Goal: Task Accomplishment & Management: Manage account settings

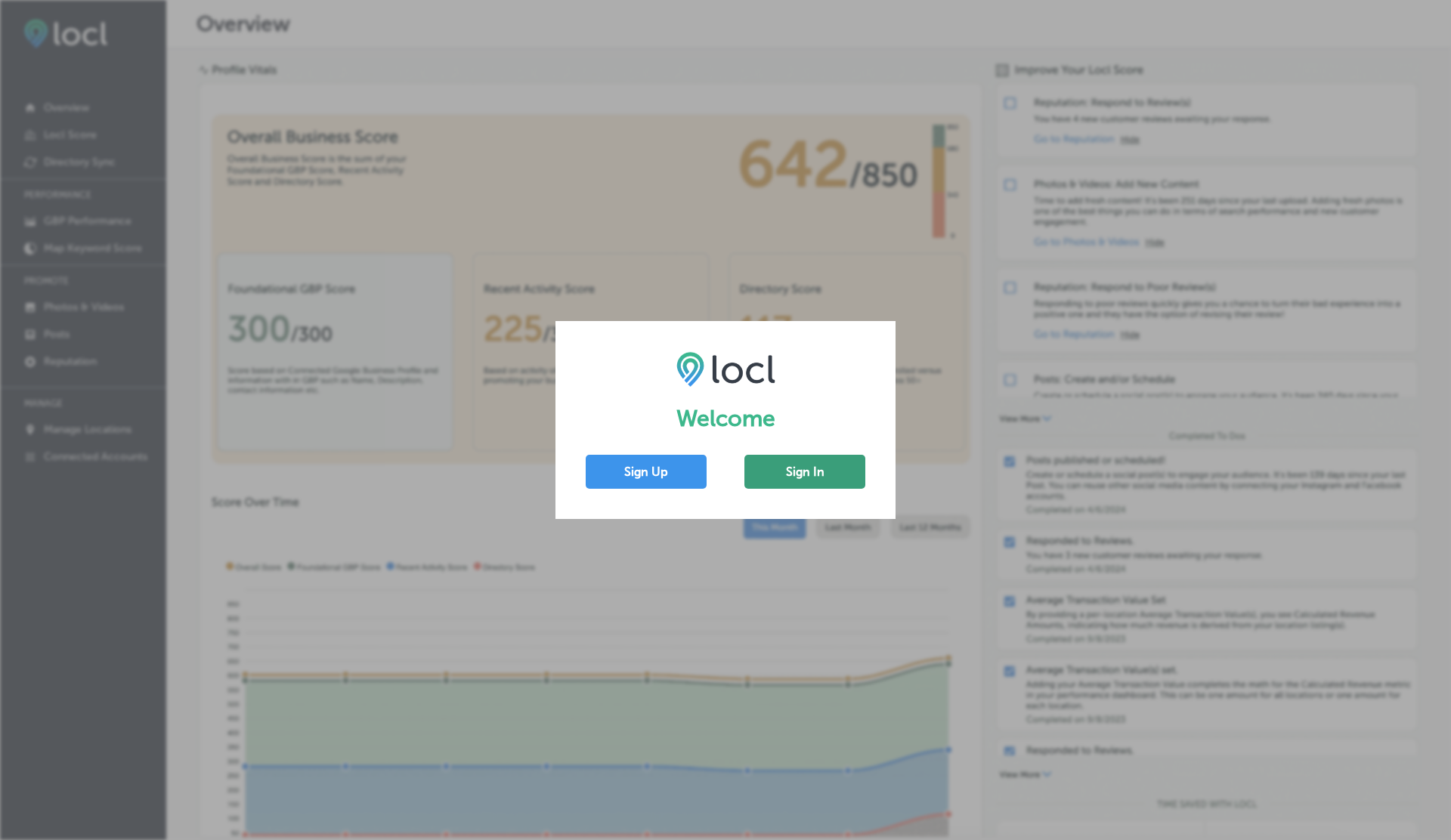
click at [811, 472] on button "Sign In" at bounding box center [804, 472] width 121 height 34
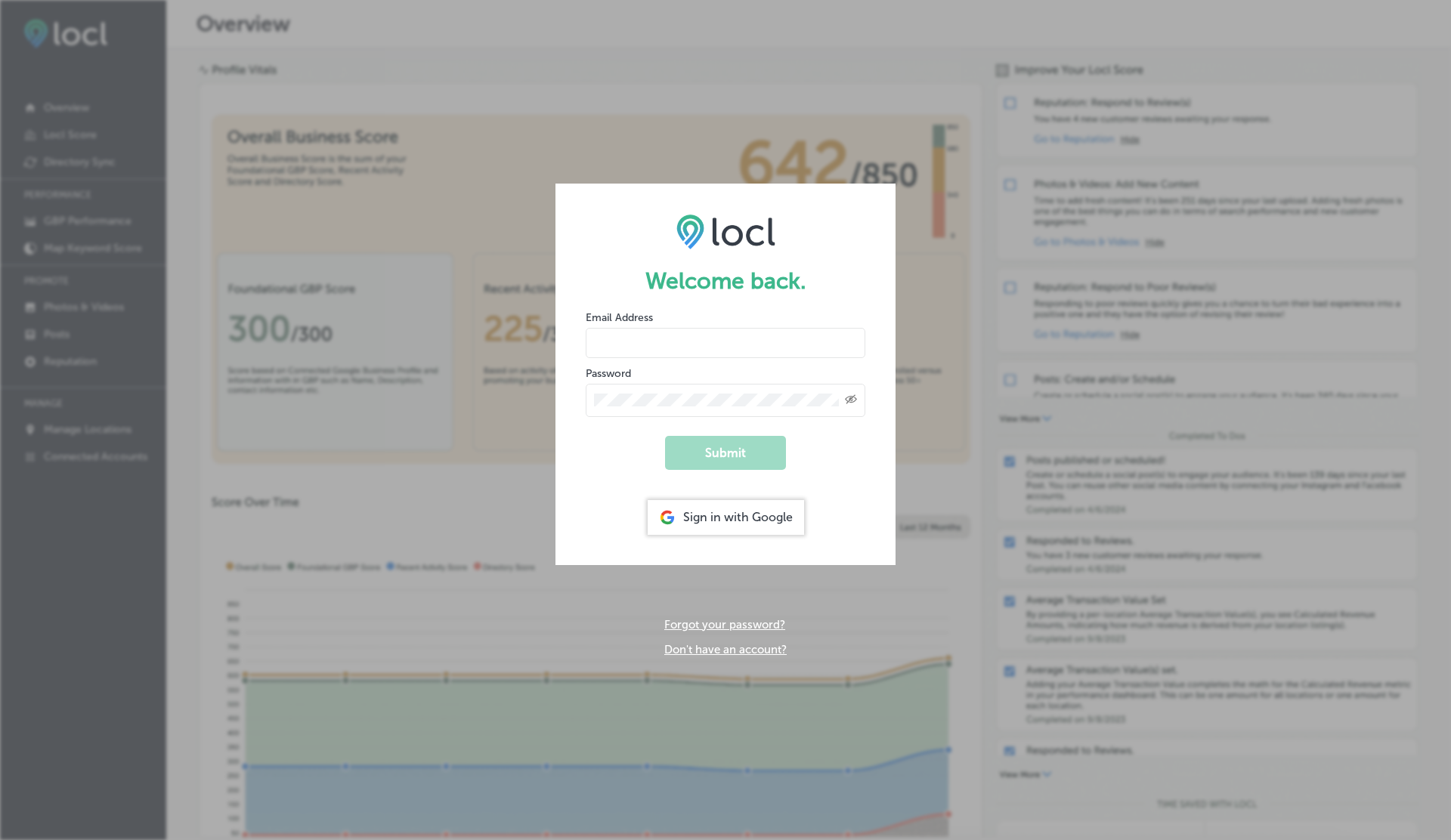
click at [643, 350] on input "email" at bounding box center [725, 343] width 279 height 30
type input "vasilikigreece69+ap01@gmail.com"
click at [665, 436] on button "Submit" at bounding box center [725, 453] width 121 height 34
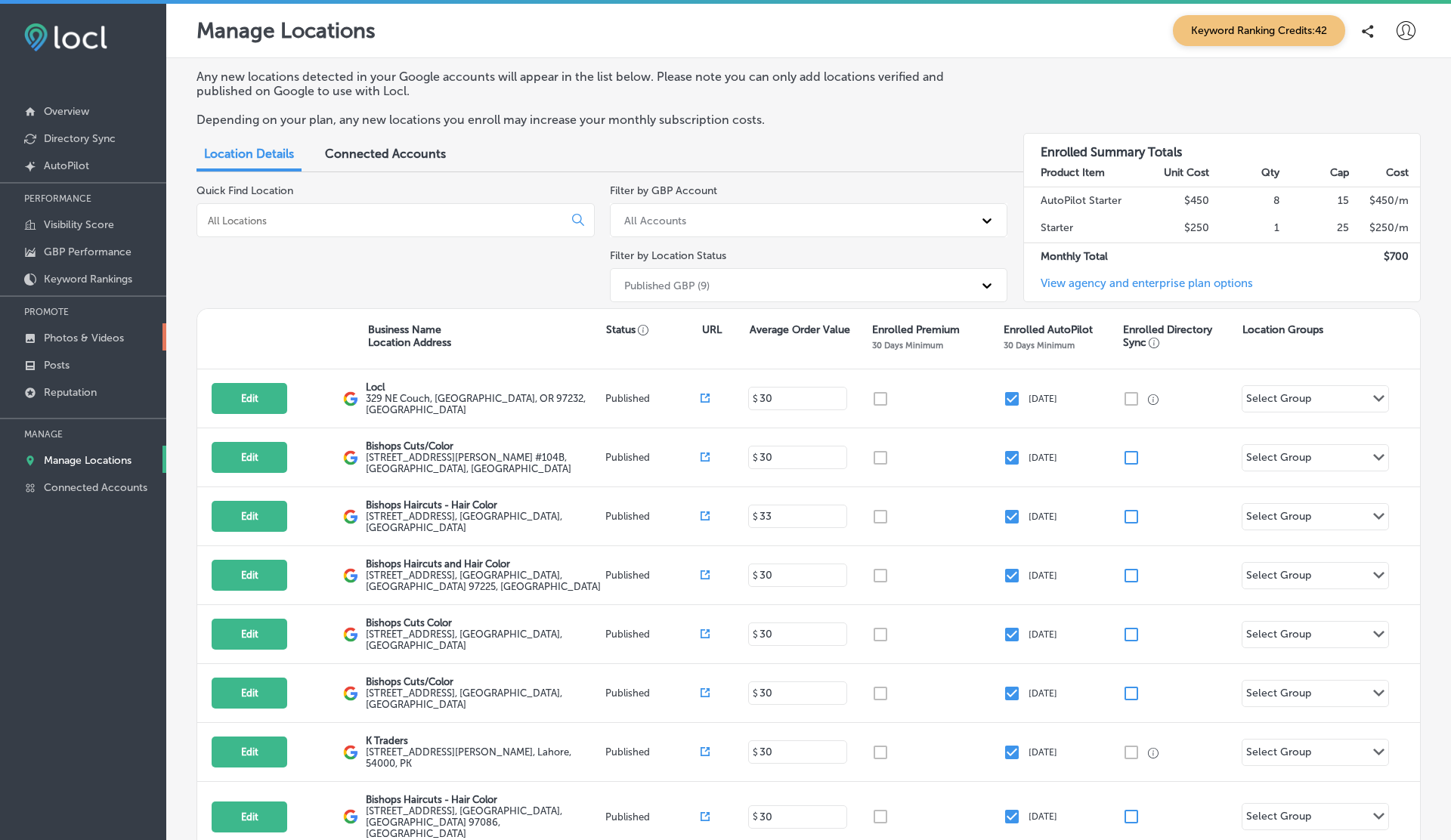
click at [80, 345] on link "Photos & Videos" at bounding box center [83, 336] width 166 height 28
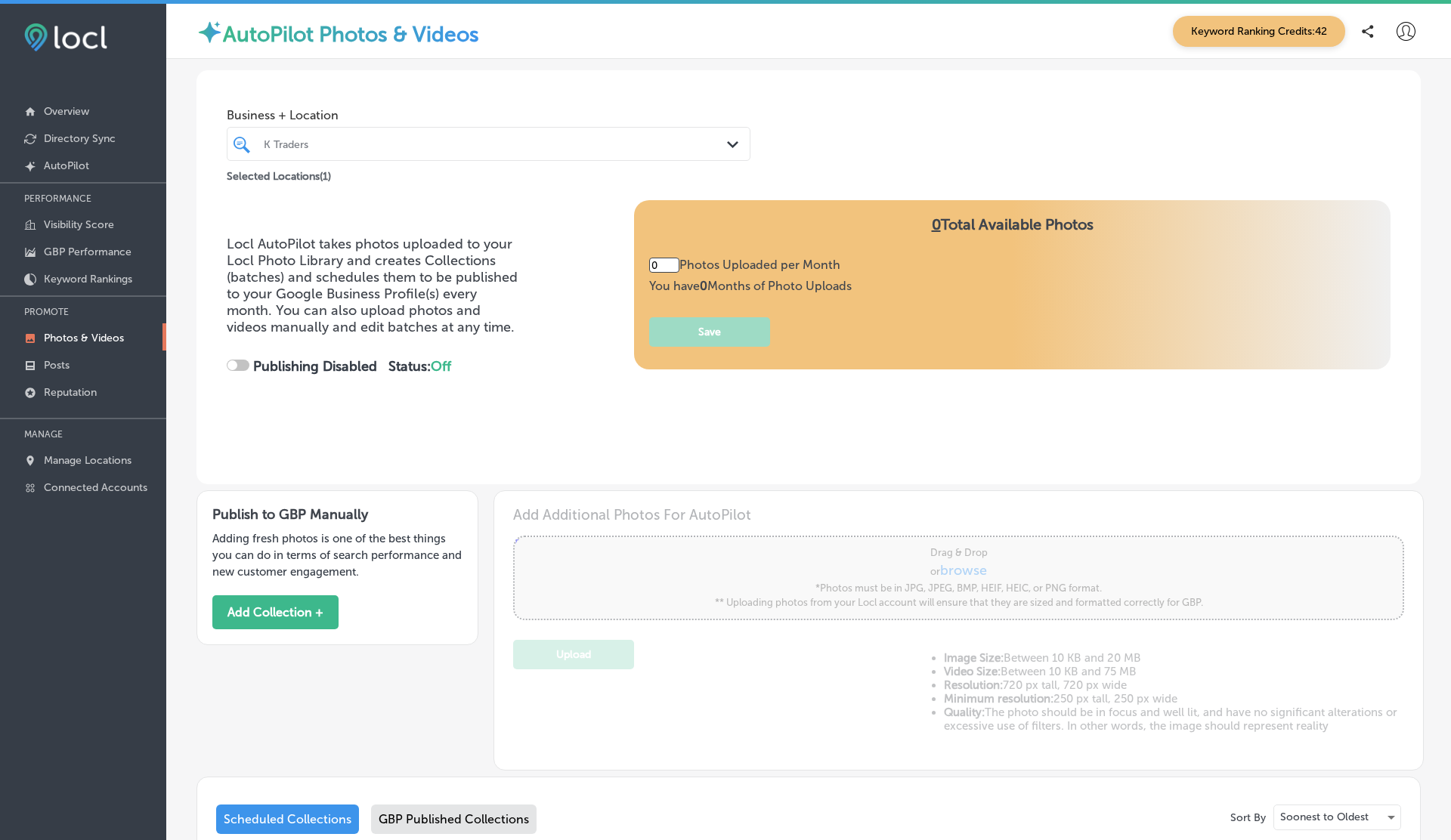
type input "5"
checkbox input "true"
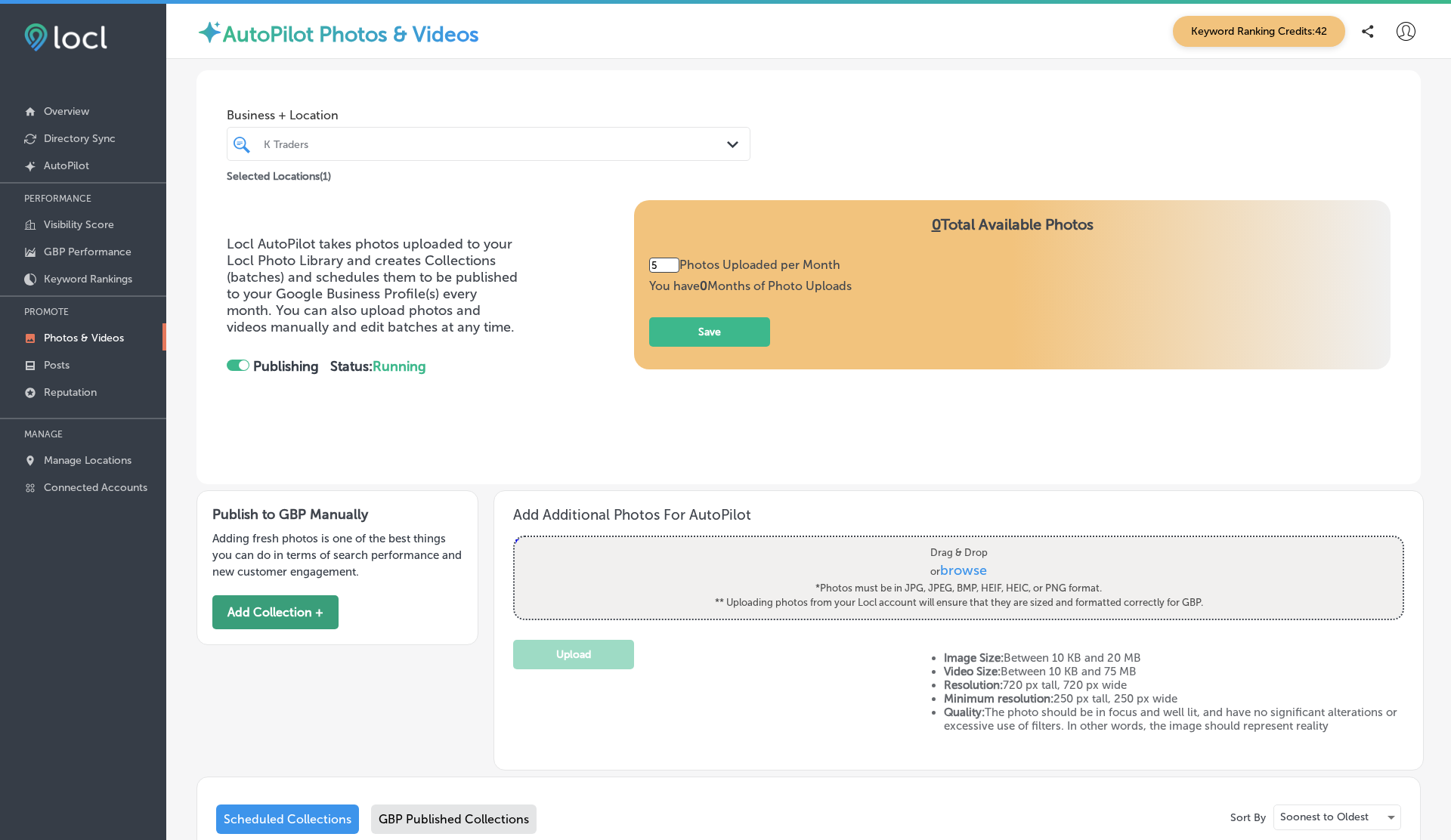
click at [284, 600] on button "Add Collection +" at bounding box center [275, 613] width 126 height 34
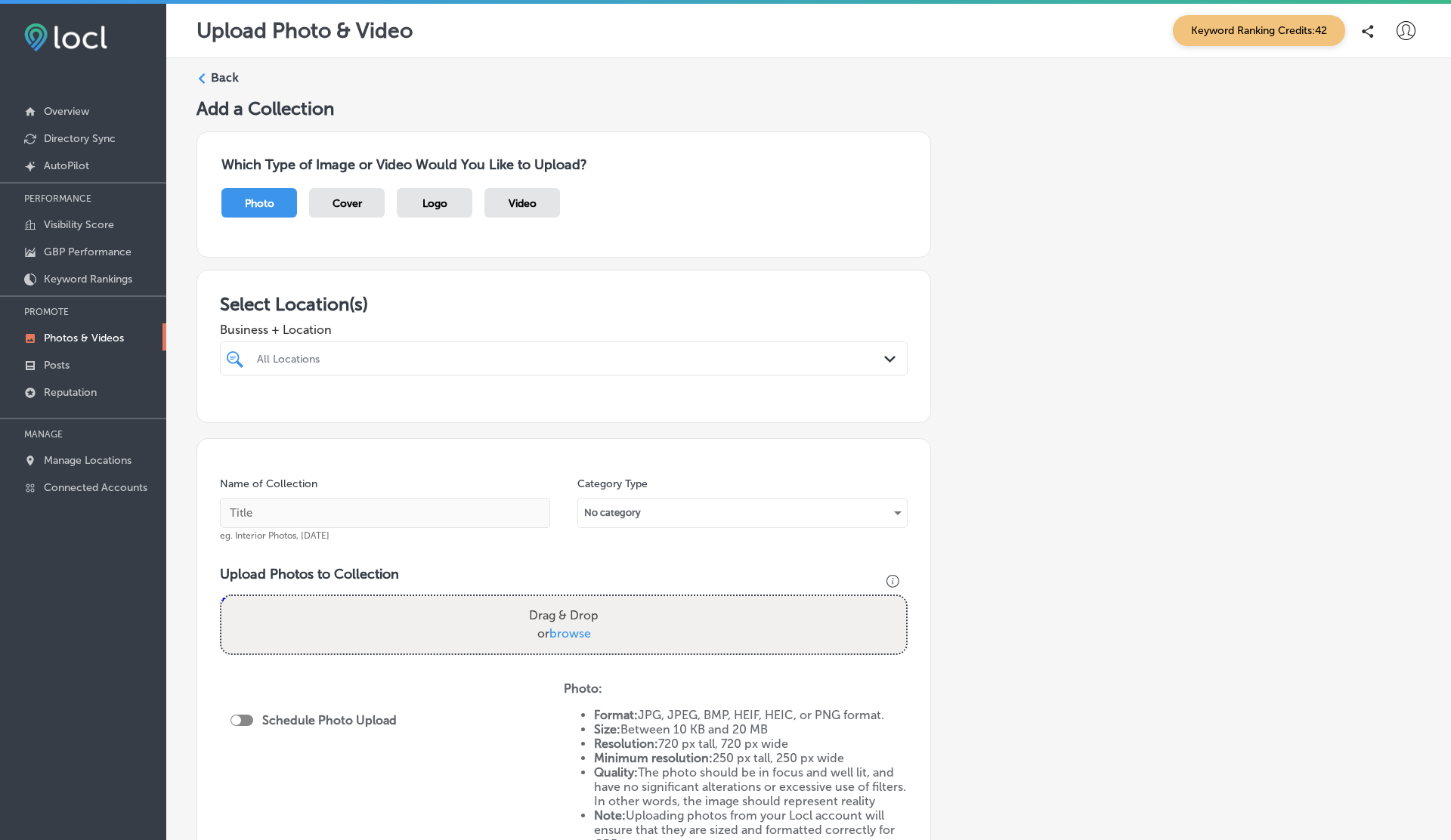
click at [522, 204] on span "Video" at bounding box center [522, 204] width 28 height 13
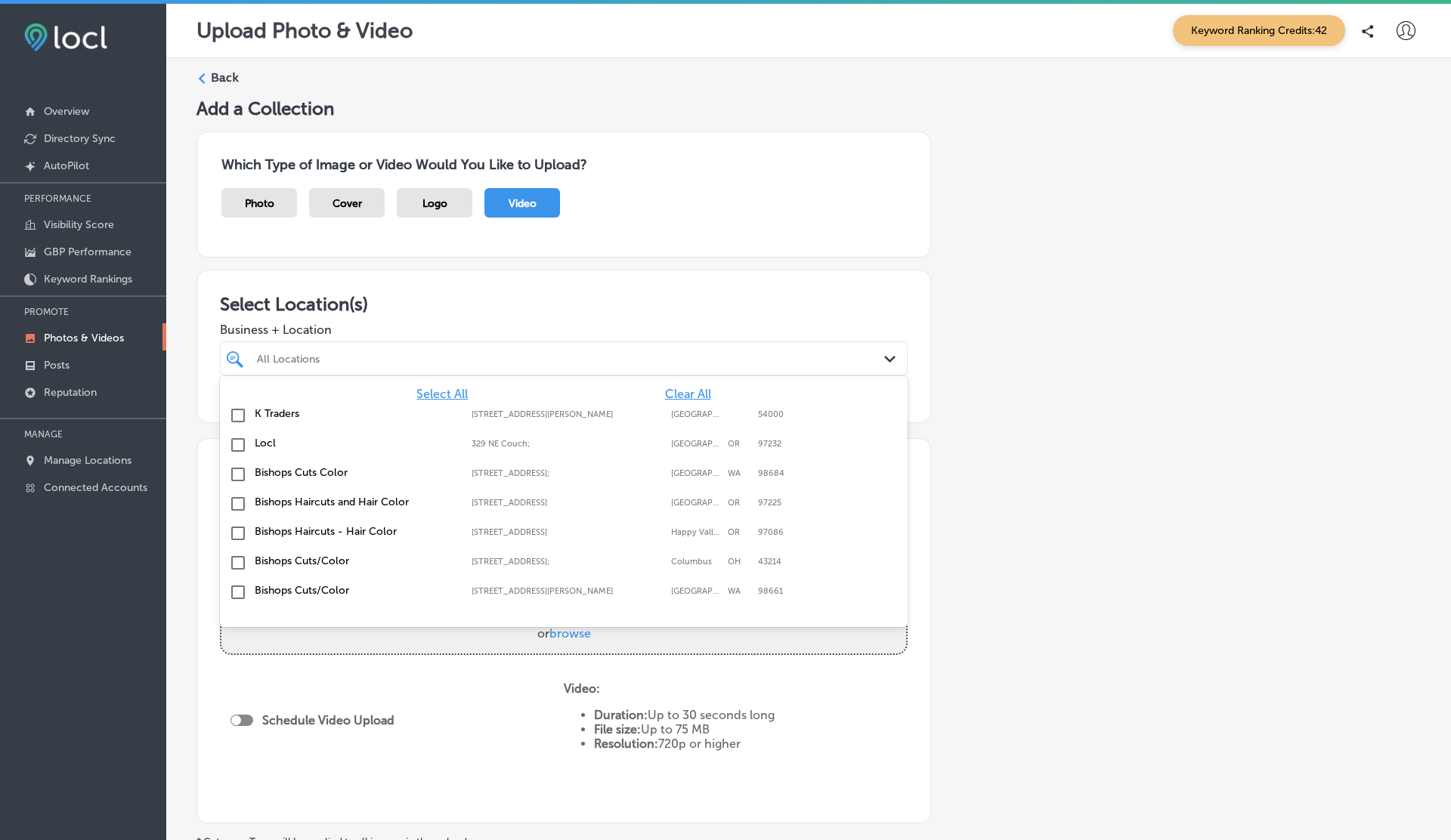
click at [368, 364] on div at bounding box center [533, 358] width 555 height 20
click at [272, 417] on label "K Traders" at bounding box center [355, 414] width 201 height 13
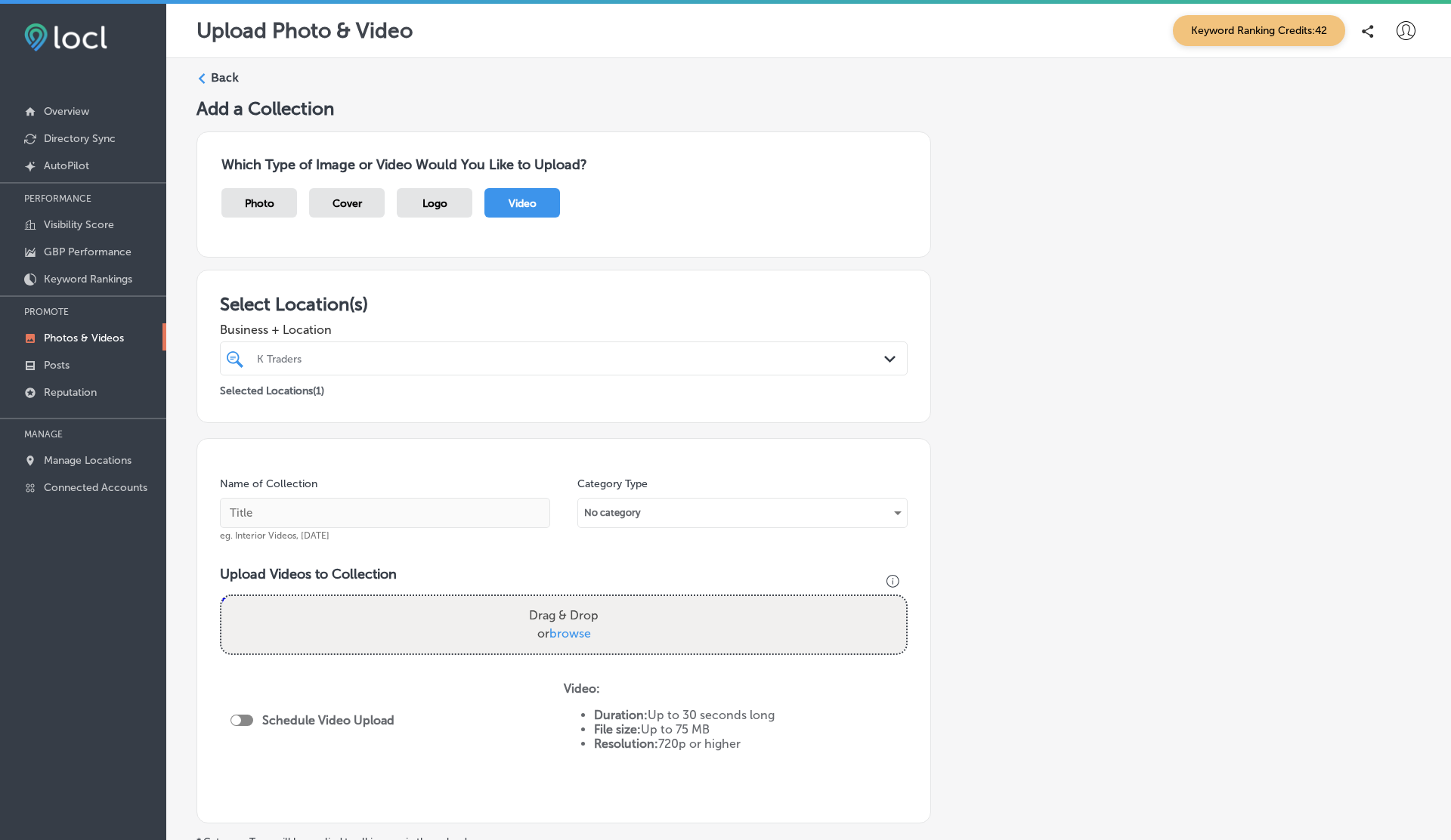
click at [635, 251] on div "Which Type of Image or Video Would You Like to Upload? Photo Cover Logo Video" at bounding box center [563, 194] width 735 height 126
click at [514, 640] on div "Drag & Drop or browse" at bounding box center [563, 624] width 684 height 57
click at [221, 596] on input "Drag & Drop or browse" at bounding box center [563, 598] width 684 height 5
type input "C:\fakepath\IMG_2127.MOV"
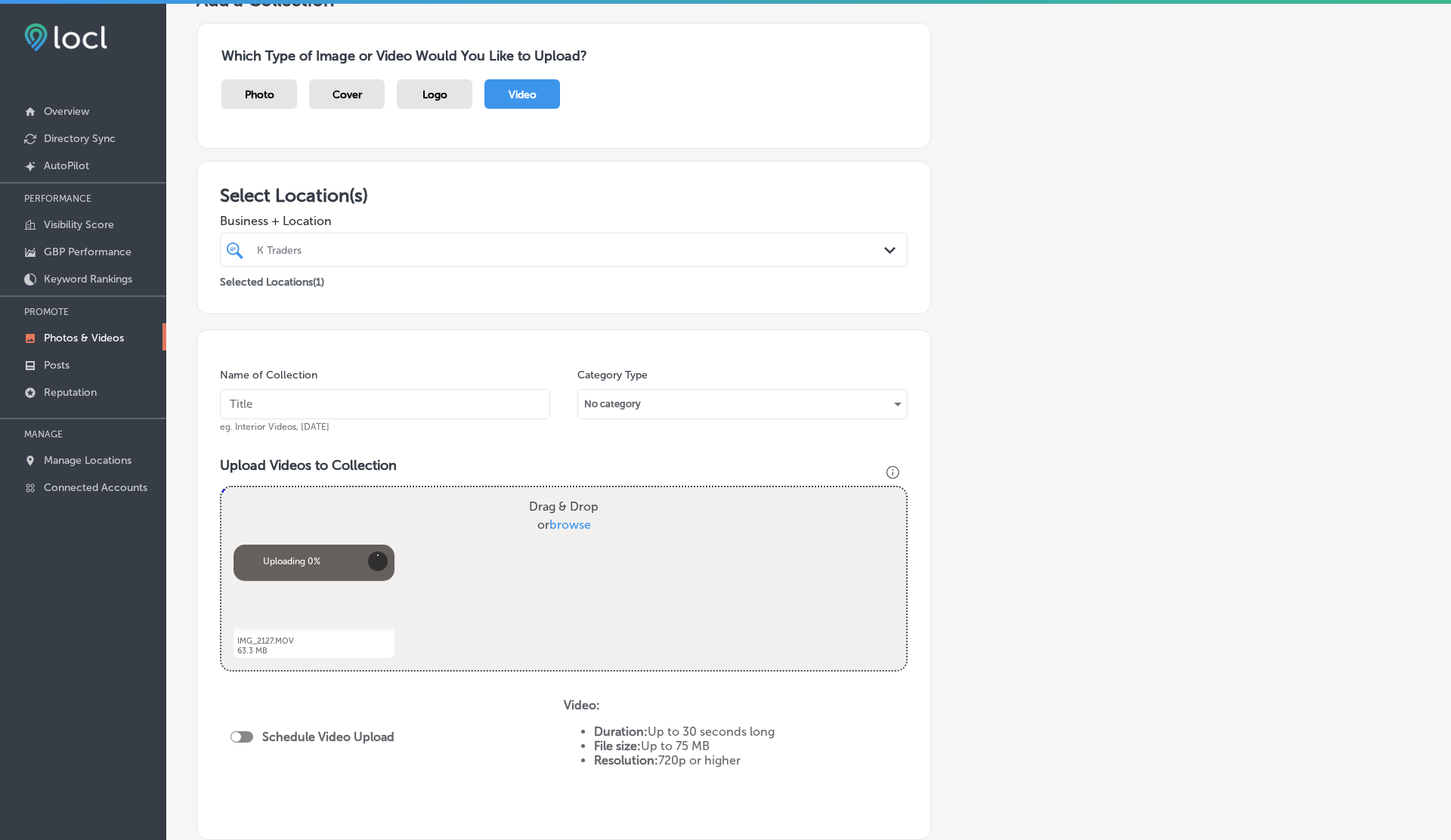
scroll to position [111, 0]
drag, startPoint x: 673, startPoint y: 742, endPoint x: 695, endPoint y: 742, distance: 22.0
click at [699, 742] on li "File size: Up to 75 MB" at bounding box center [751, 743] width 314 height 14
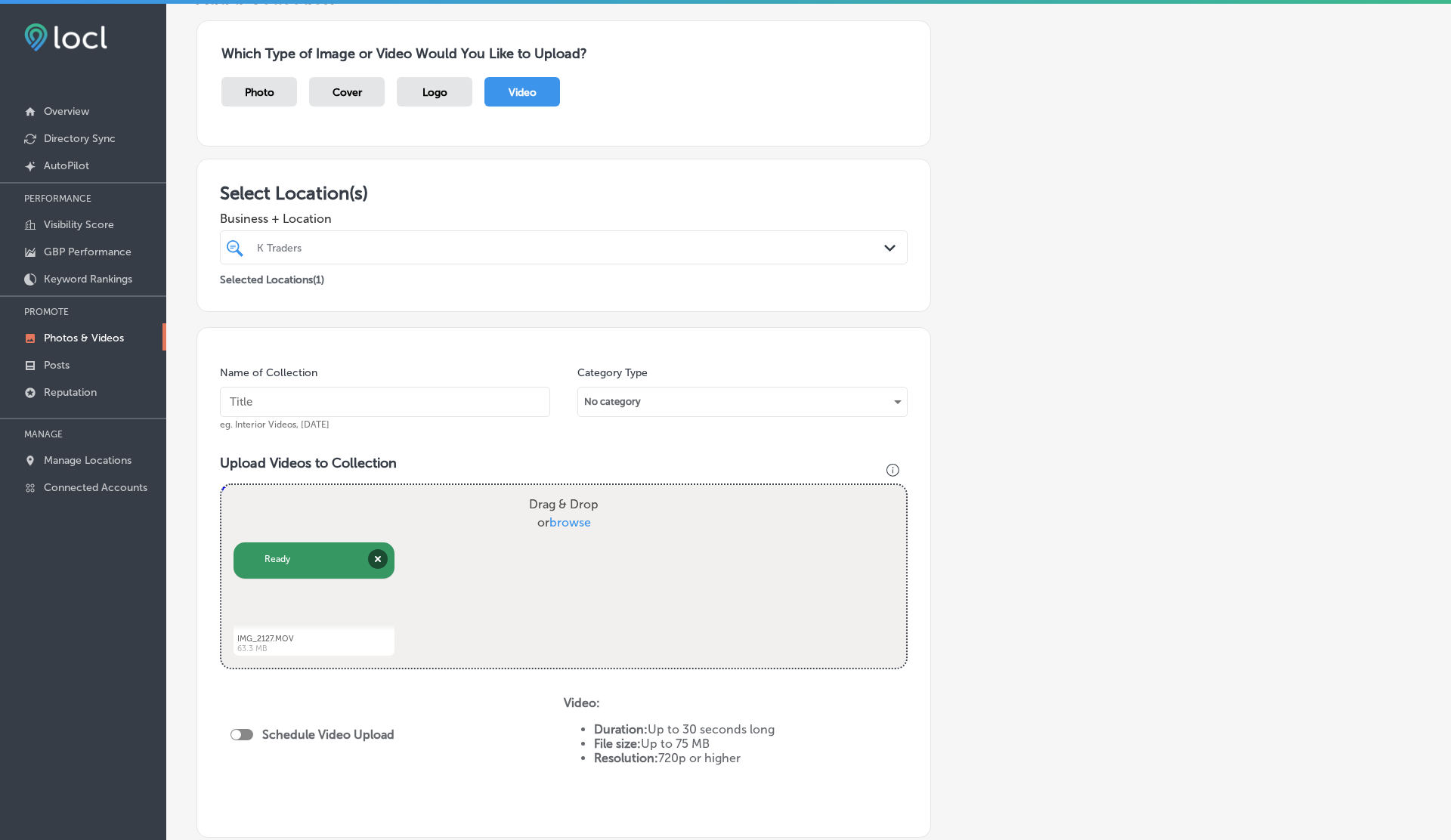
click at [967, 531] on div "Add a Collection Which Type of Image or Video Would You Like to Upload? Photo C…" at bounding box center [809, 459] width 1224 height 945
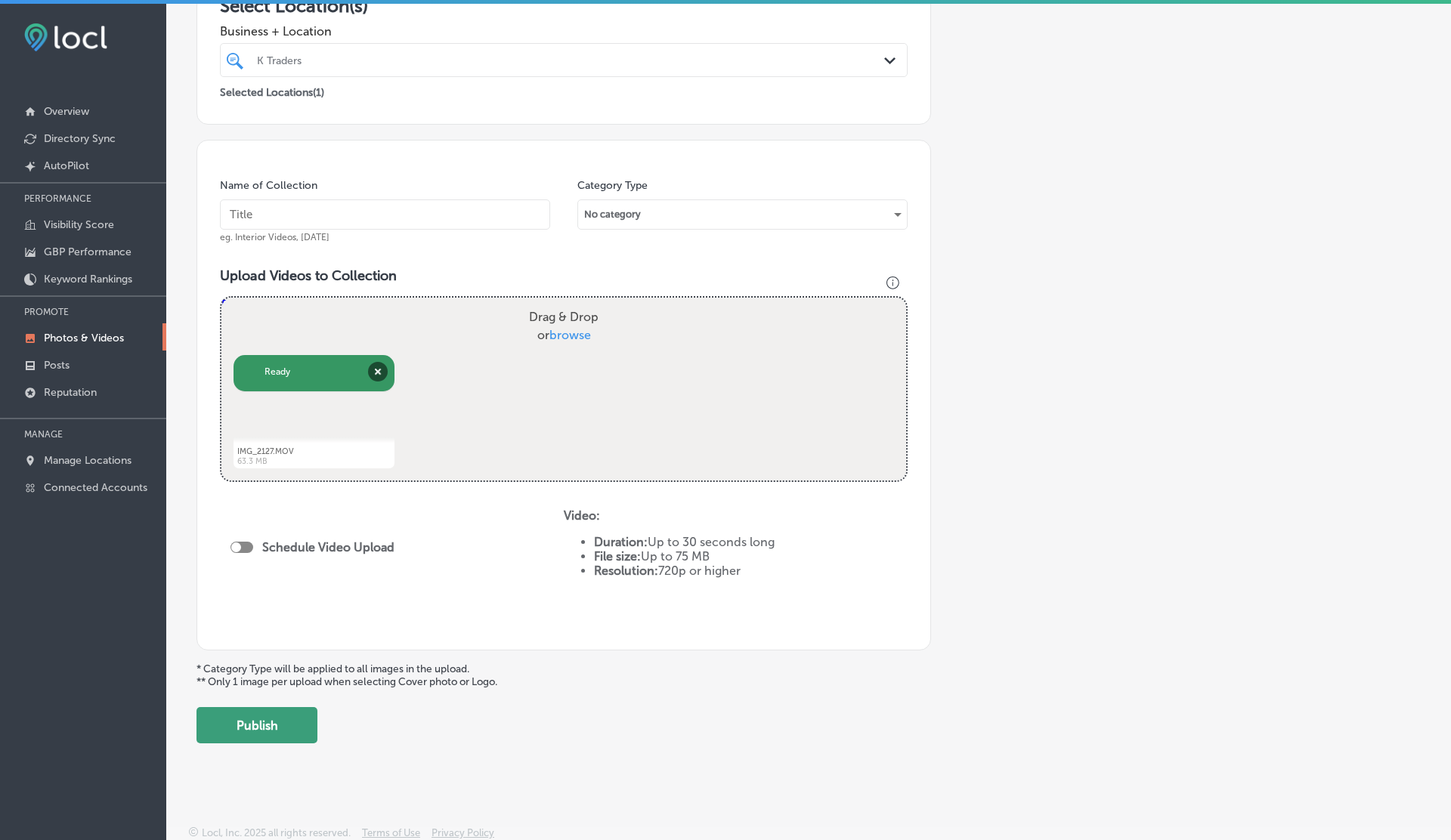
click at [259, 732] on button "Publish" at bounding box center [257, 725] width 121 height 36
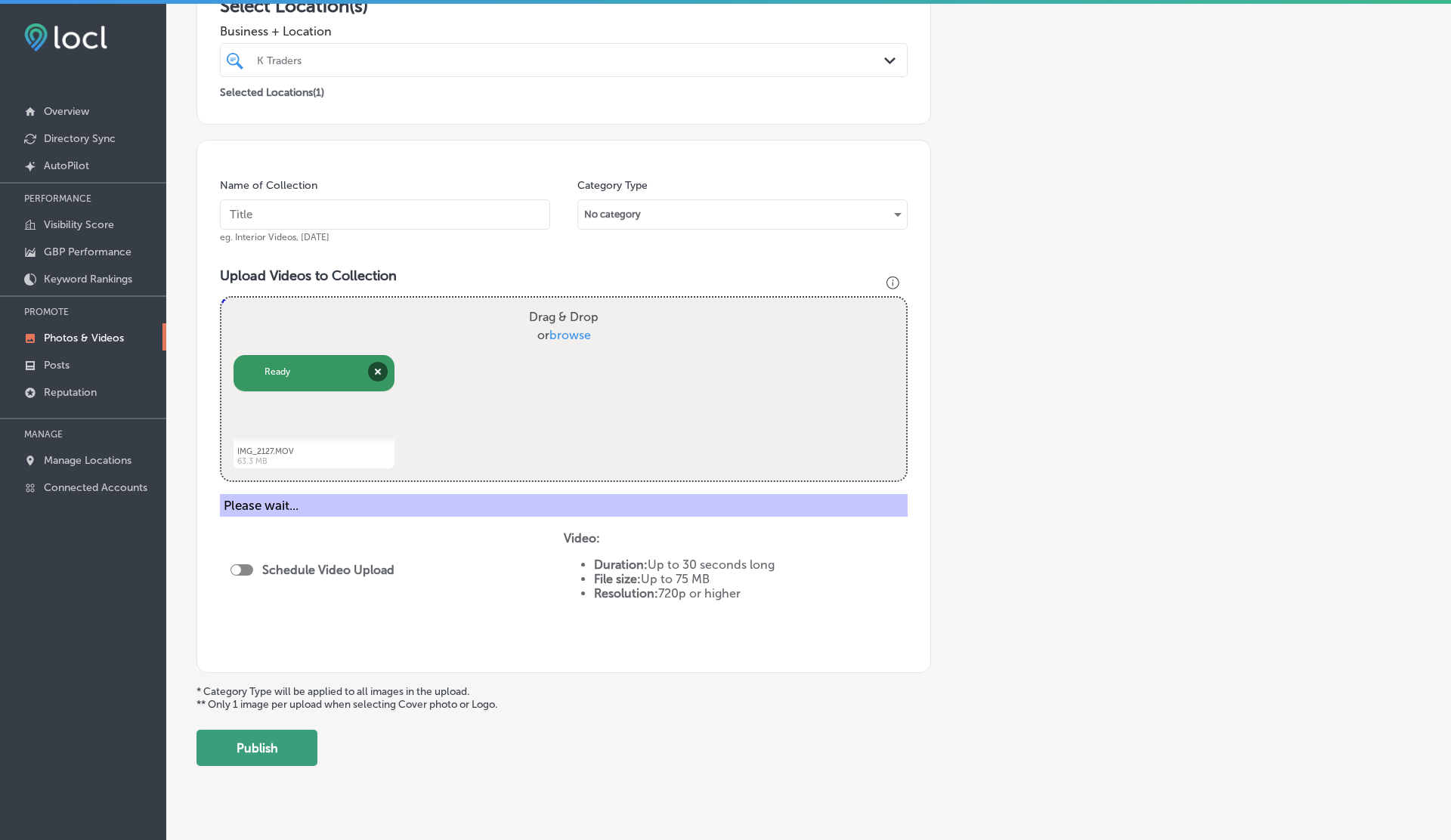
scroll to position [237, 0]
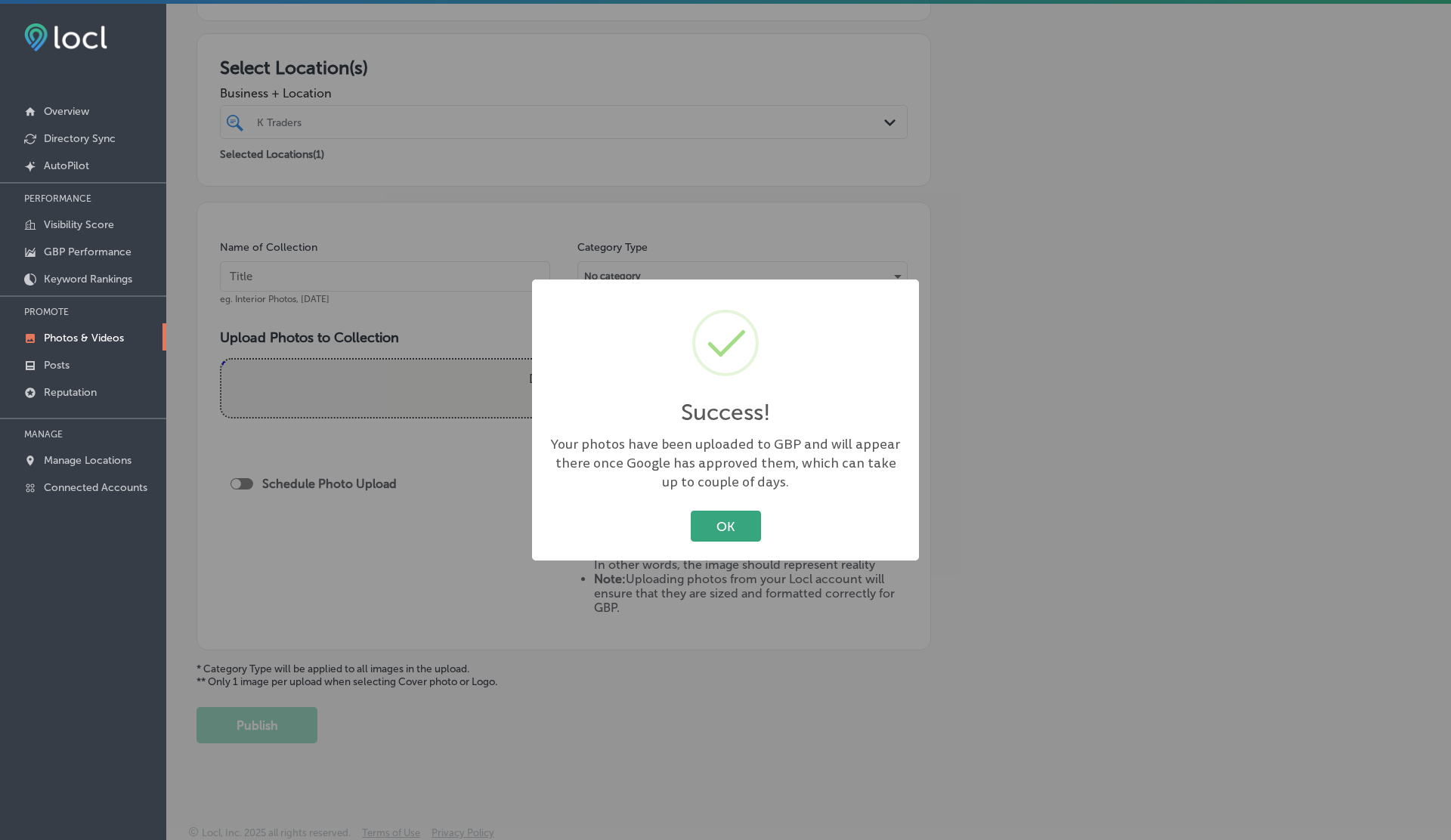
click at [706, 533] on button "OK" at bounding box center [726, 525] width 70 height 31
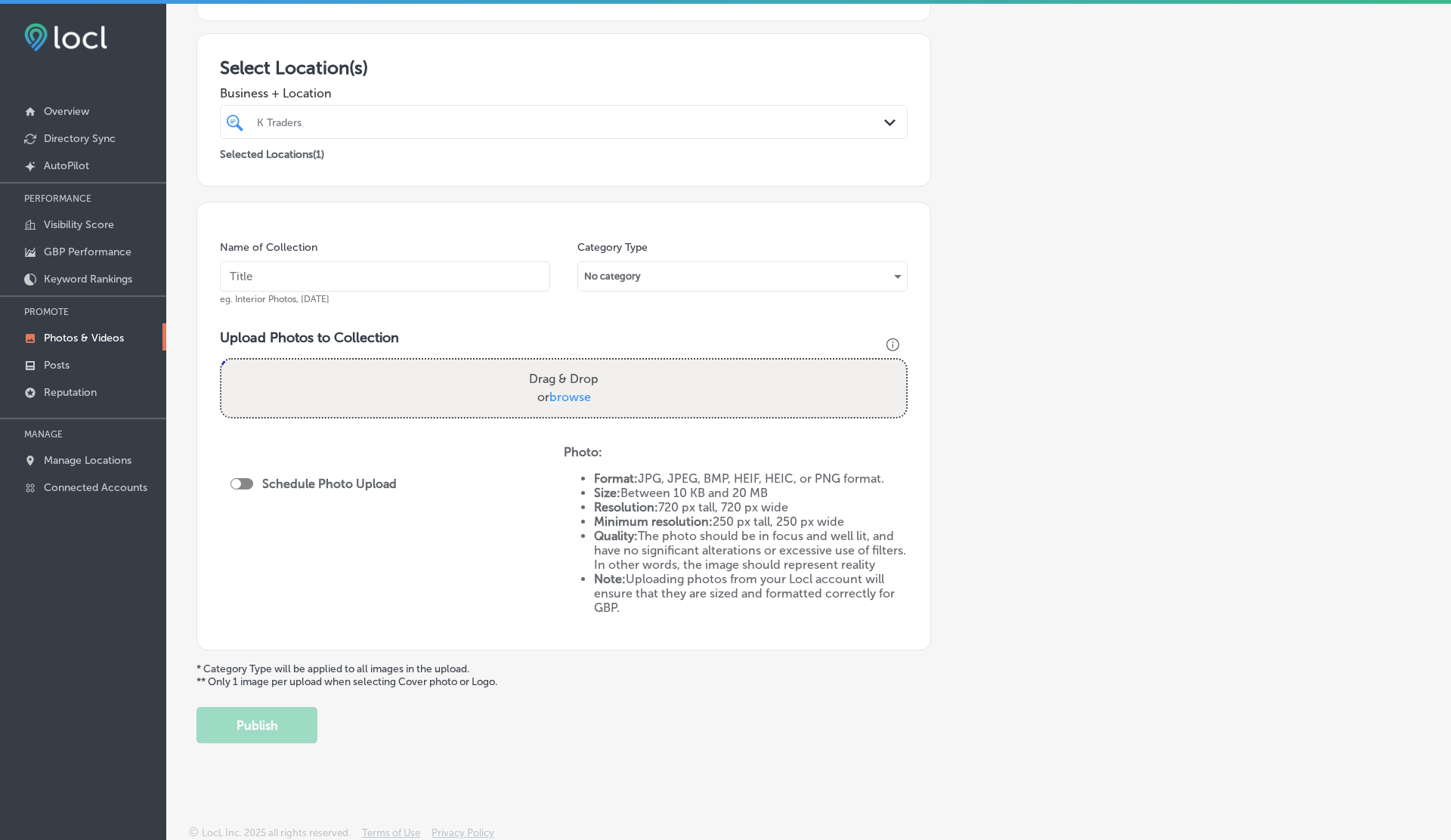
scroll to position [0, 0]
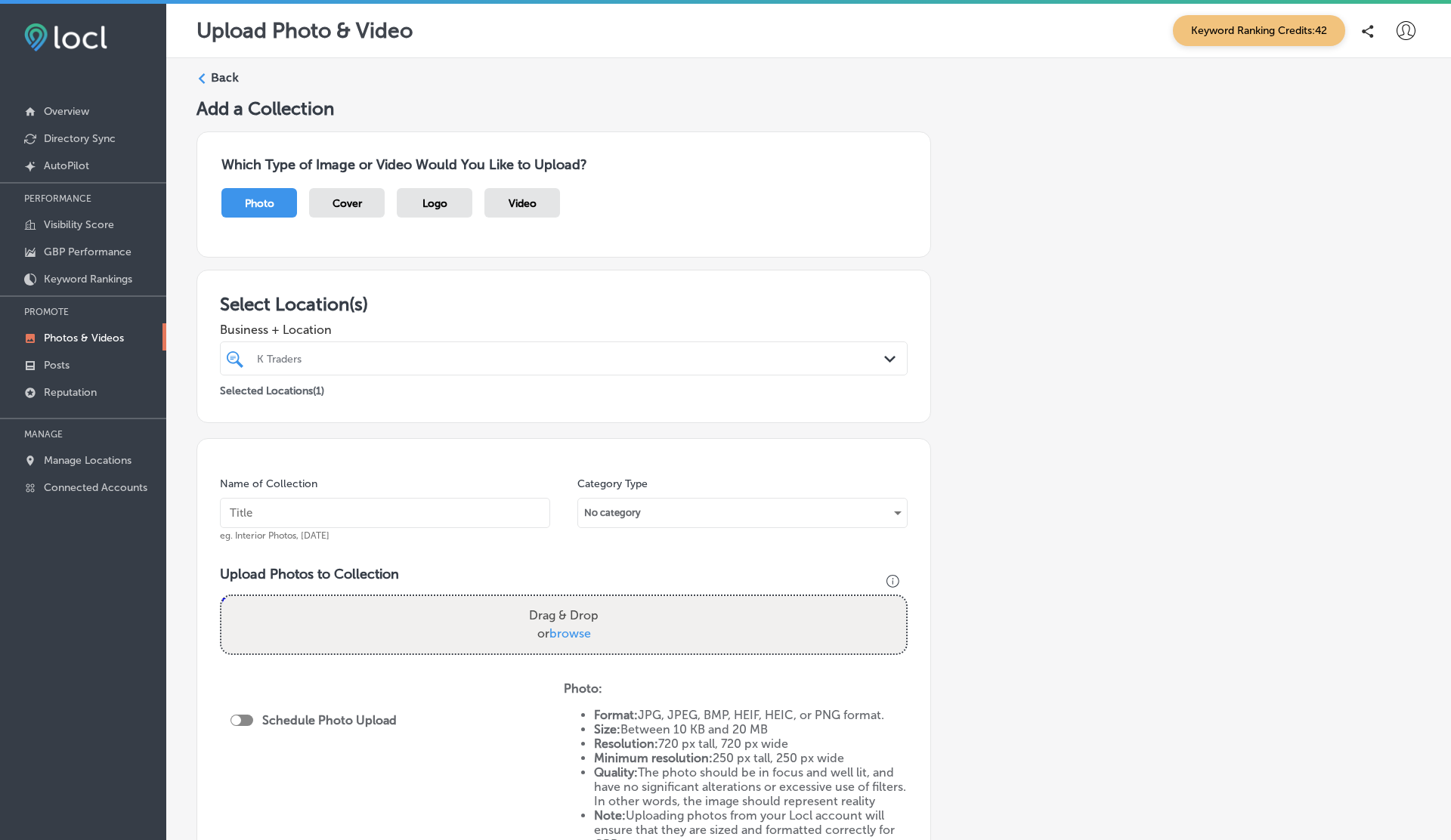
click at [79, 333] on p "Photos & Videos" at bounding box center [84, 338] width 80 height 13
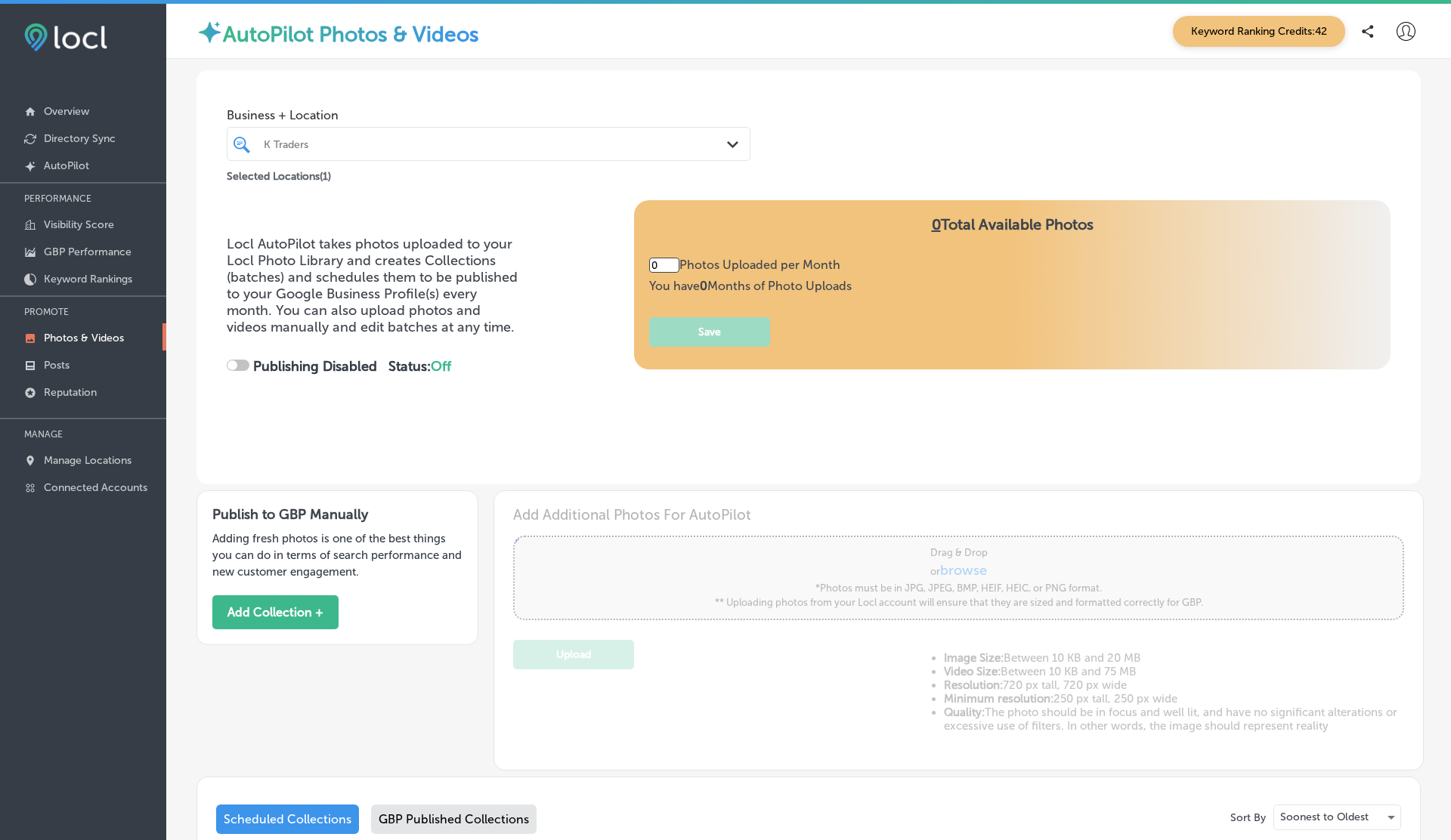
type input "5"
checkbox input "true"
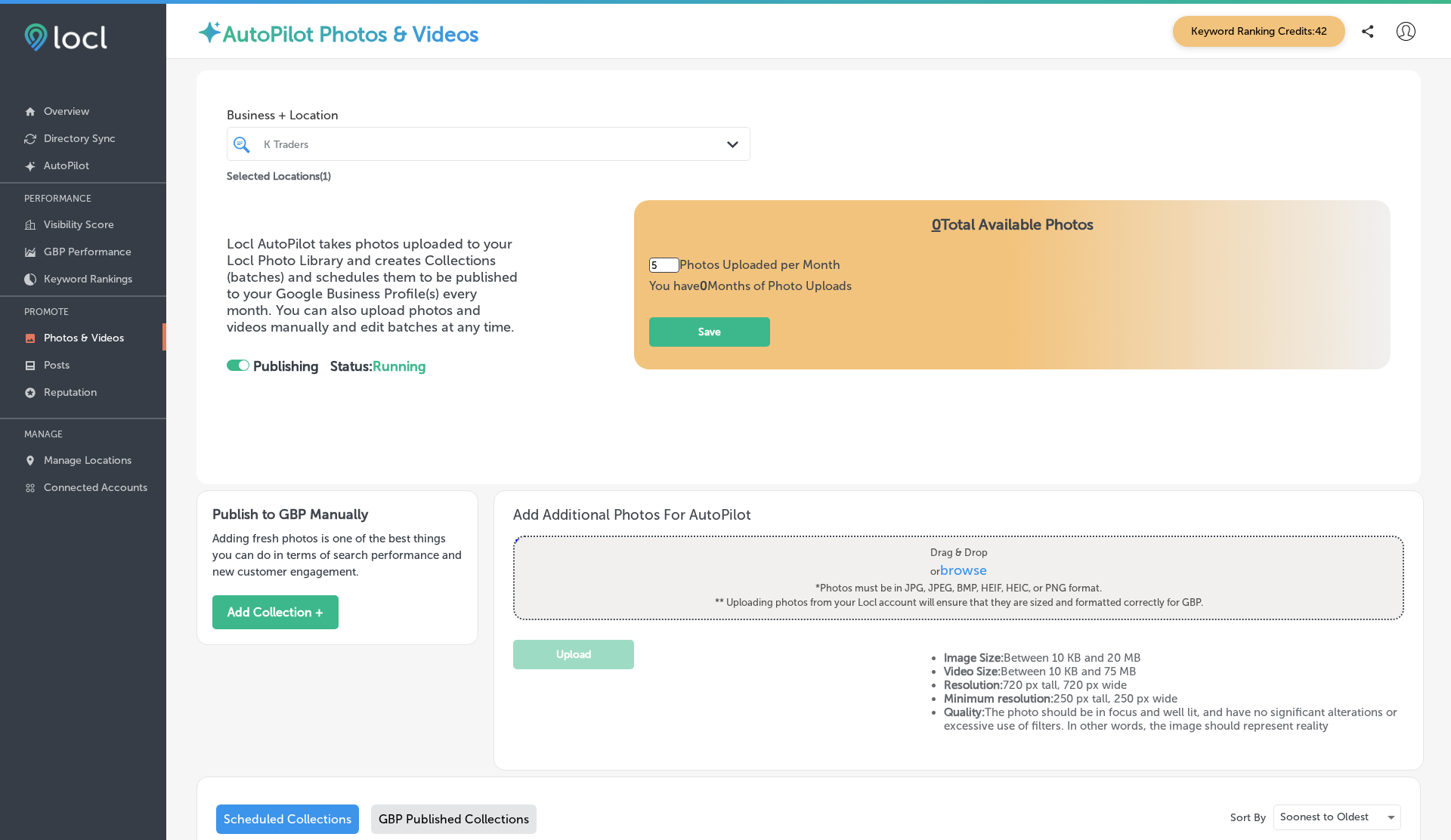
scroll to position [262, 0]
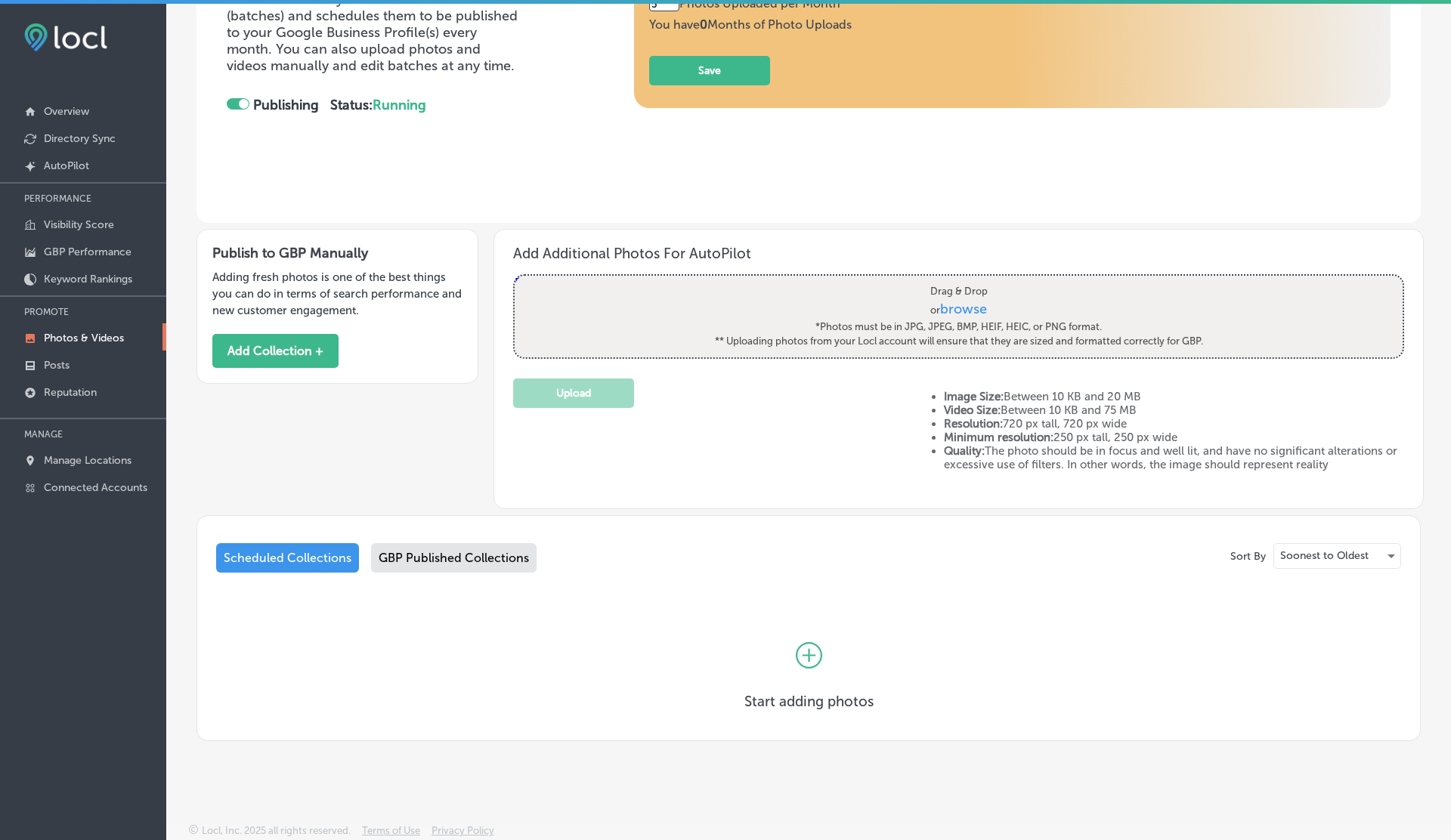
click at [442, 566] on div "GBP Published Collections" at bounding box center [453, 558] width 165 height 29
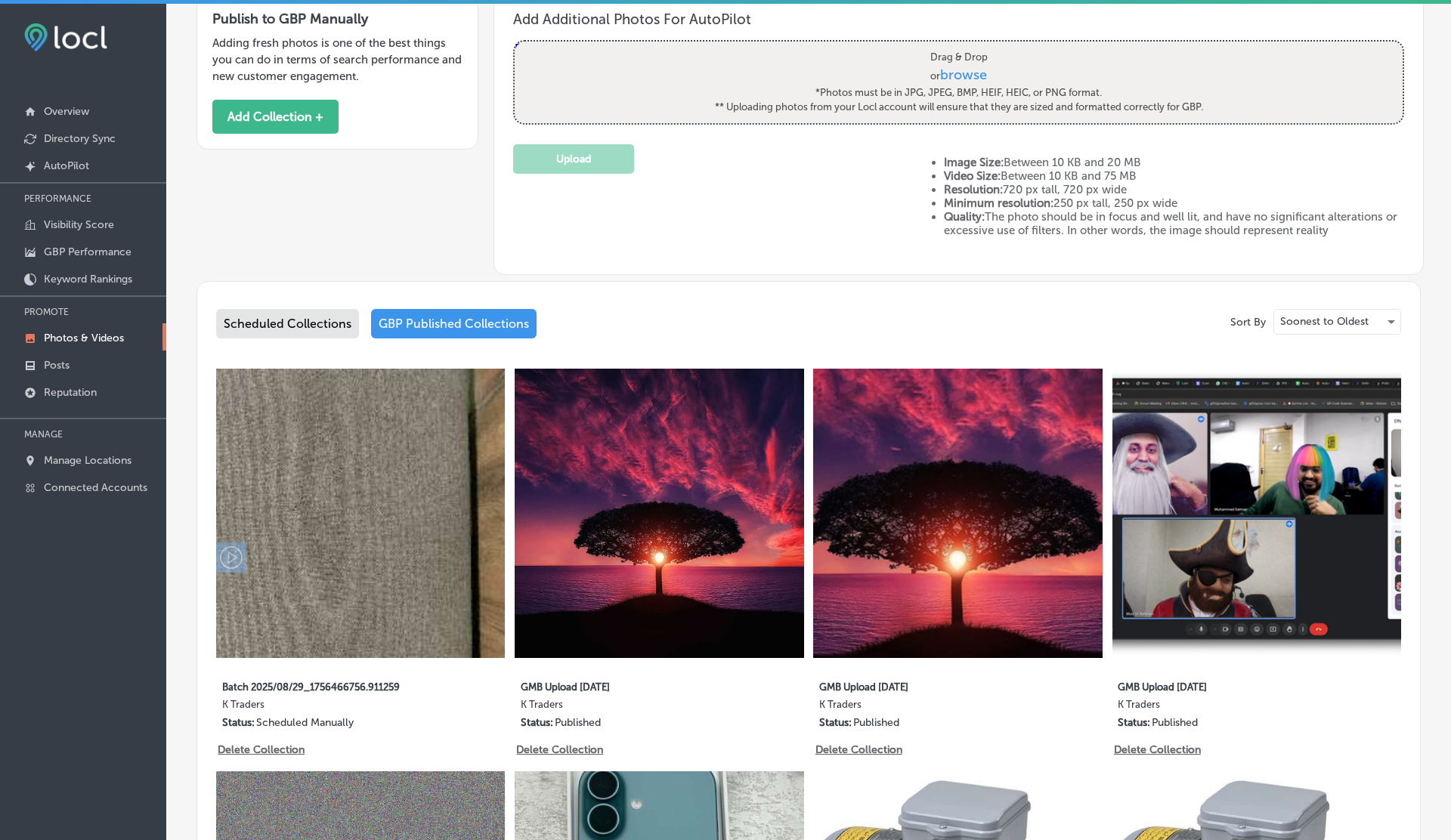
scroll to position [514, 0]
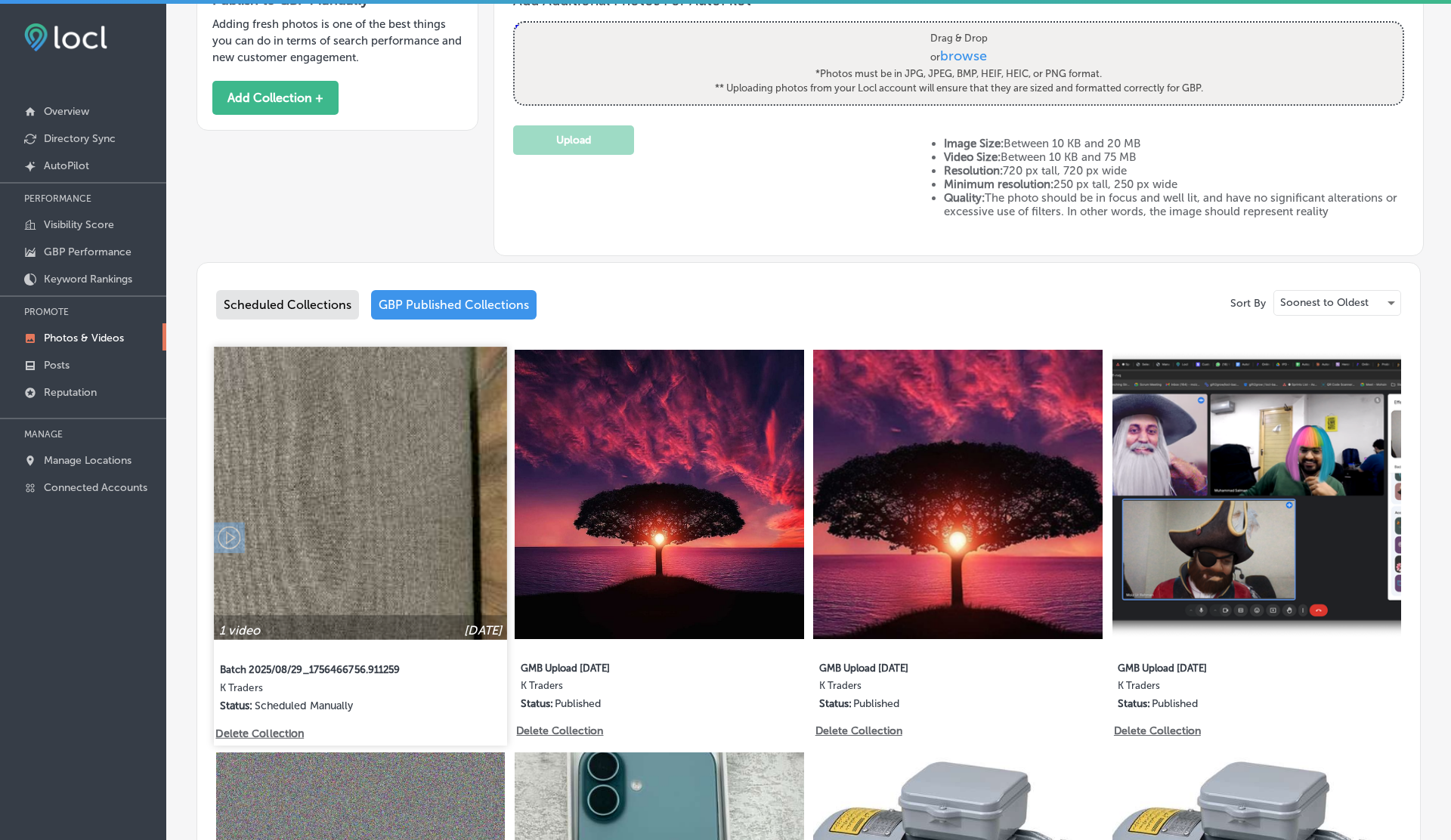
click at [384, 574] on img at bounding box center [360, 493] width 294 height 294
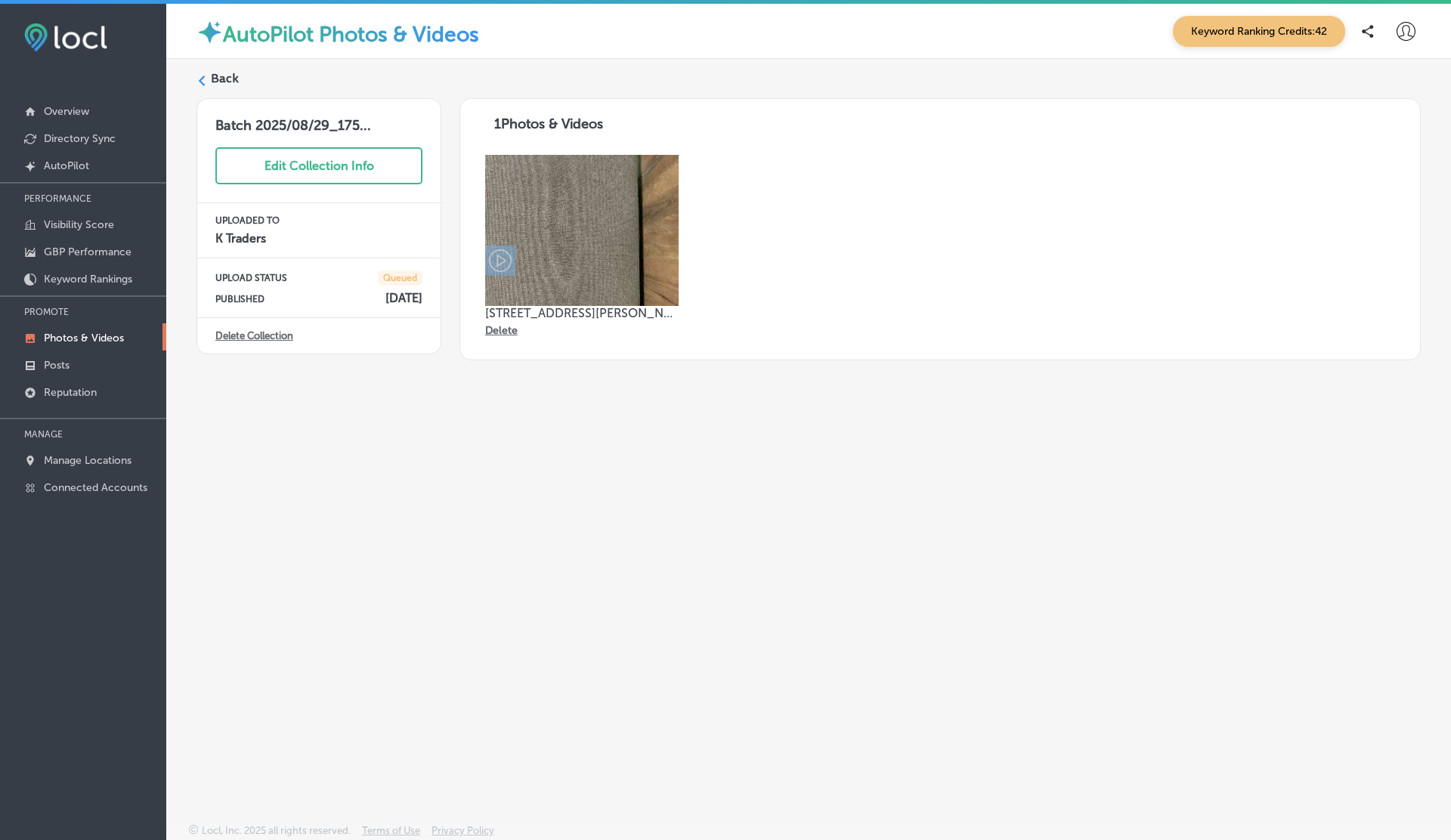
click at [522, 262] on img at bounding box center [582, 230] width 194 height 151
click at [496, 263] on icon at bounding box center [500, 260] width 23 height 23
click at [220, 81] on label "Back" at bounding box center [224, 78] width 28 height 16
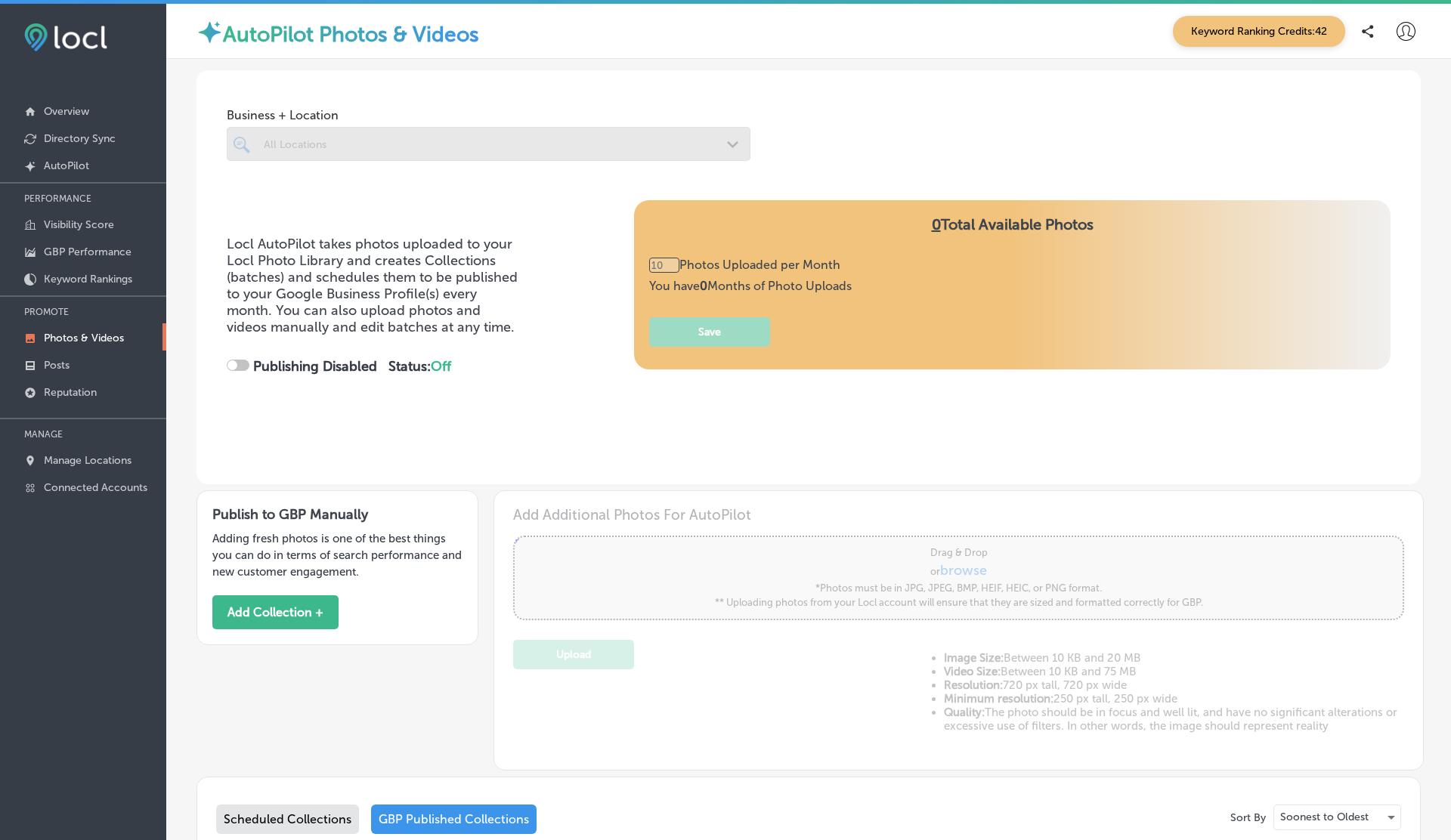
type input "5"
checkbox input "true"
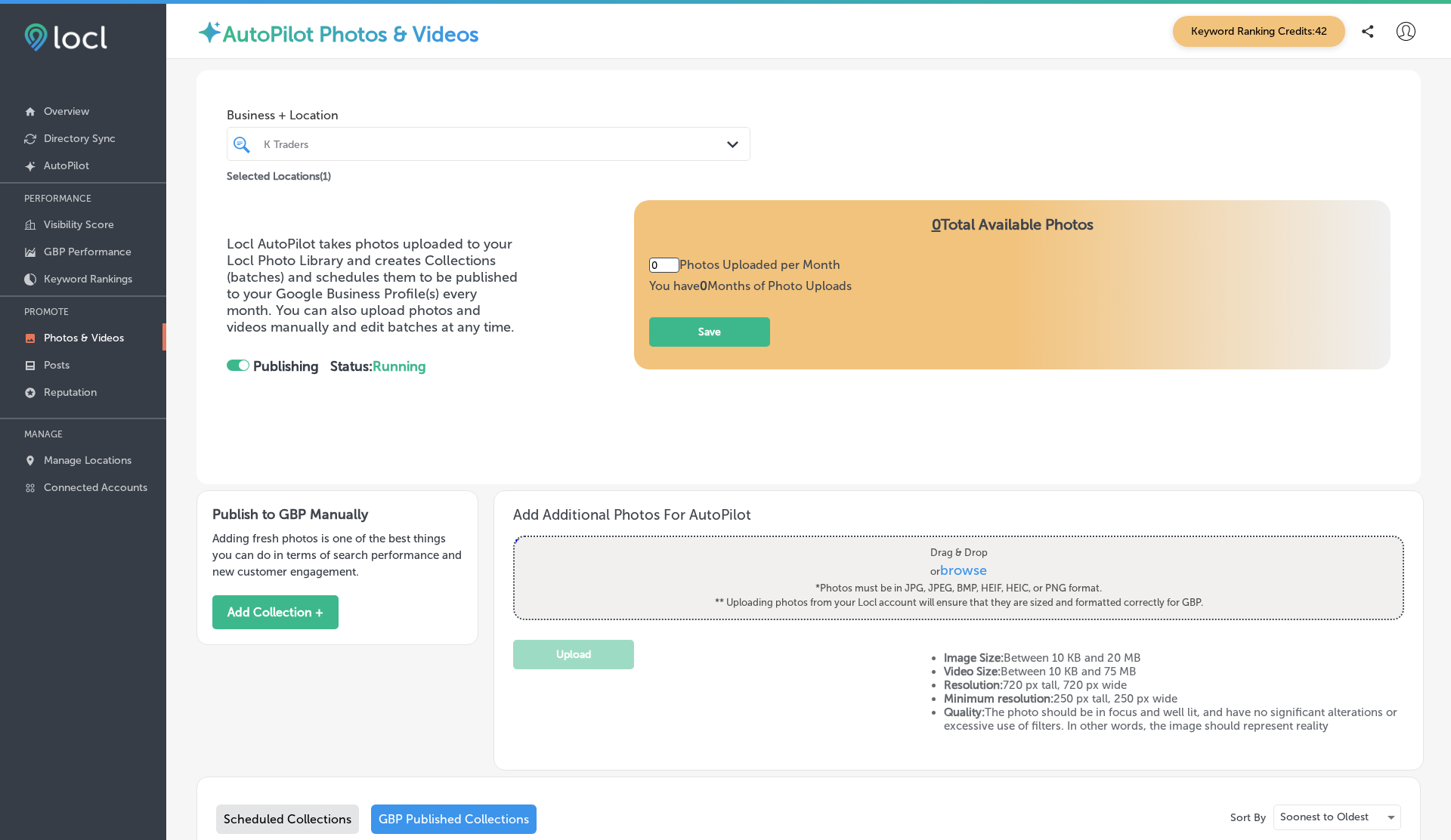
type input "5"
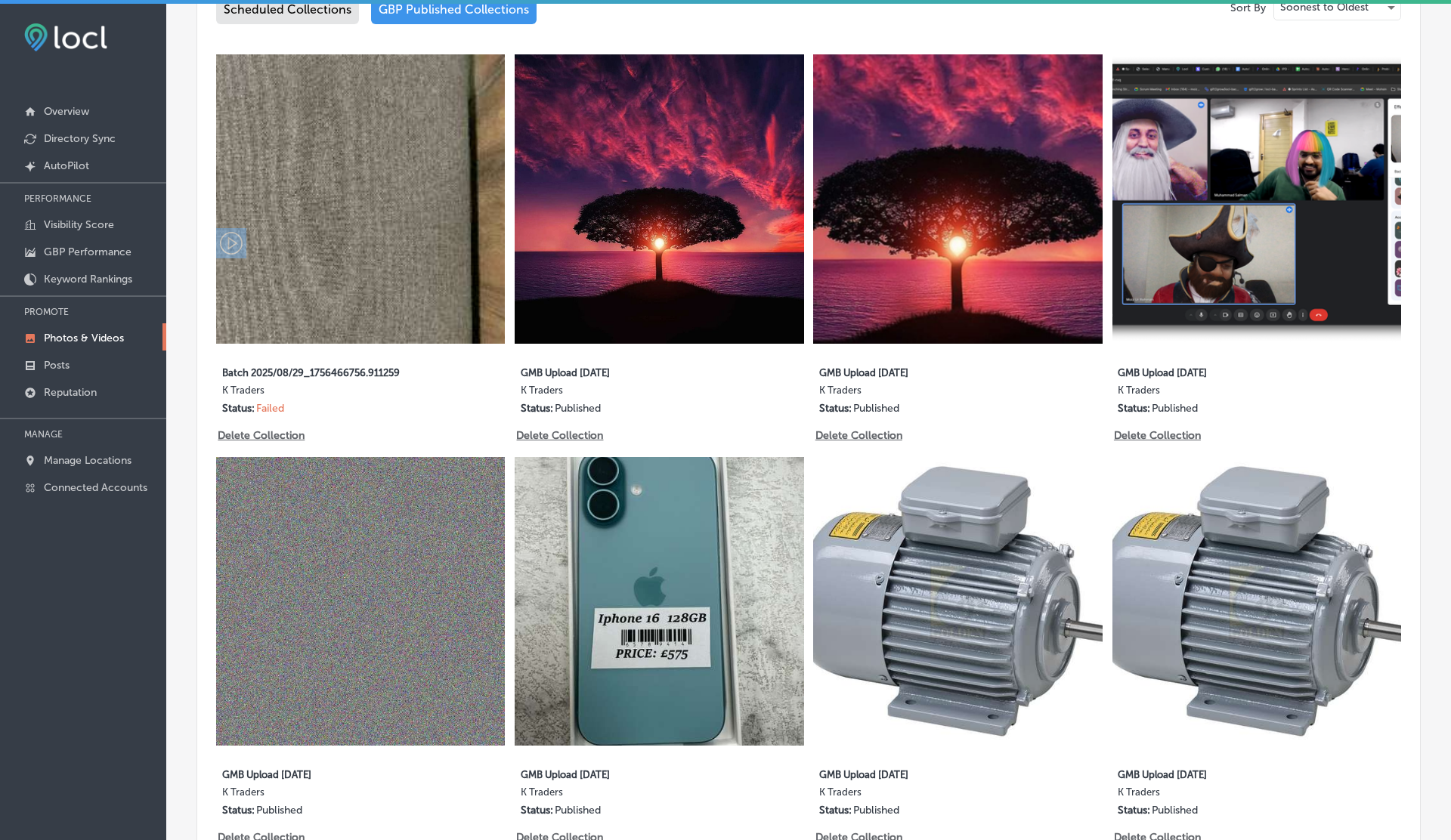
scroll to position [807, 0]
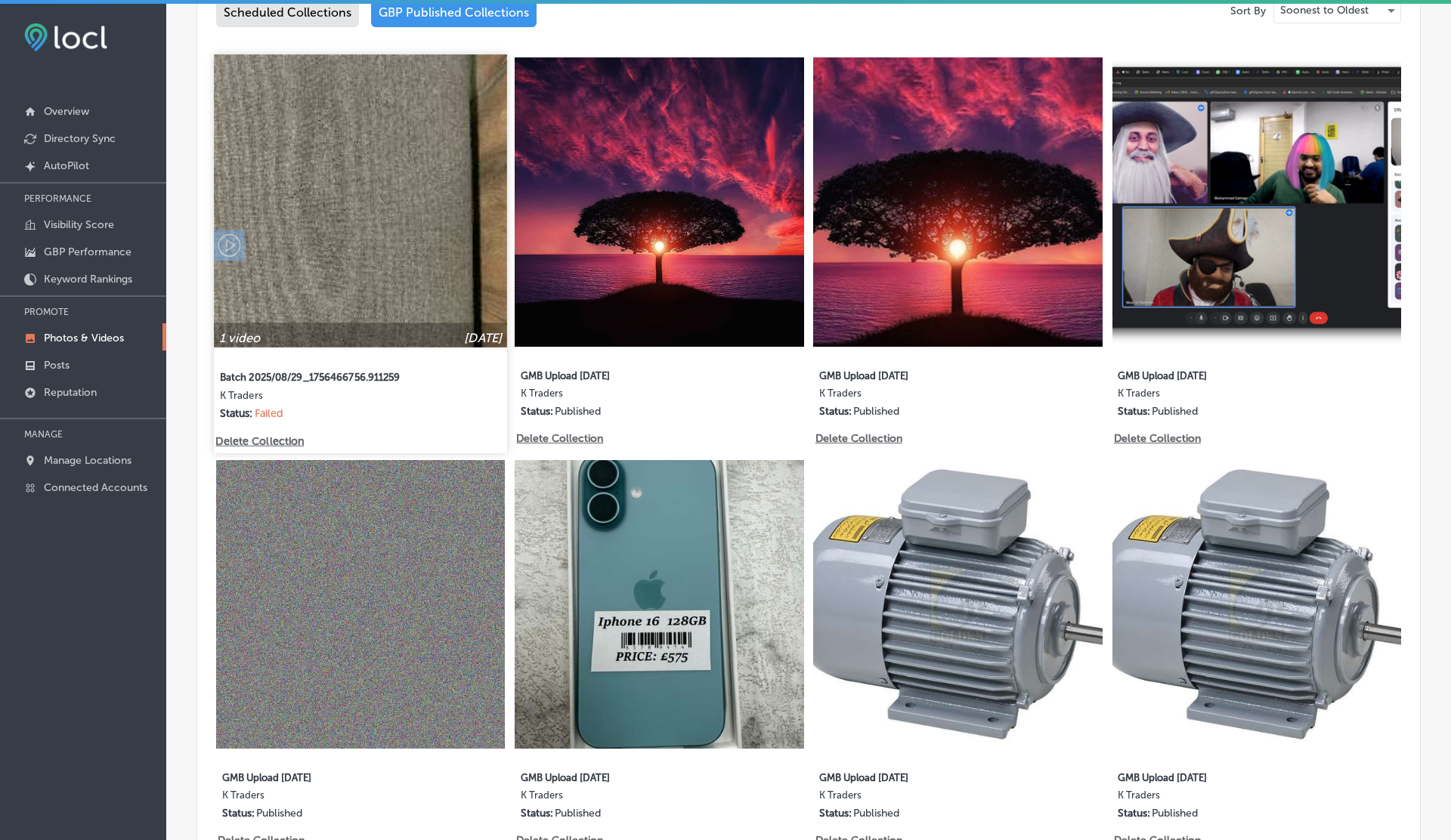
click at [275, 410] on p "Failed" at bounding box center [269, 414] width 29 height 13
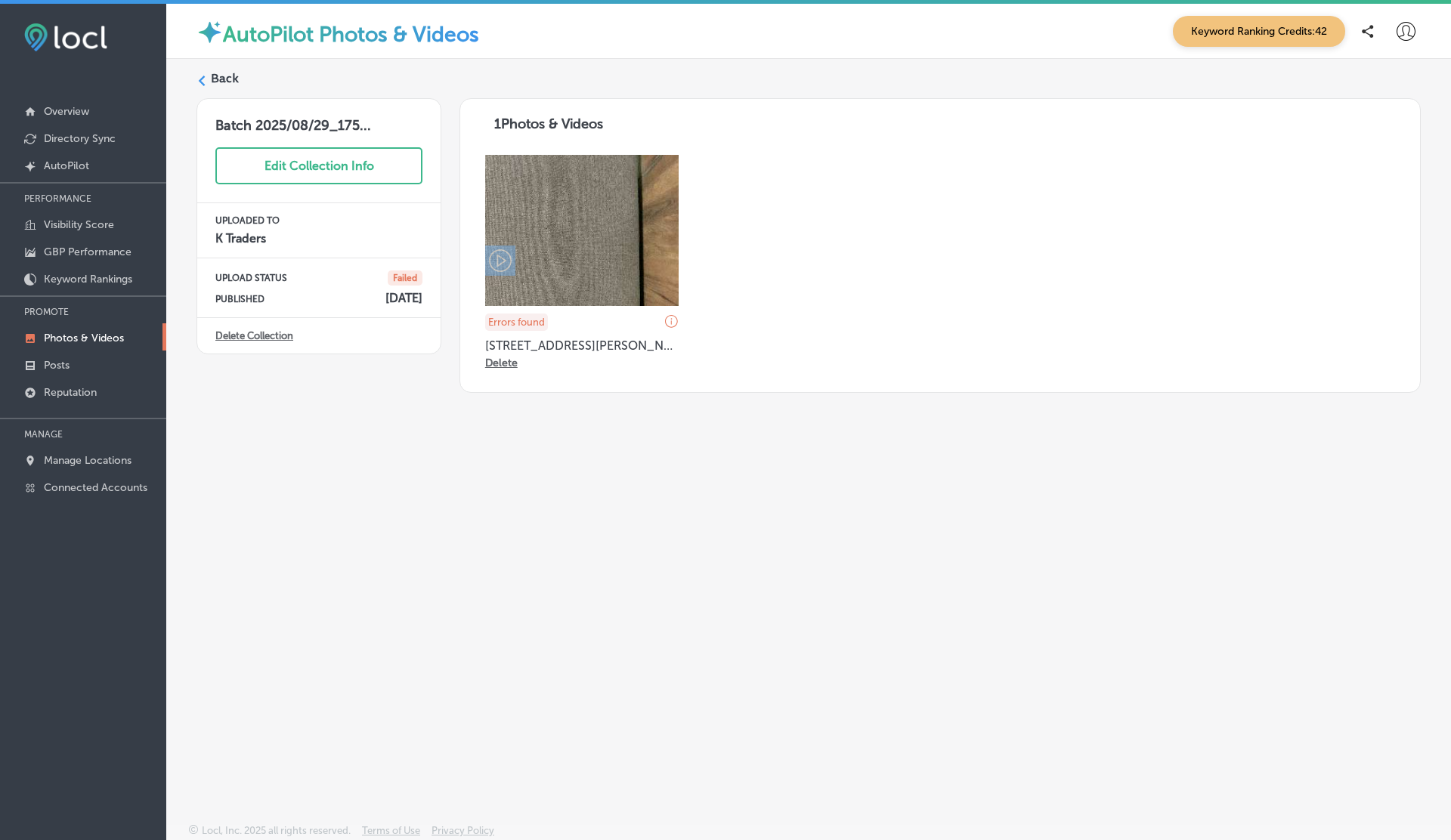
click at [271, 334] on link "Delete Collection" at bounding box center [255, 335] width 78 height 11
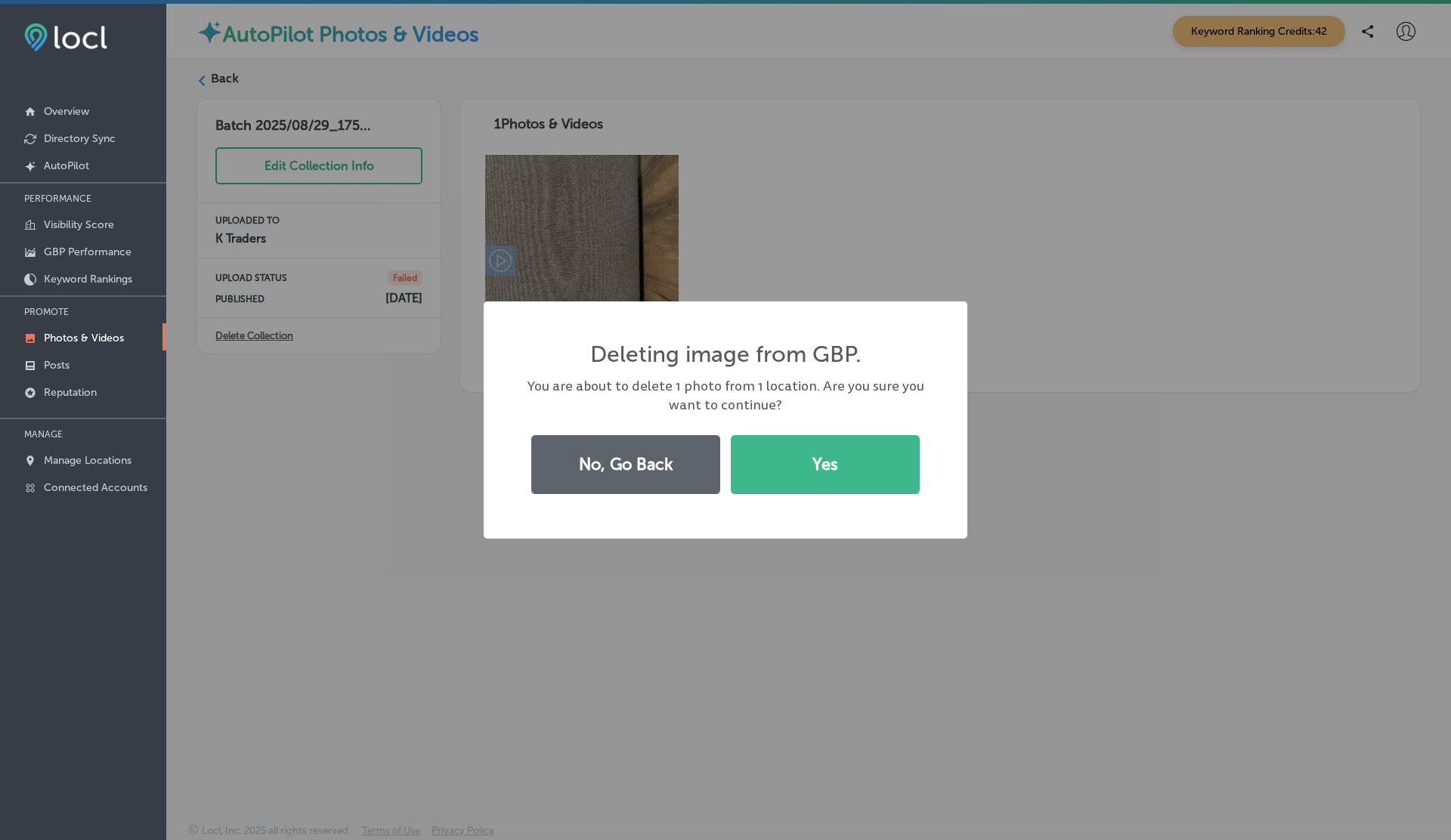
click at [323, 523] on div "Deleting image from GBP. × You are about to delete 1 photo from 1 location. Are…" at bounding box center [725, 420] width 1451 height 840
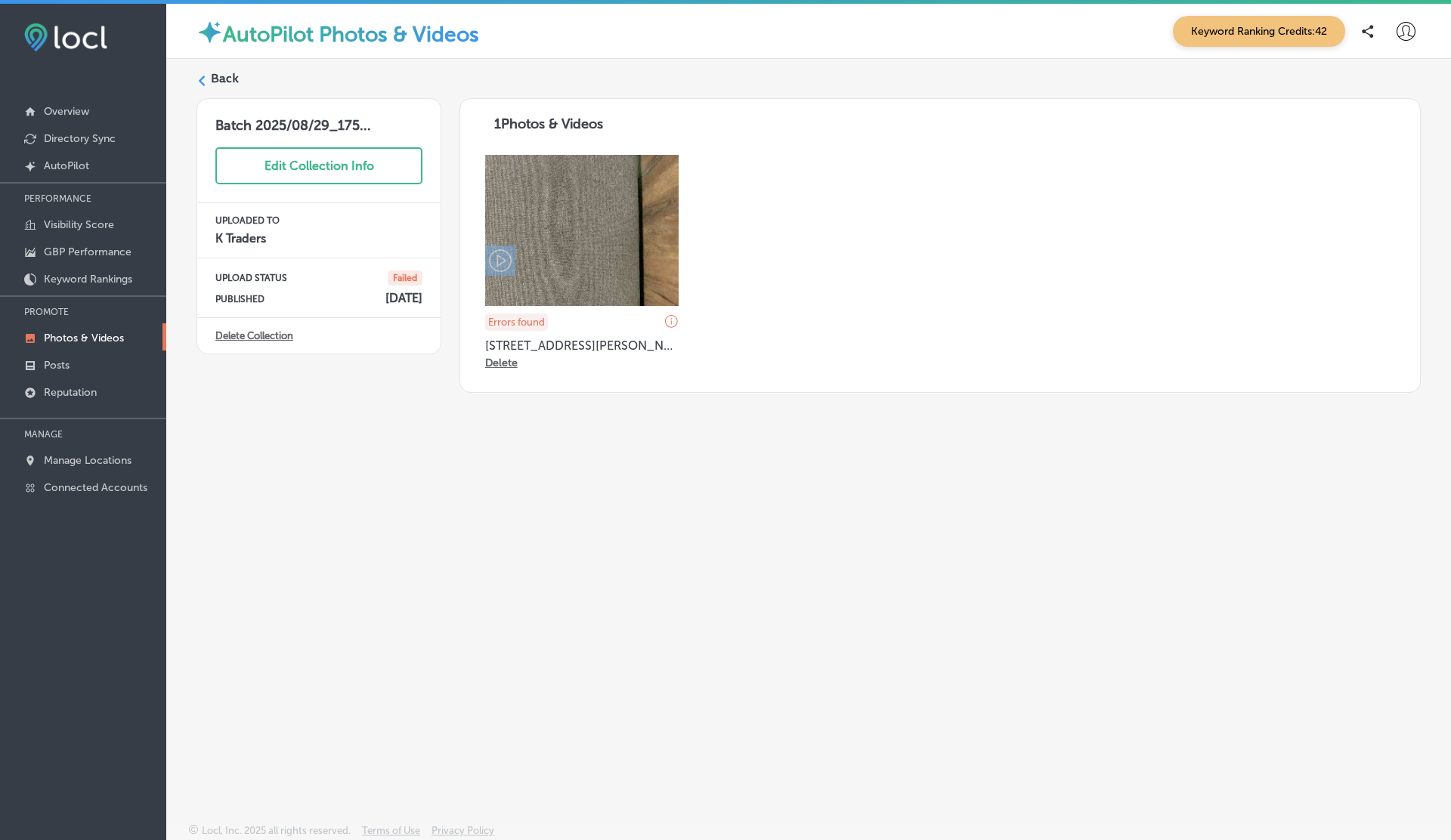
click at [499, 364] on p "Delete" at bounding box center [501, 363] width 32 height 13
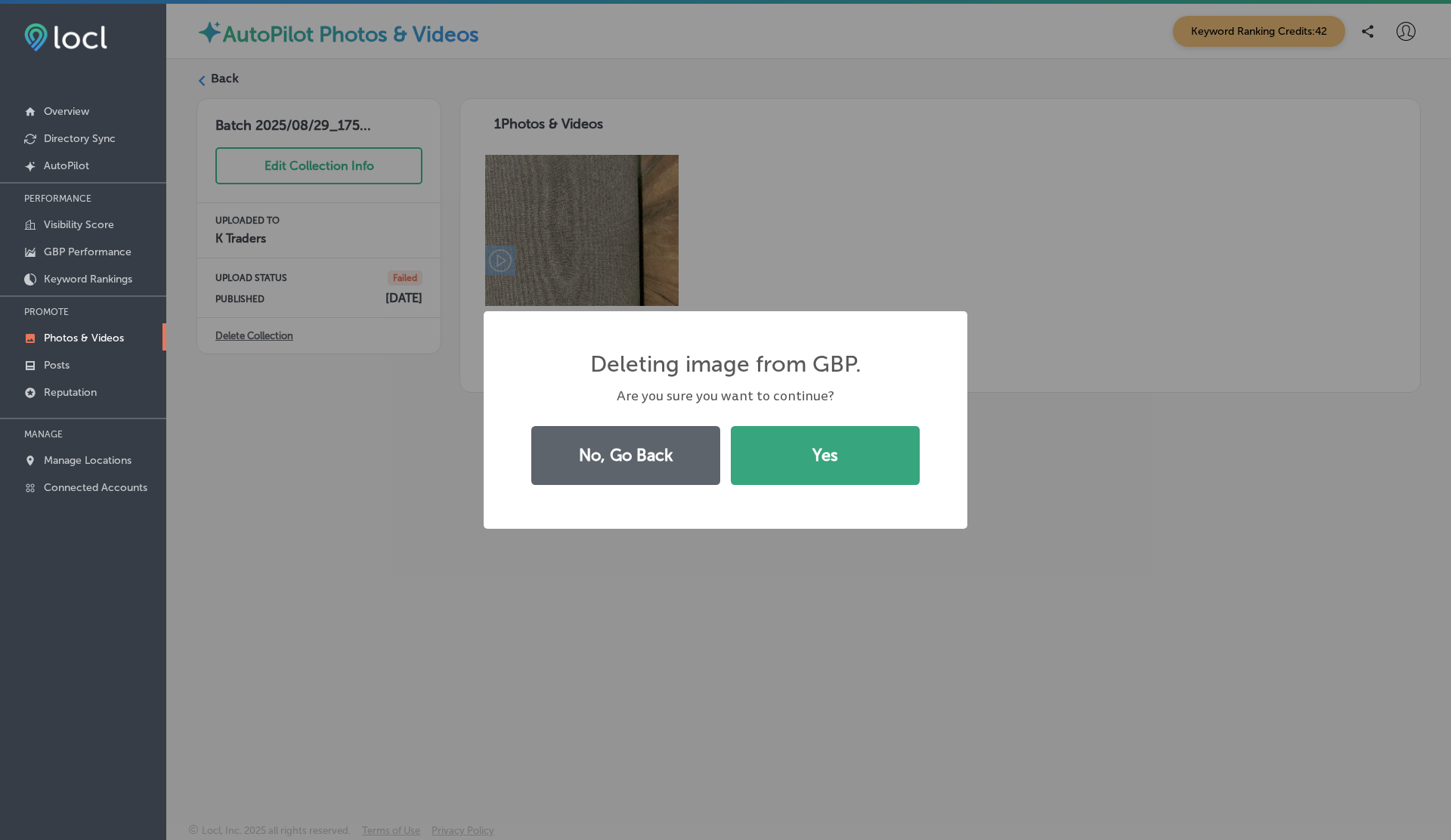
click at [860, 468] on button "Yes" at bounding box center [825, 455] width 189 height 59
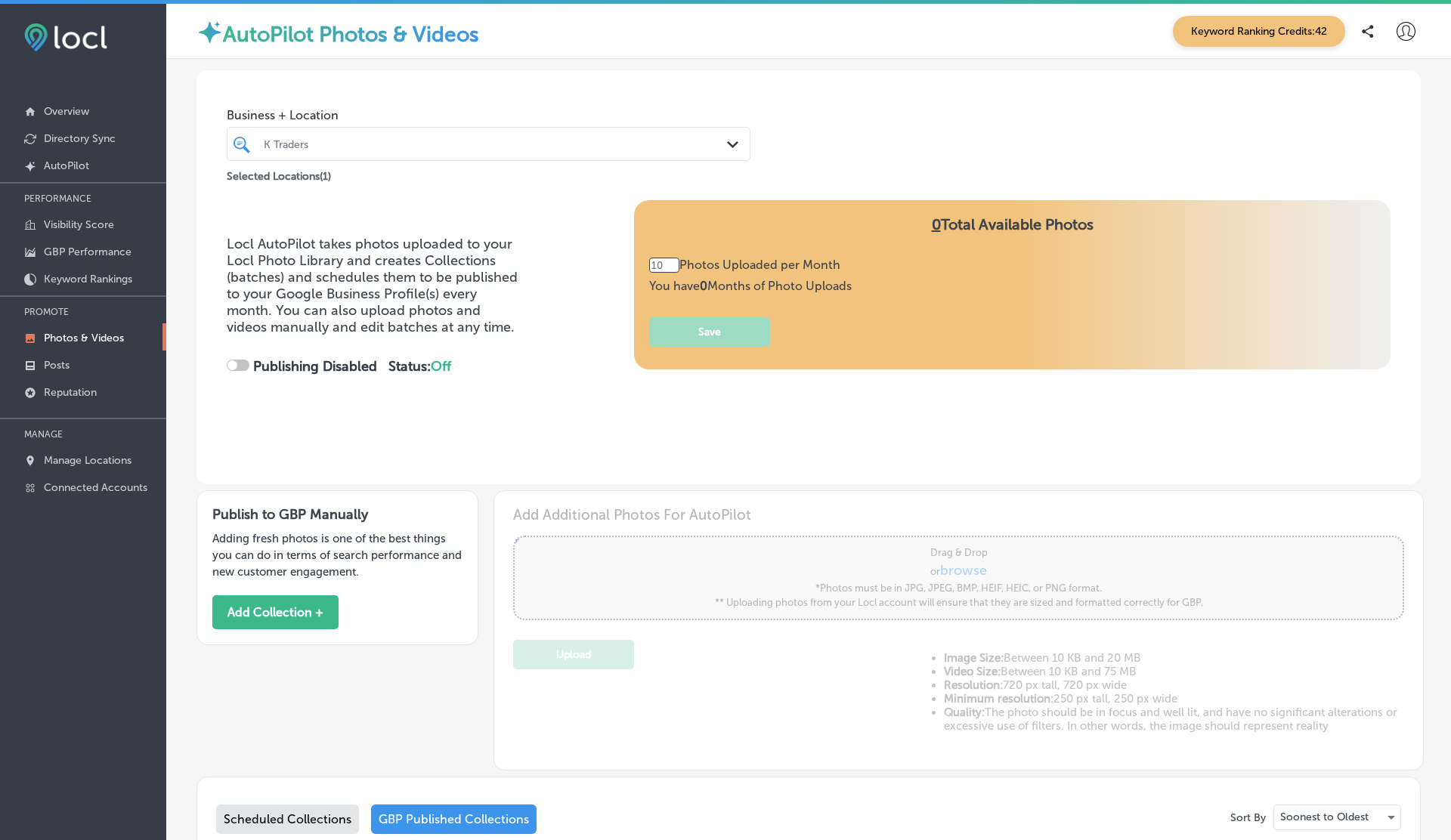
type input "5"
checkbox input "true"
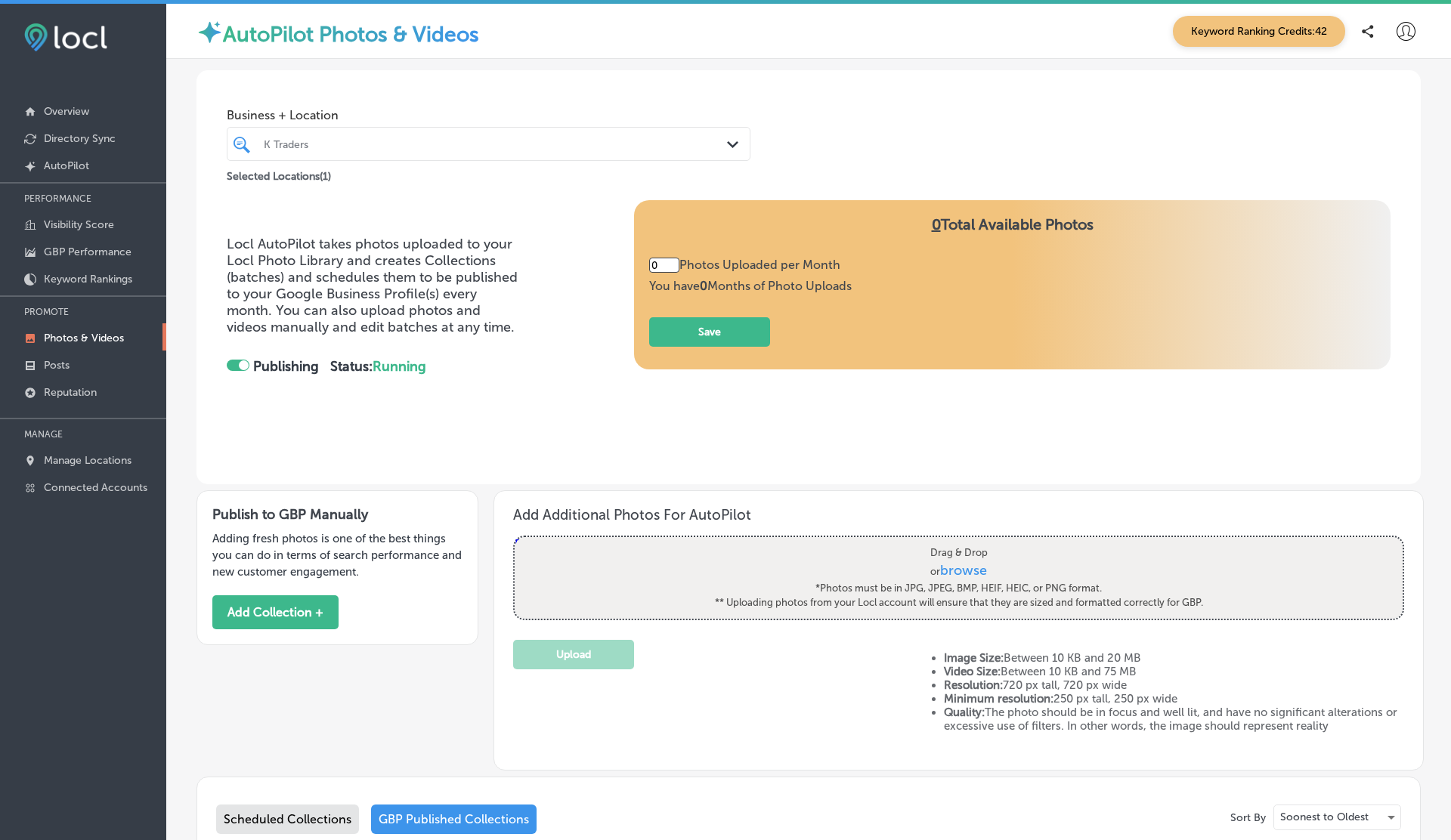
type input "5"
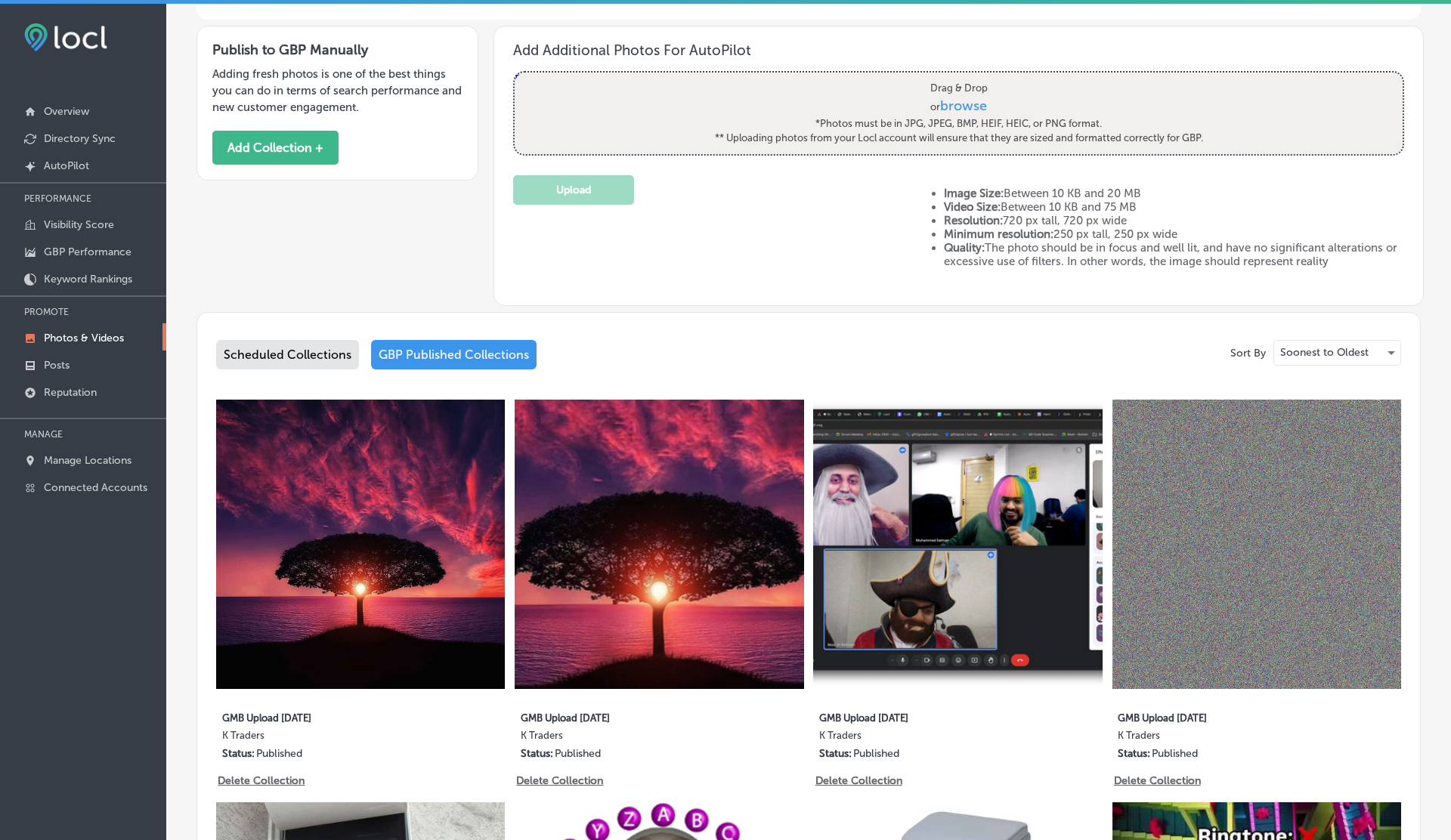
scroll to position [613, 0]
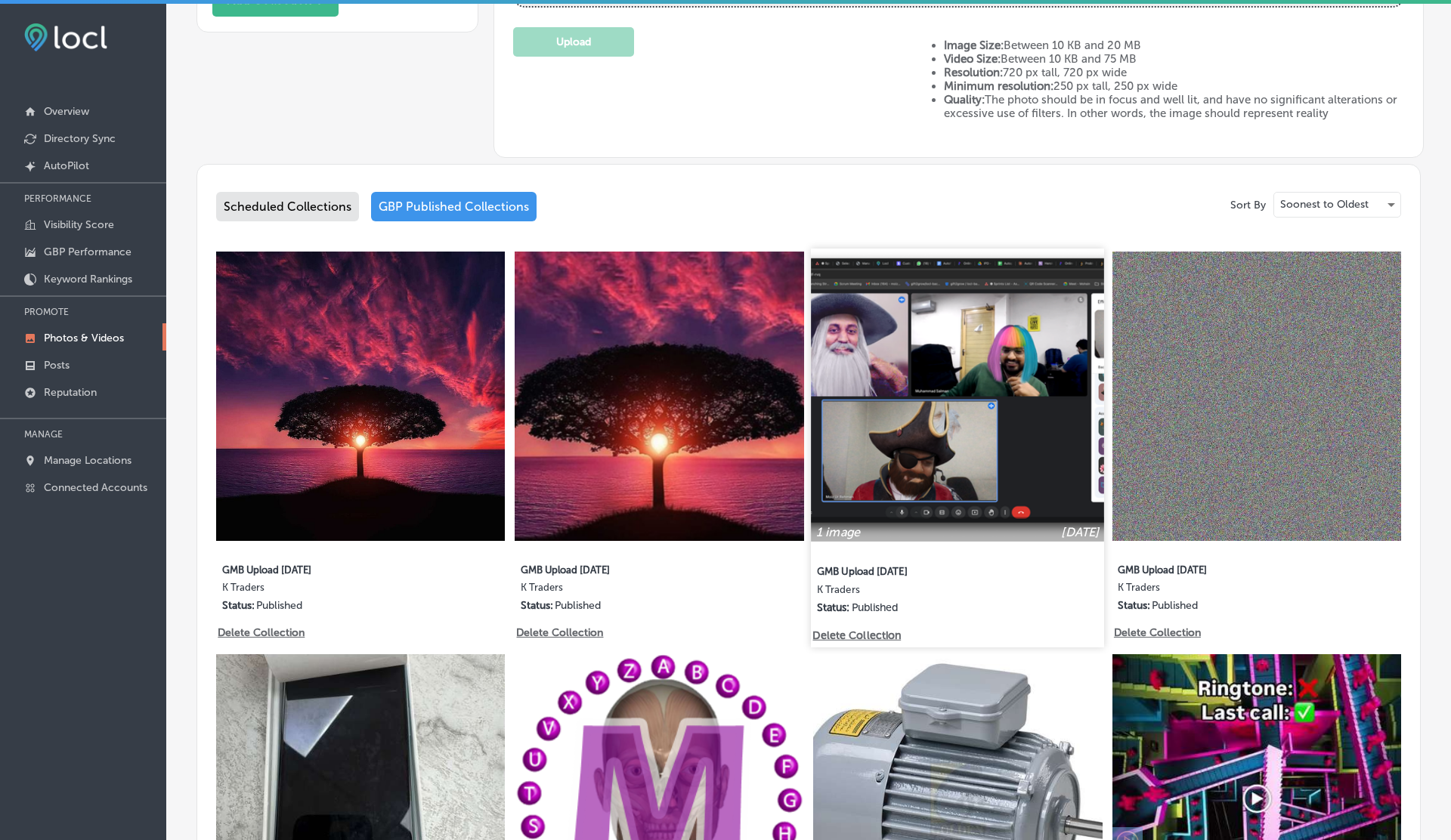
click at [935, 426] on img at bounding box center [958, 395] width 294 height 294
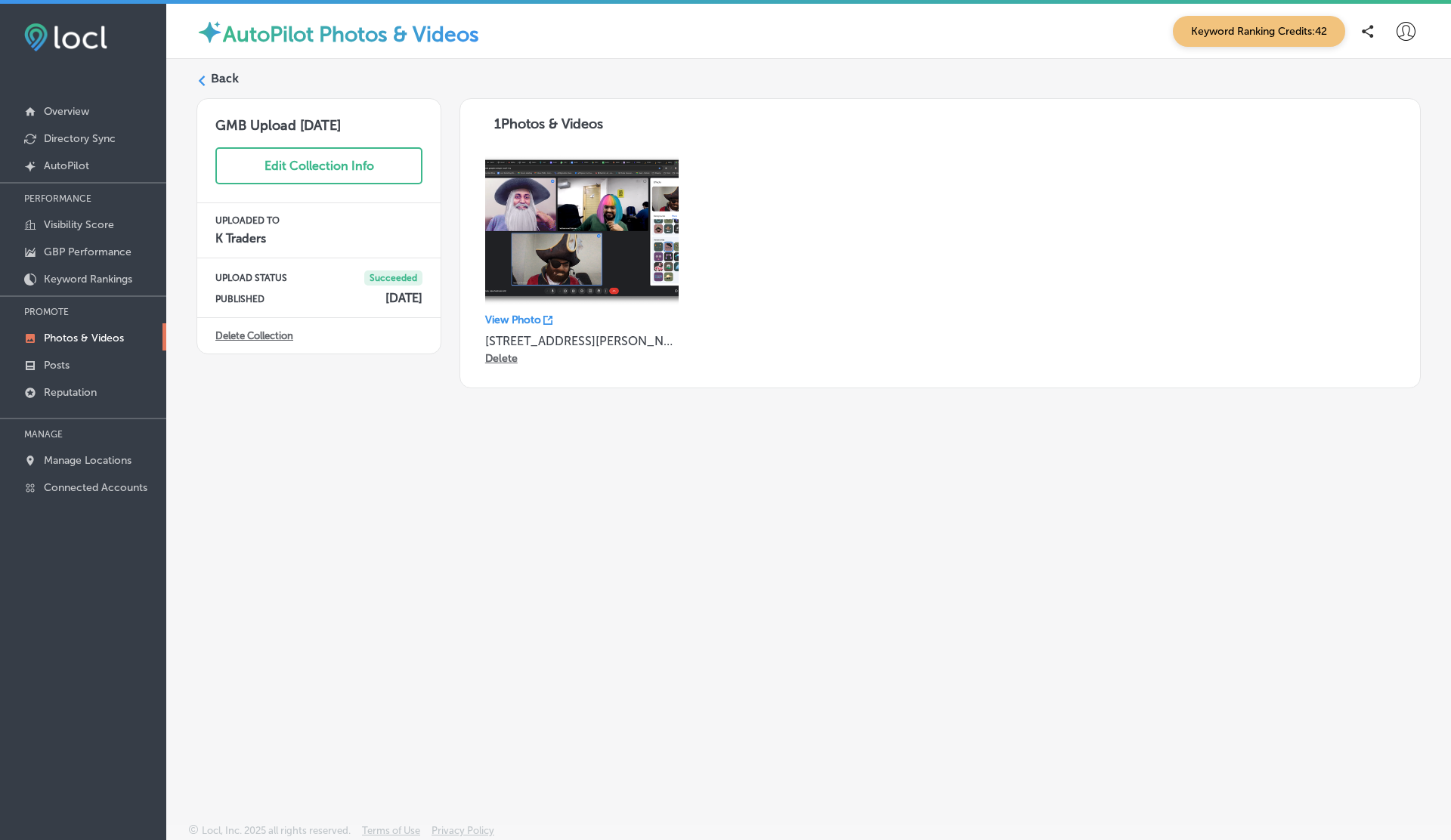
click at [536, 239] on img at bounding box center [582, 230] width 194 height 151
click at [616, 264] on img at bounding box center [582, 230] width 194 height 151
click at [528, 325] on p "View Photo" at bounding box center [512, 320] width 56 height 13
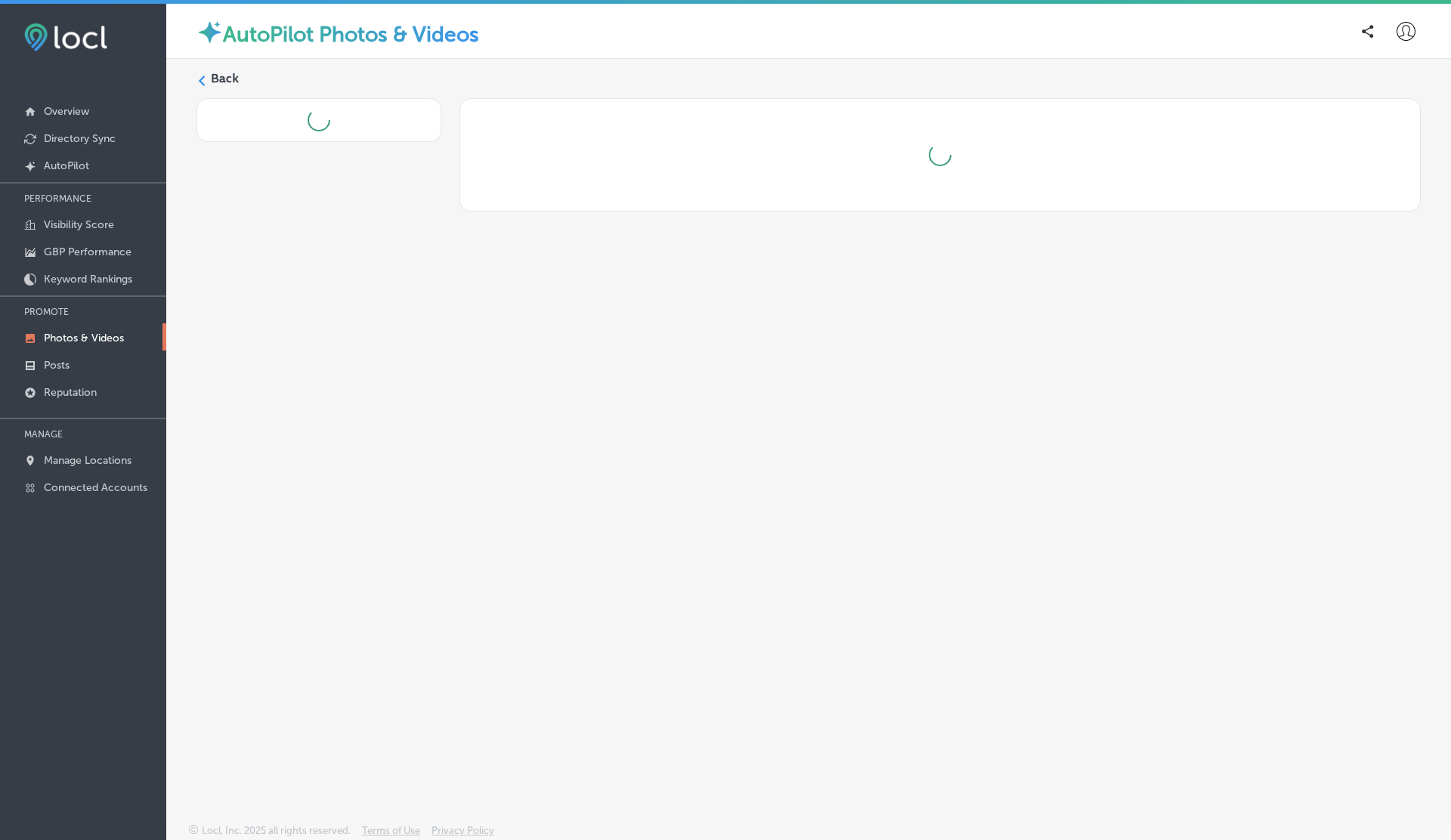
click at [72, 338] on p "Photos & Videos" at bounding box center [84, 338] width 80 height 13
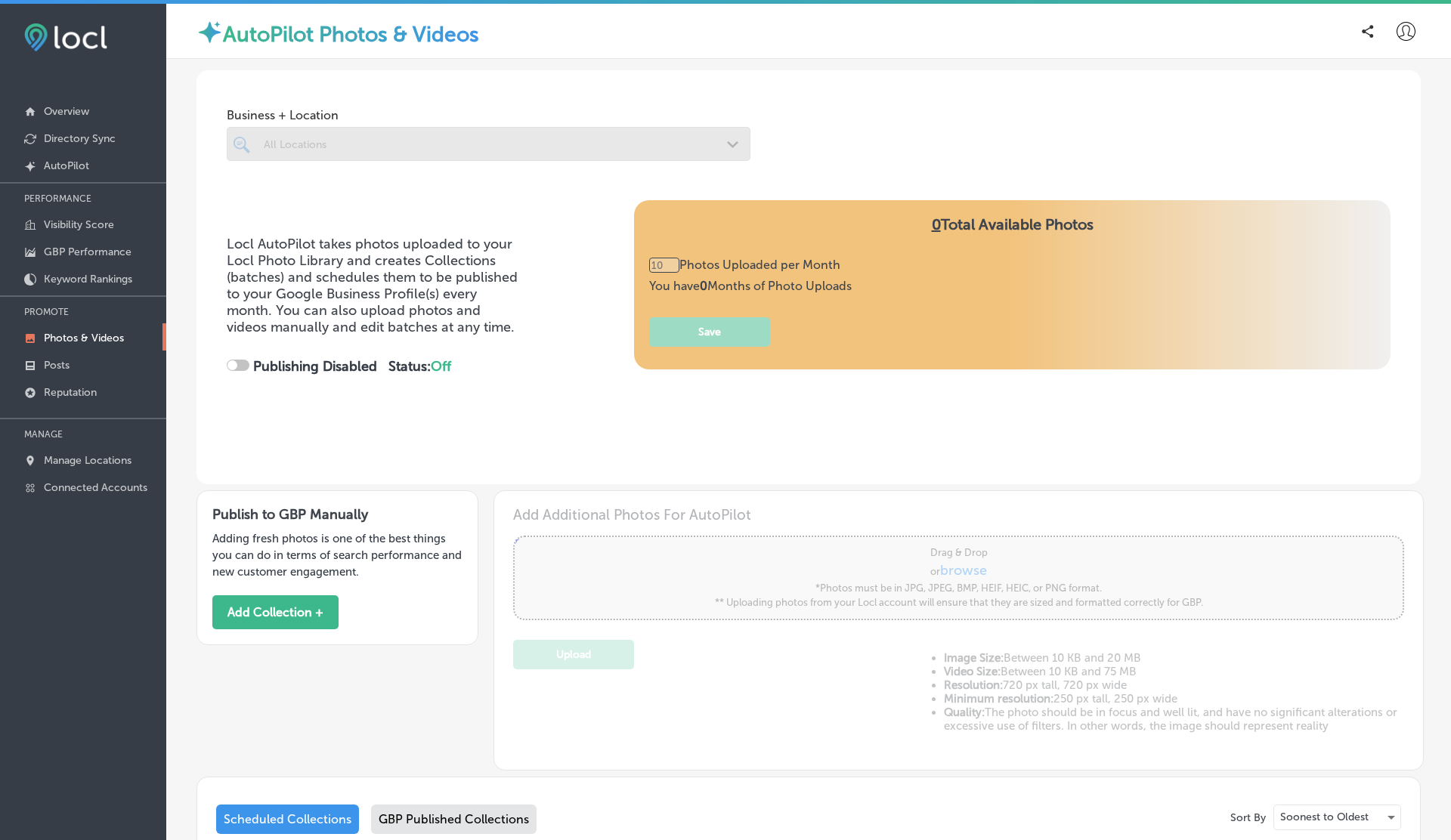
click at [219, 85] on div "Business + Location All Locations Path Created with Sketch." at bounding box center [809, 127] width 1224 height 115
type input "0"
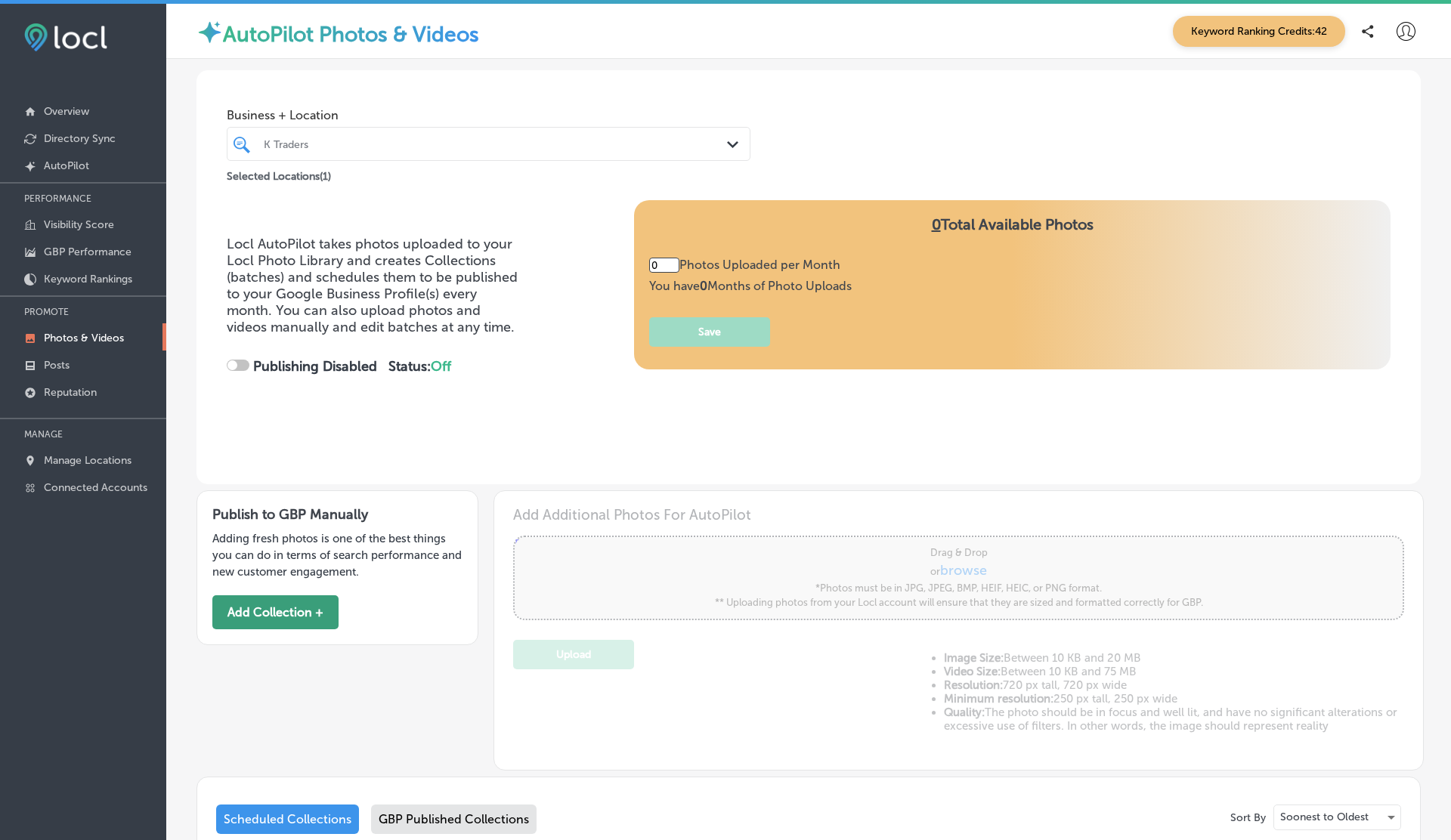
click at [275, 614] on button "Add Collection +" at bounding box center [275, 613] width 126 height 34
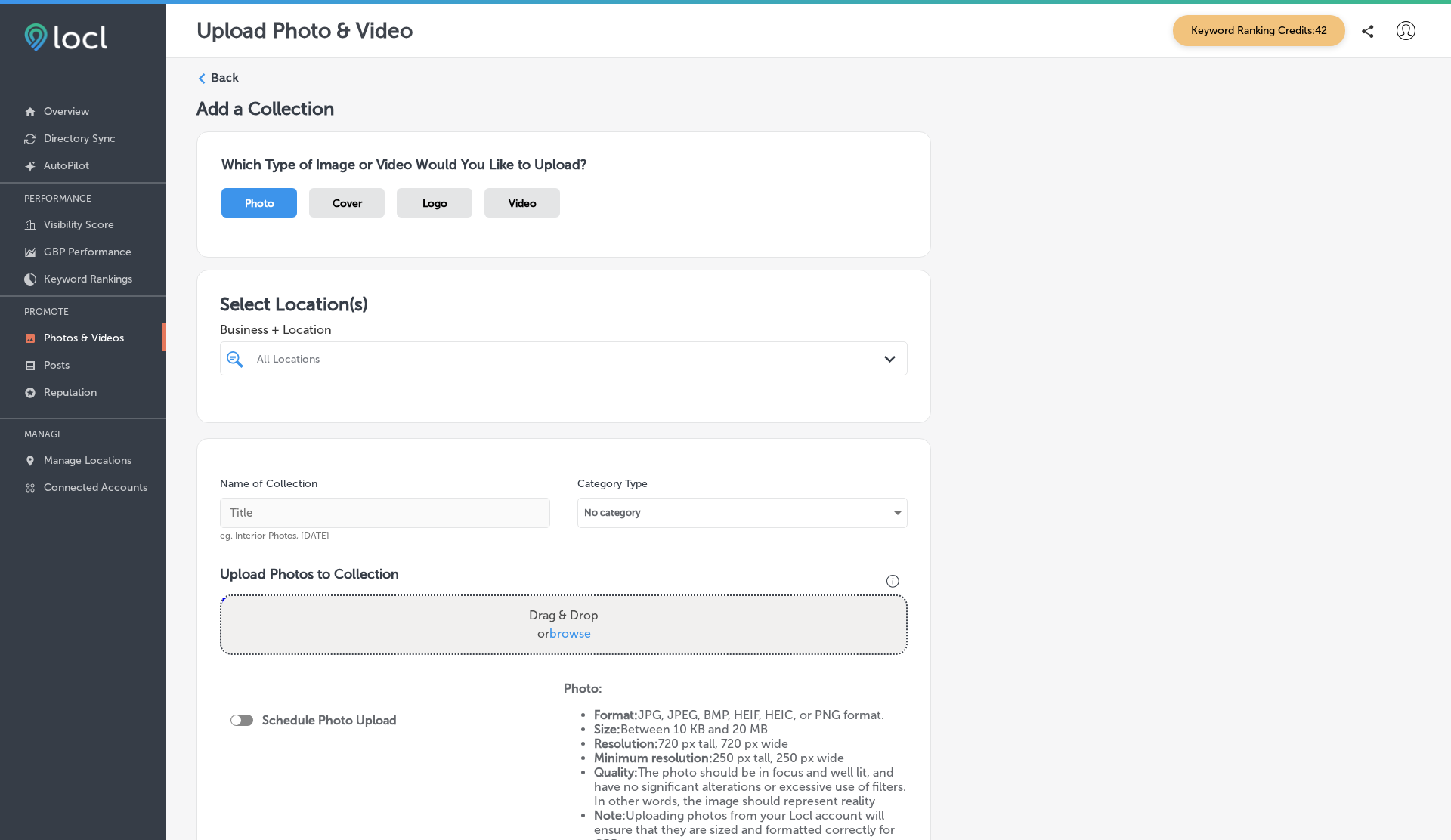
click at [519, 198] on span "Video" at bounding box center [522, 204] width 28 height 13
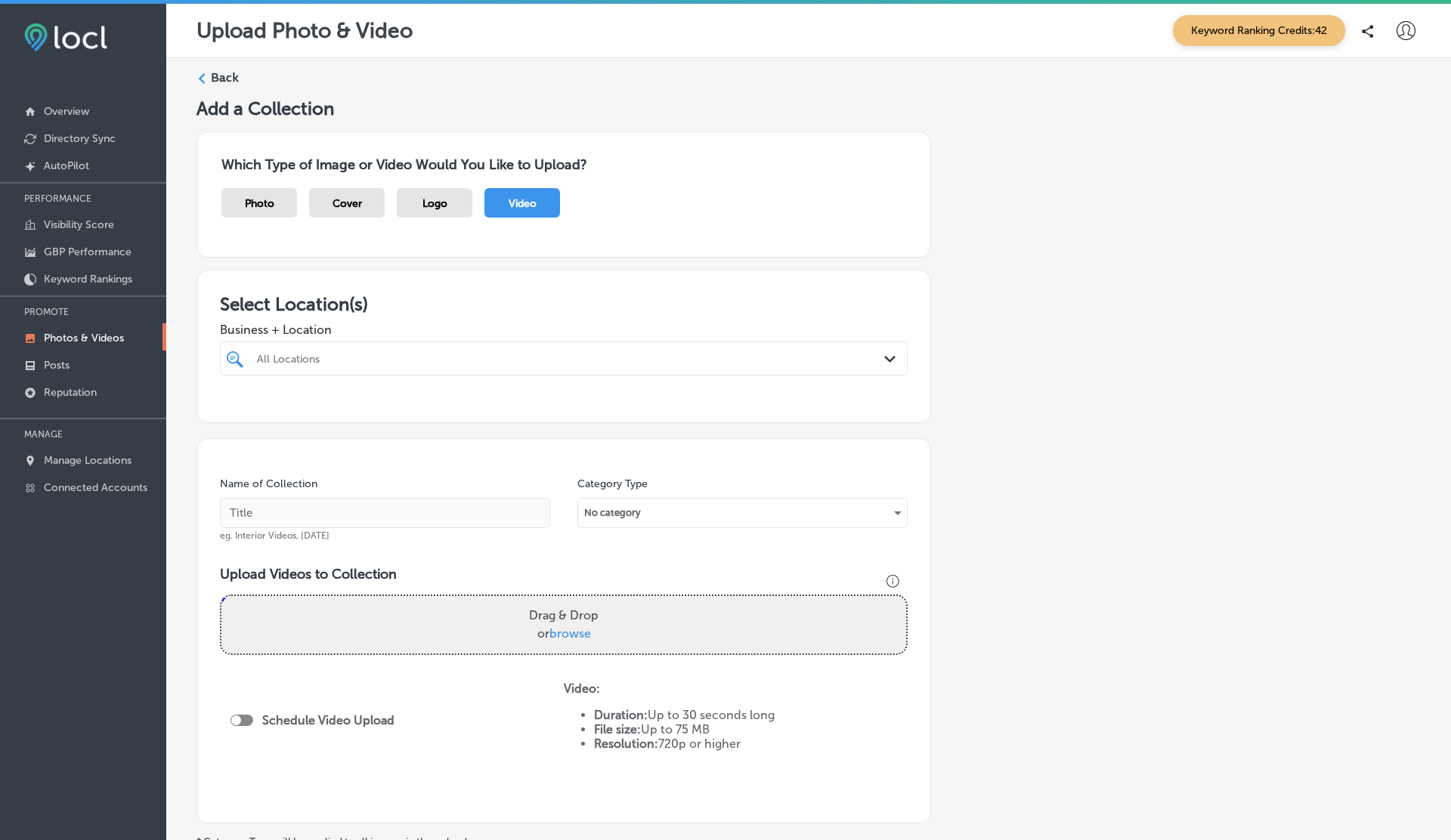
click at [333, 349] on div at bounding box center [533, 358] width 555 height 20
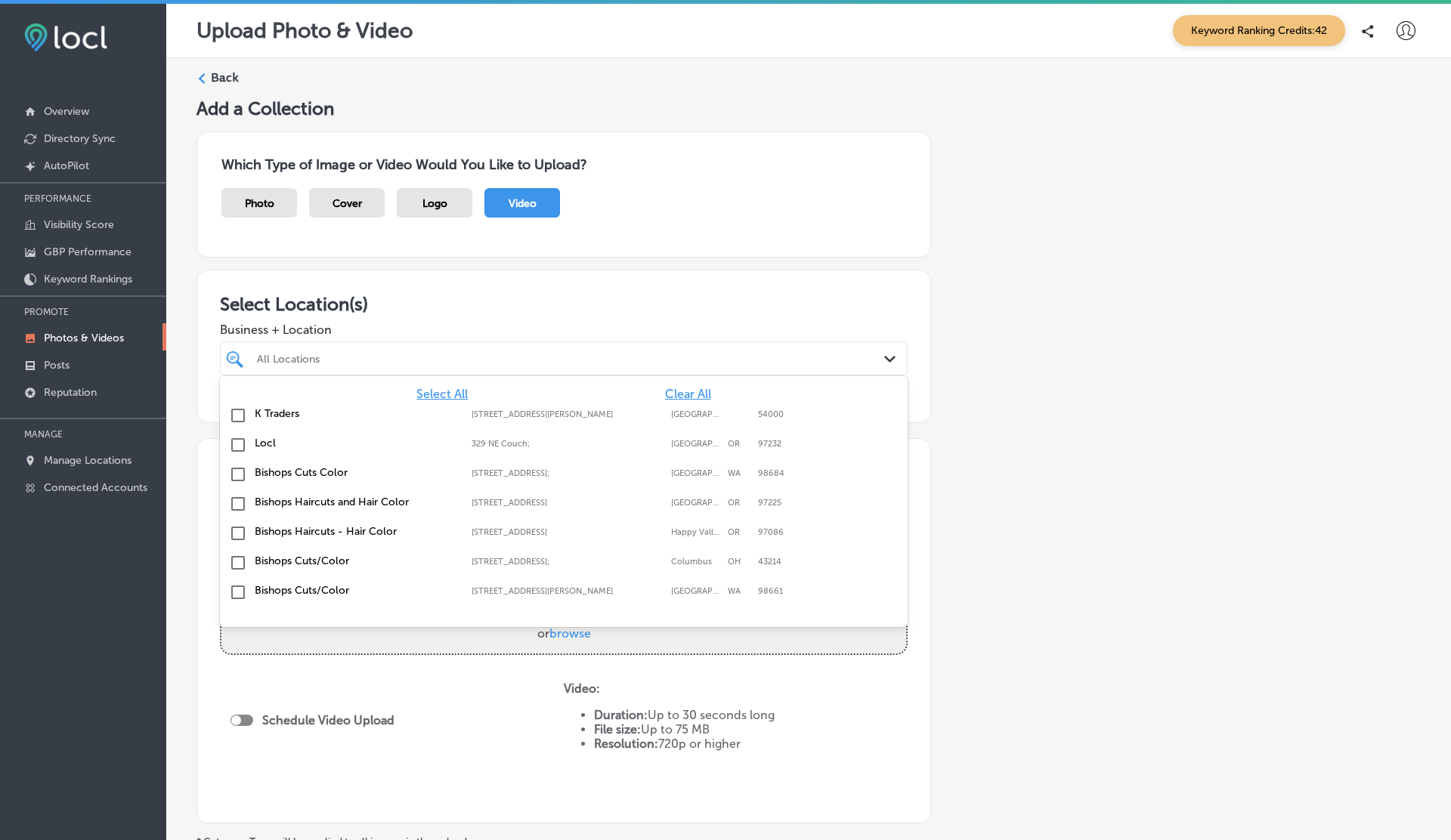
click at [282, 411] on label "K Traders" at bounding box center [355, 414] width 201 height 13
click at [424, 289] on div "Select Location(s) Business + Location option [STREET_ADDRESS][PERSON_NAME]. op…" at bounding box center [563, 346] width 735 height 153
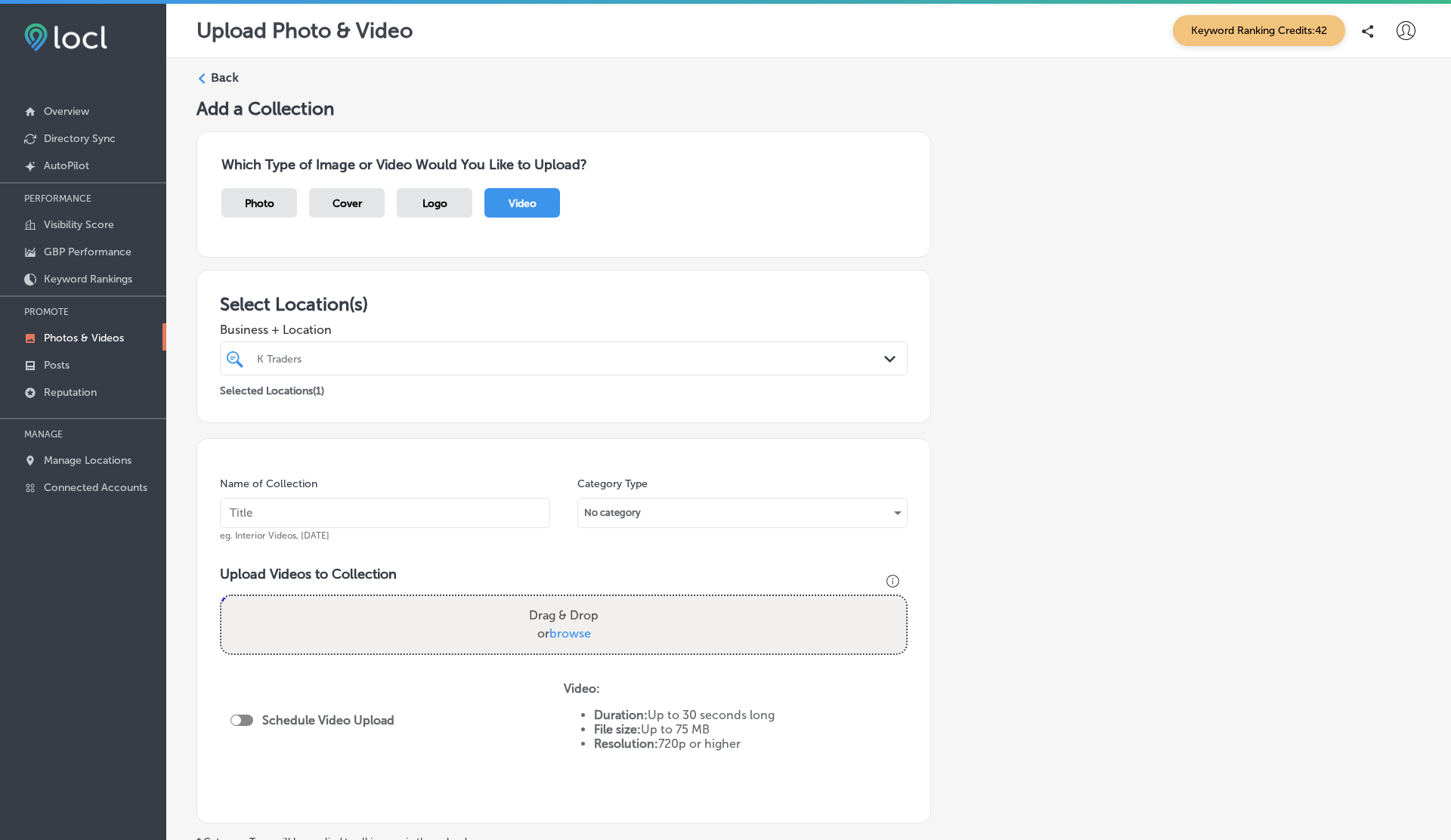
click at [409, 618] on div "Drag & Drop or browse" at bounding box center [563, 624] width 684 height 57
click at [221, 596] on input "Drag & Drop or browse" at bounding box center [563, 598] width 684 height 5
type input "C:\fakepath\IMG_2128.MOV"
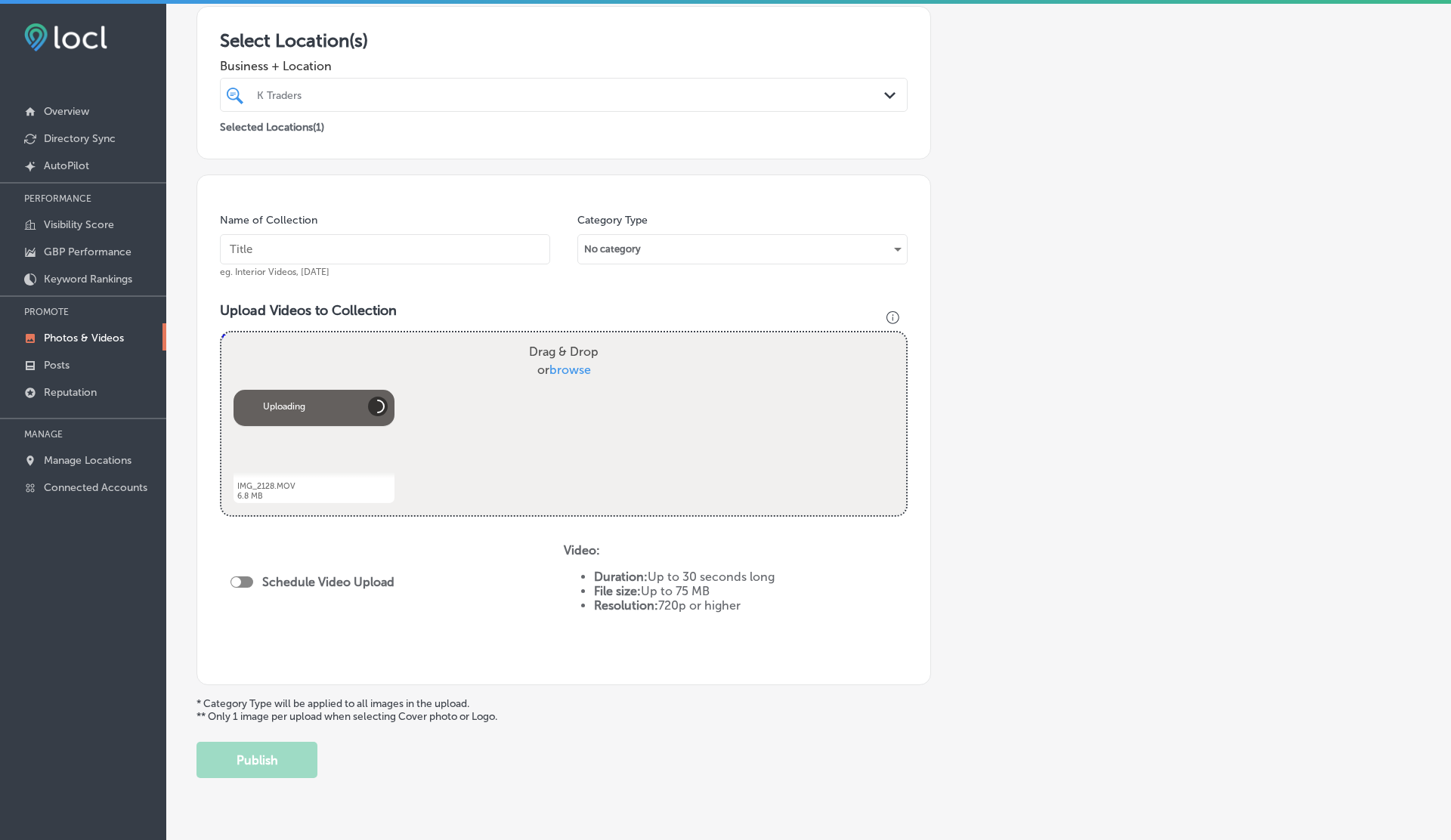
scroll to position [298, 0]
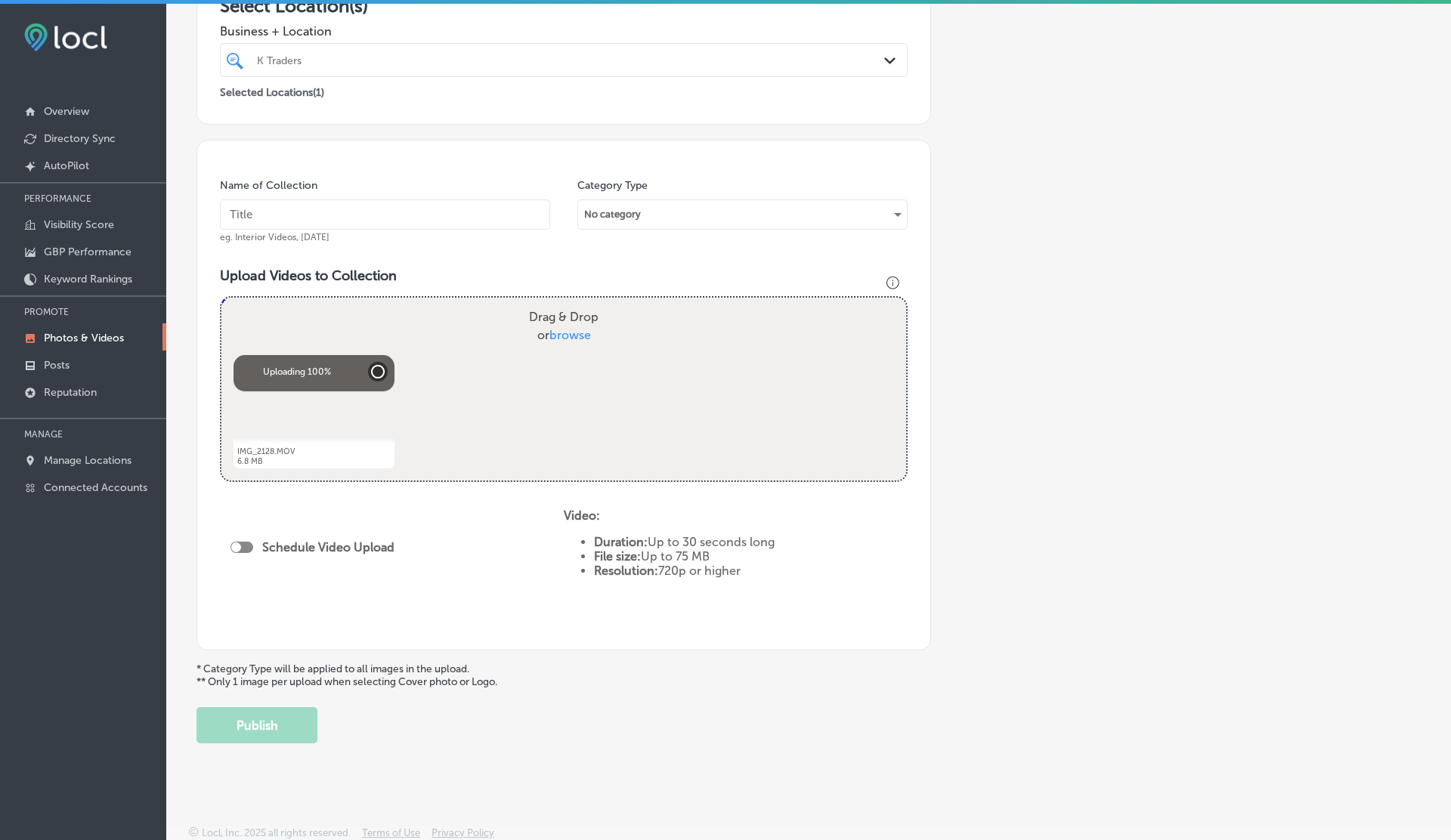
drag, startPoint x: 299, startPoint y: 449, endPoint x: 272, endPoint y: 447, distance: 27.1
click at [272, 447] on div "Abort Retry Remove Upload Cancel Retry Remove IMG_2128.MOV 6.8 MB Uploading 100…" at bounding box center [314, 411] width 161 height 113
click at [265, 720] on button "Publish" at bounding box center [257, 725] width 121 height 36
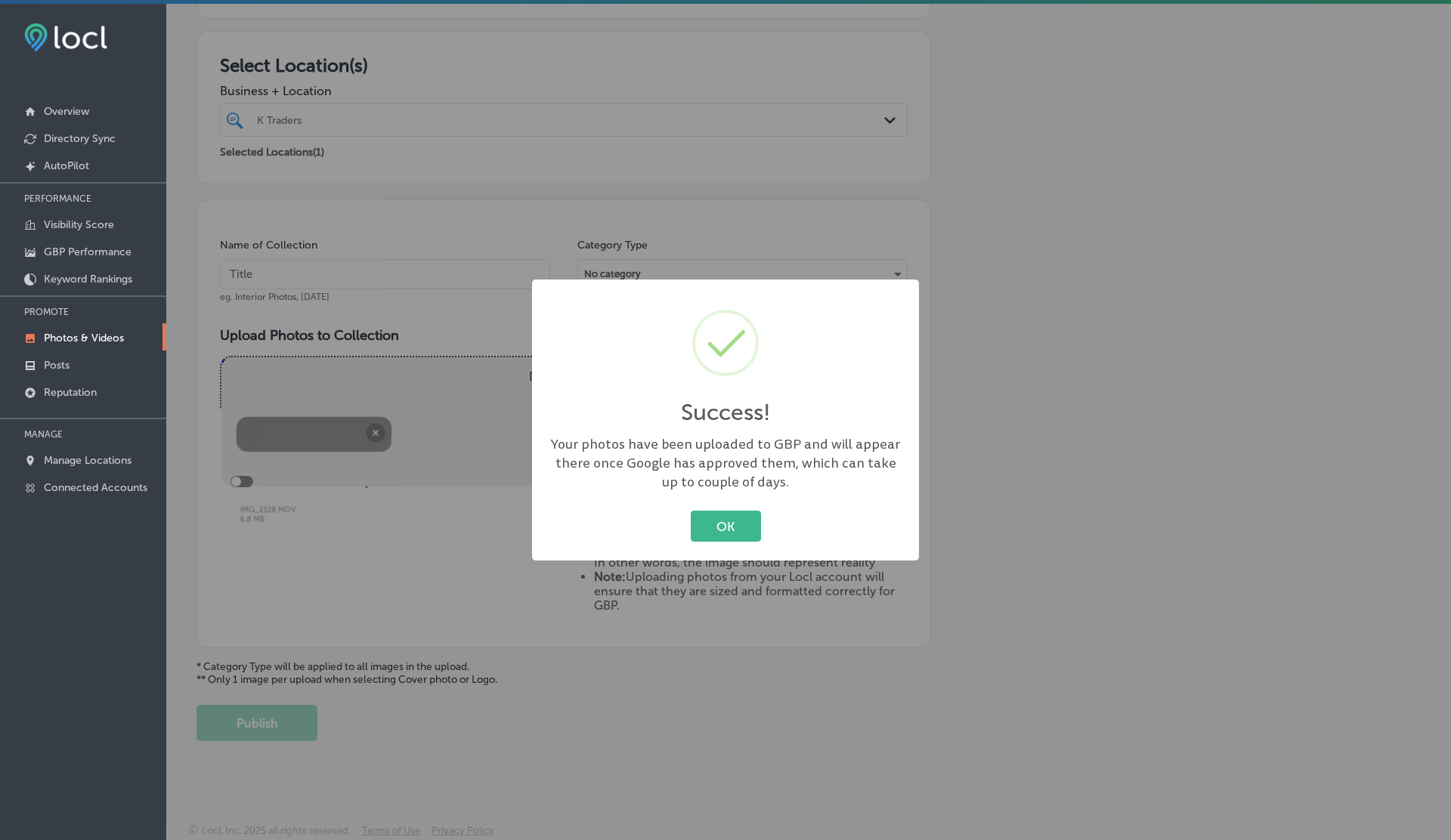
scroll to position [237, 0]
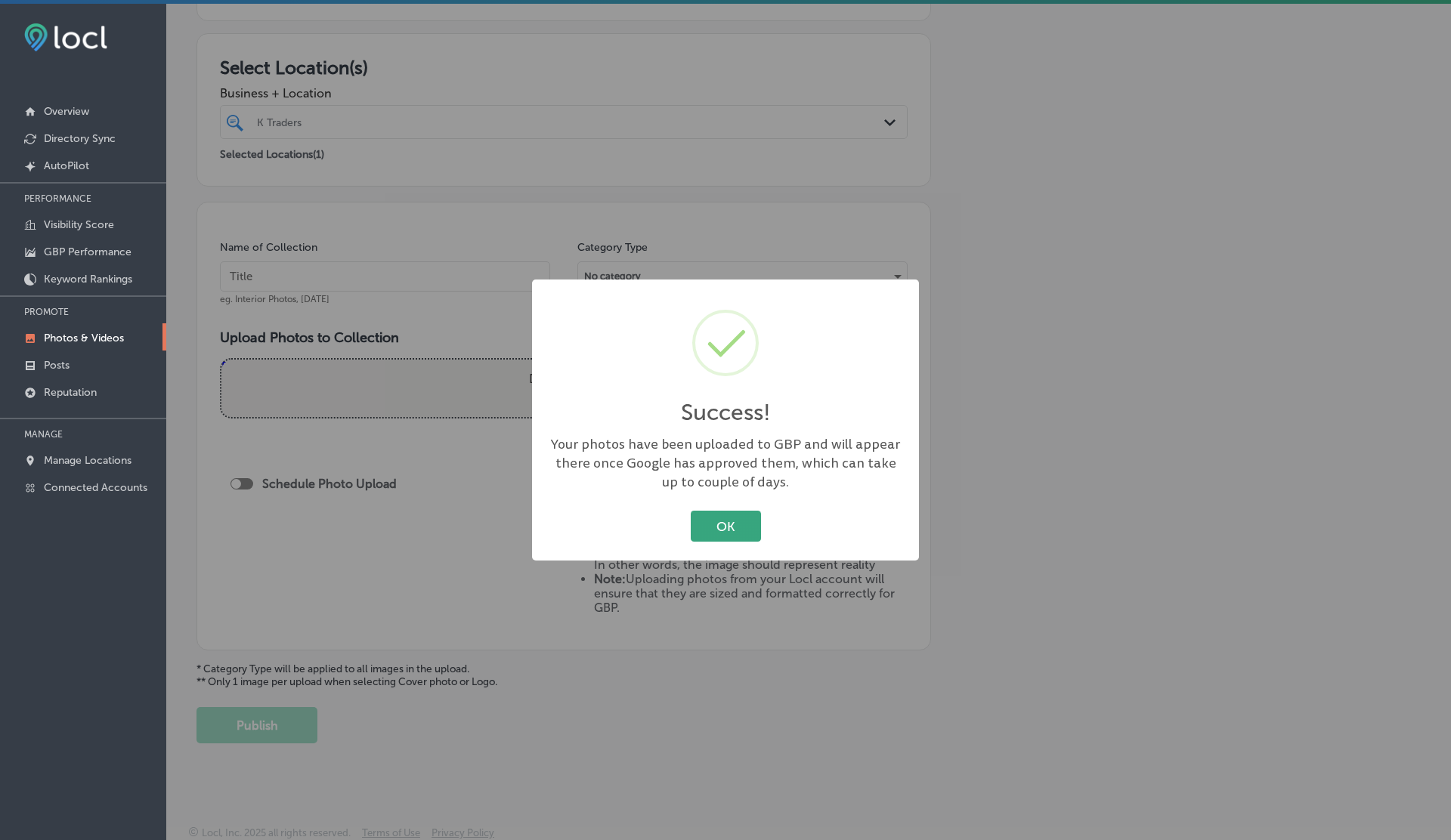
click at [708, 525] on button "OK" at bounding box center [726, 525] width 70 height 31
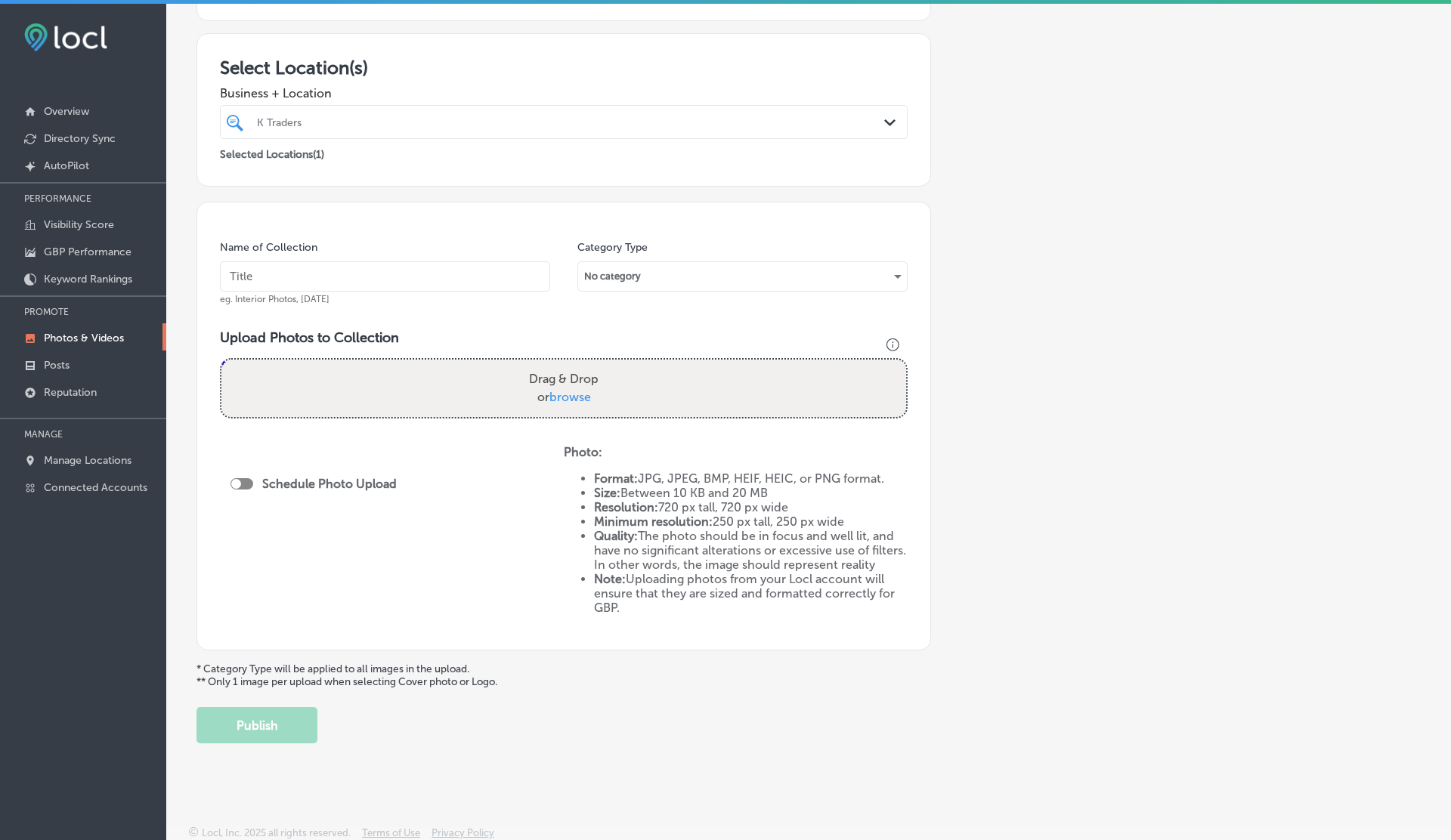
scroll to position [0, 0]
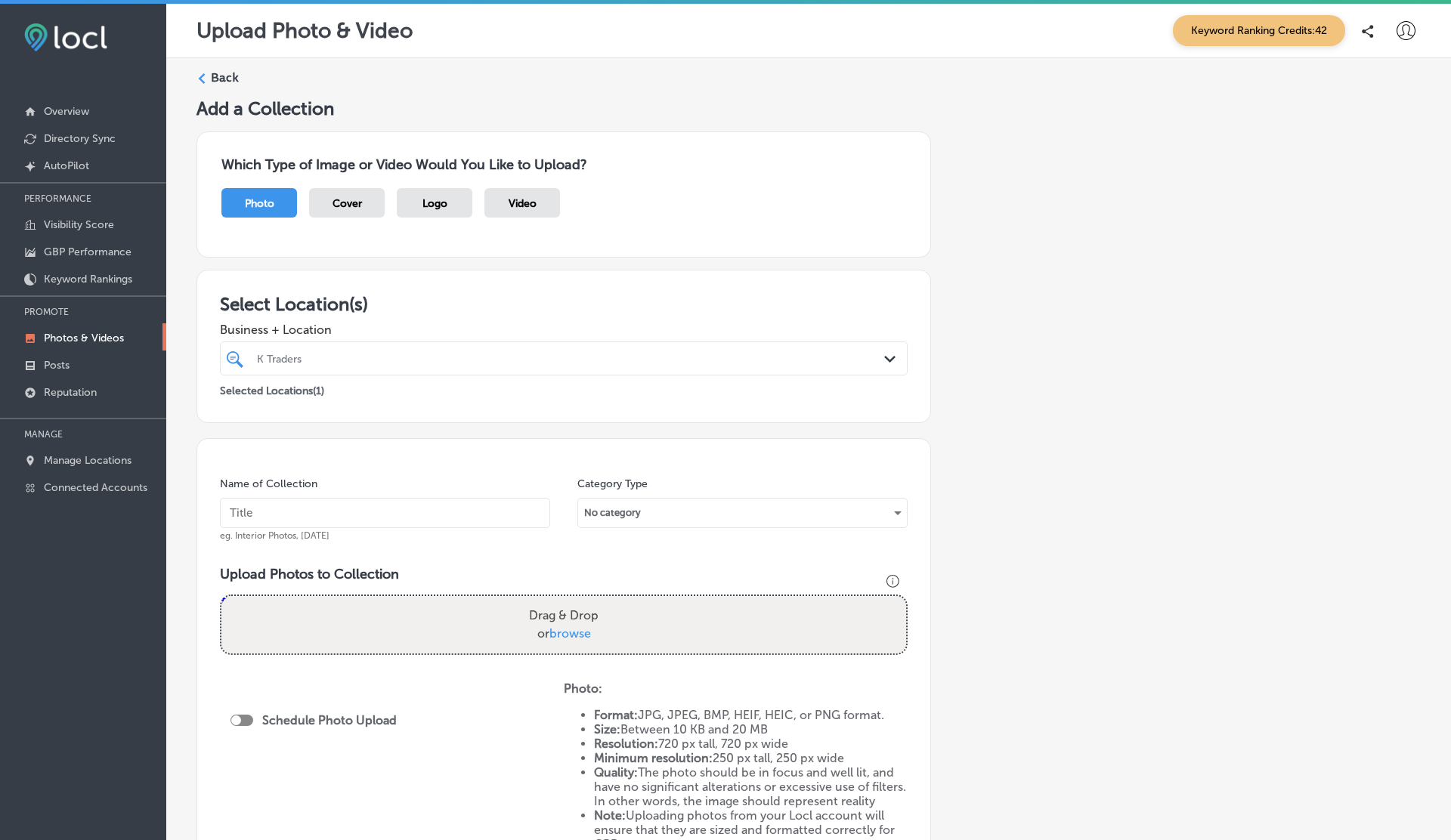
click at [73, 335] on p "Photos & Videos" at bounding box center [84, 338] width 80 height 13
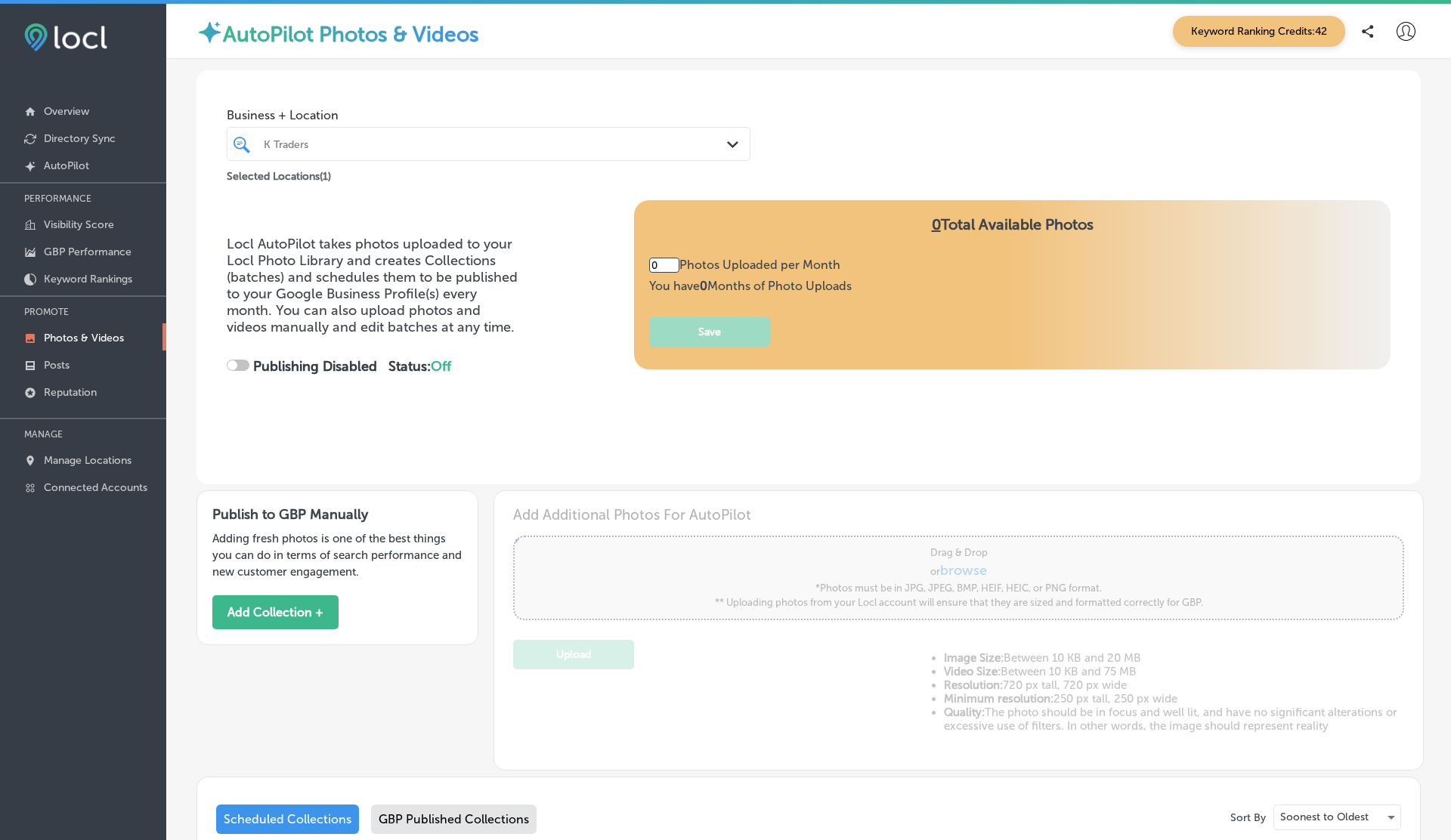
type input "5"
checkbox input "true"
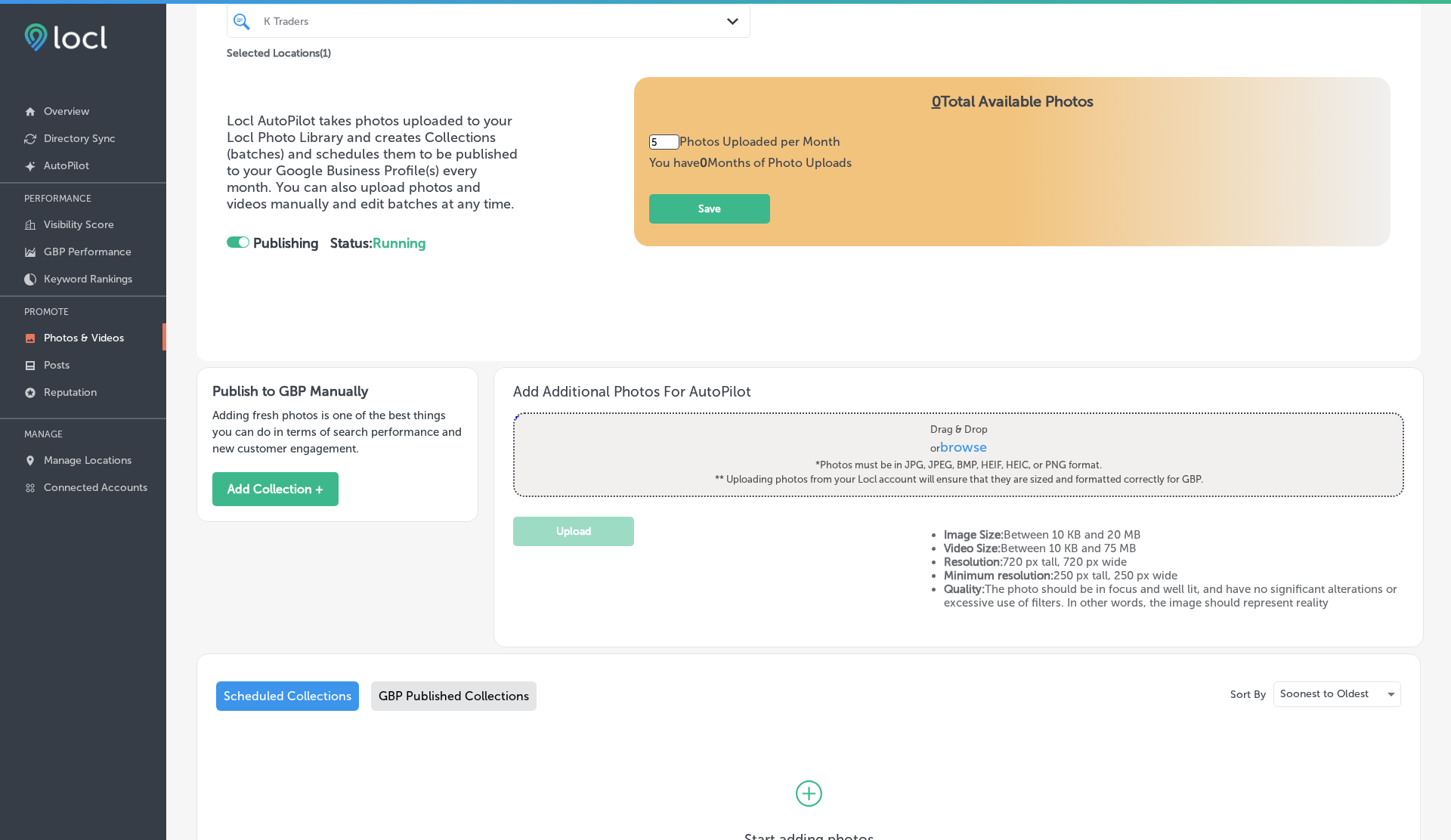
scroll to position [262, 0]
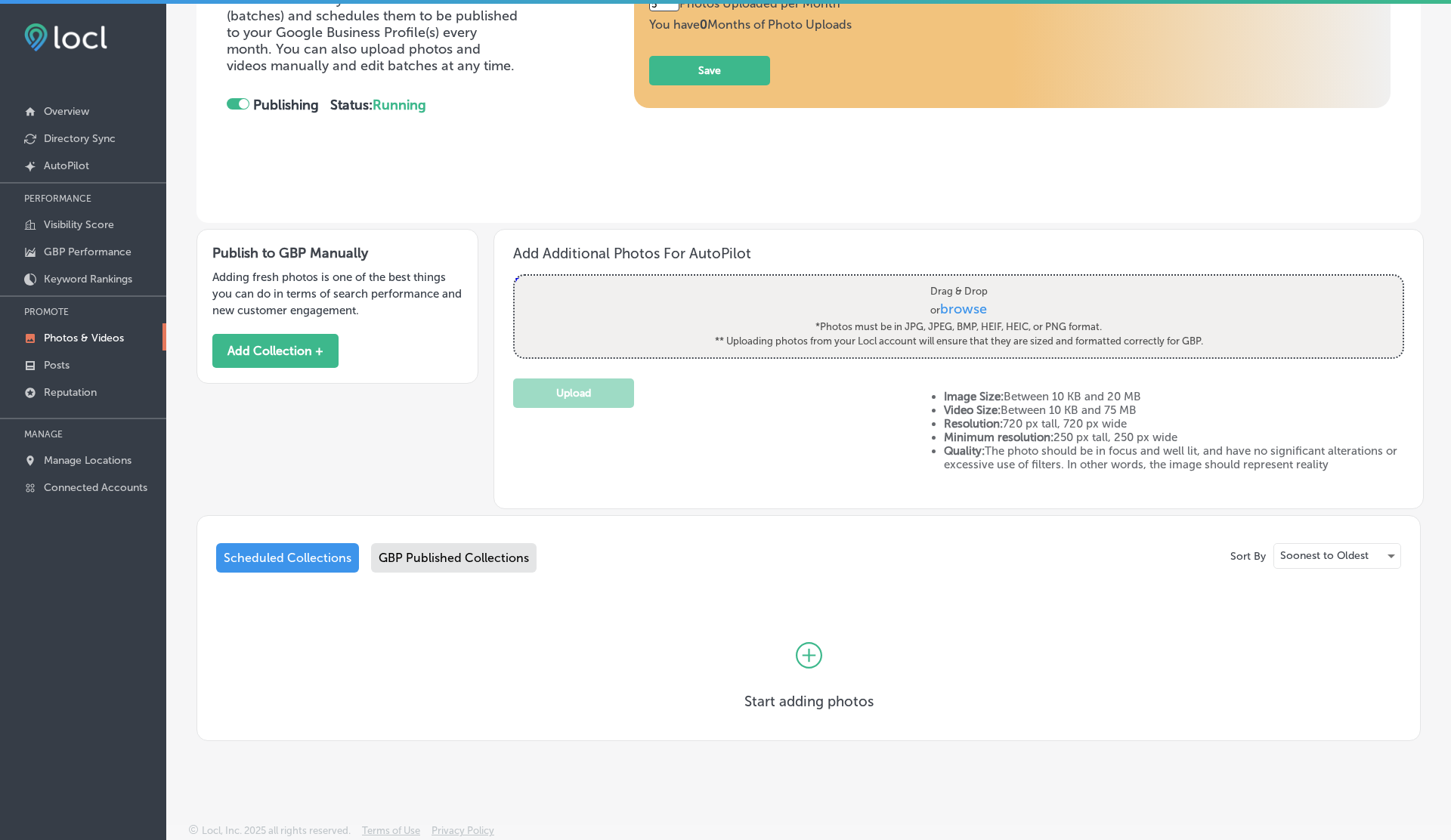
click at [430, 543] on div "Sort By Soonest to Oldest Scheduled Collections GBP Published Collections Start…" at bounding box center [809, 628] width 1224 height 226
click at [430, 553] on div "GBP Published Collections" at bounding box center [453, 558] width 165 height 29
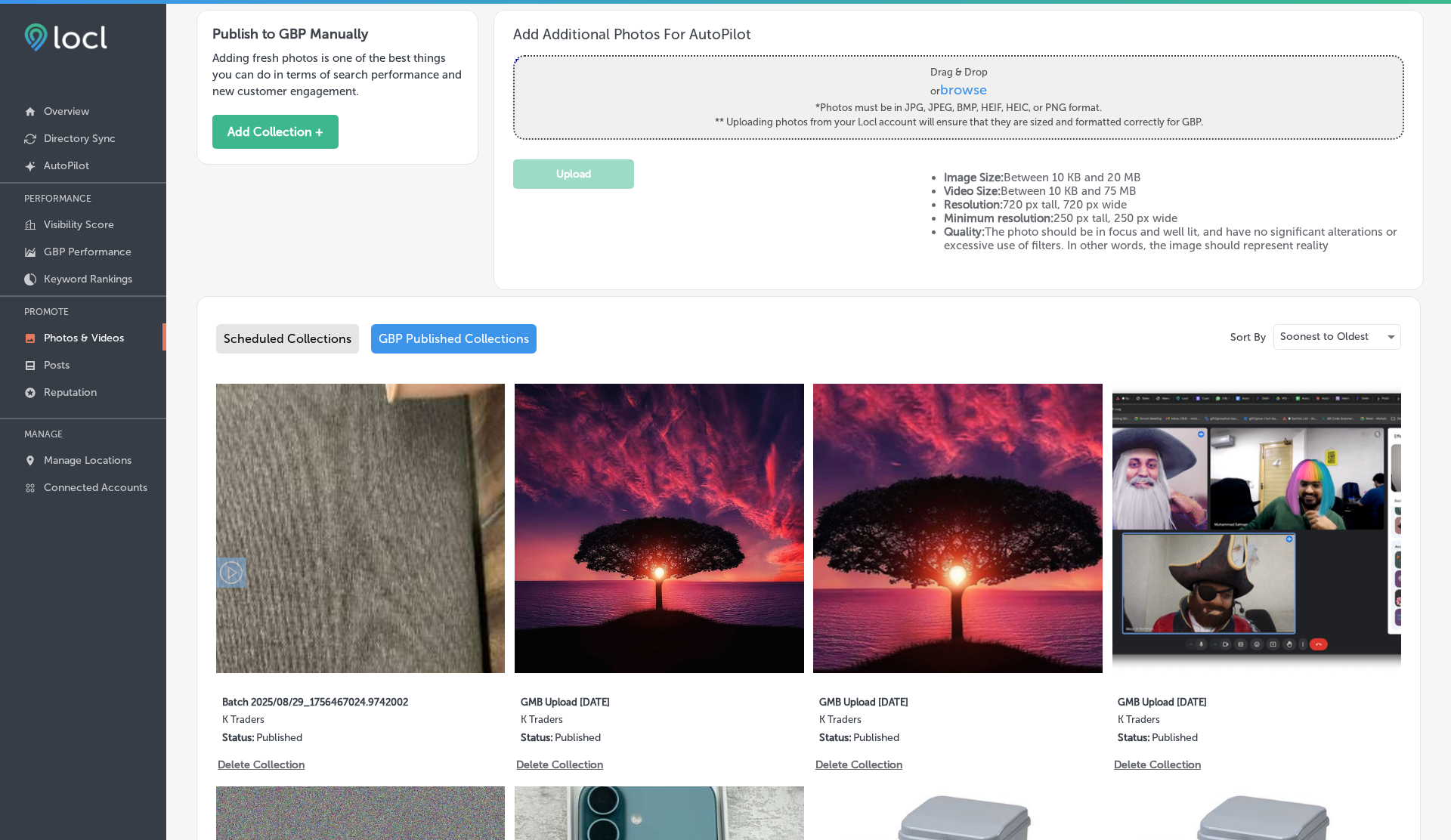
scroll to position [488, 0]
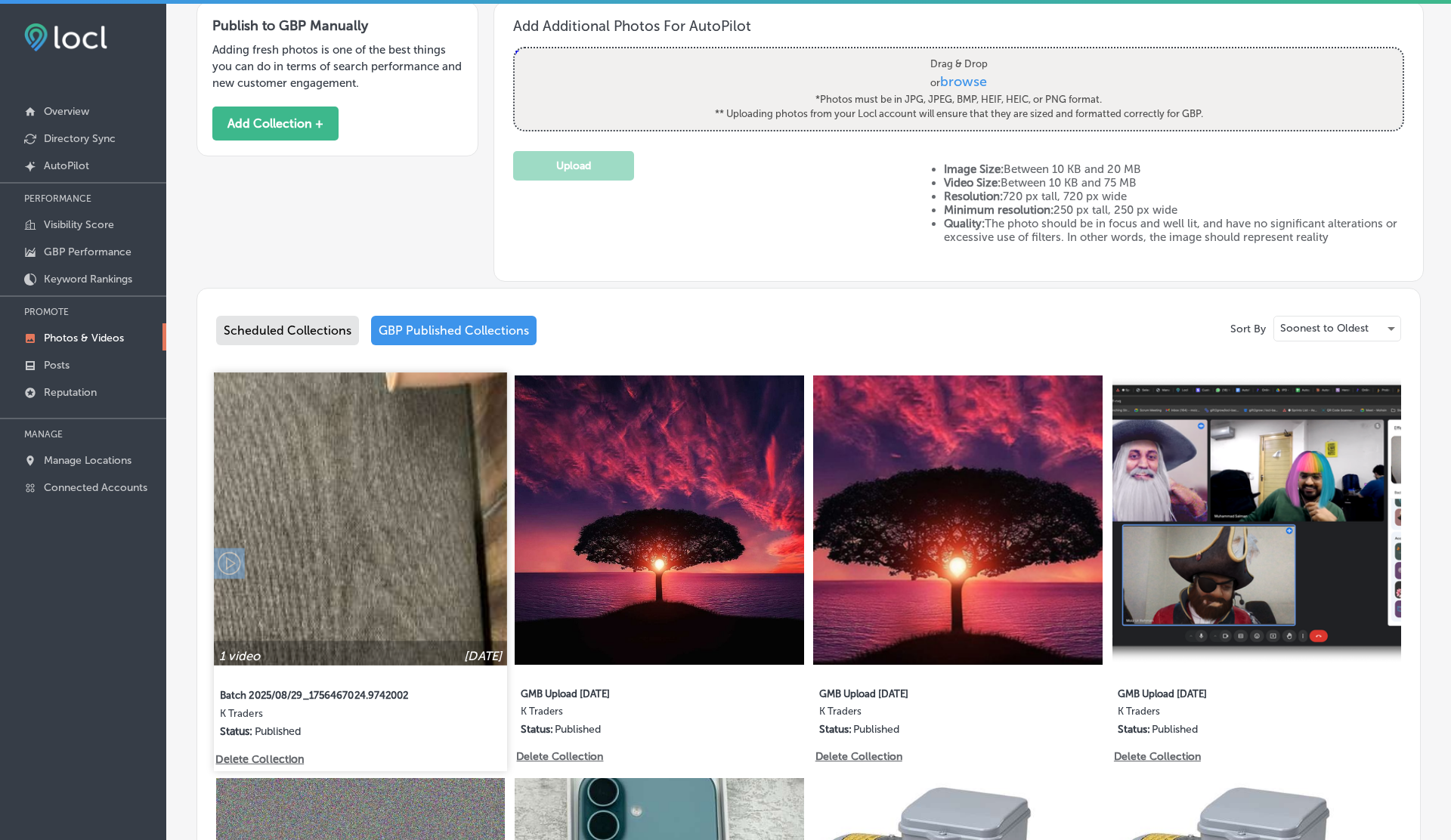
click at [363, 528] on img at bounding box center [360, 519] width 294 height 294
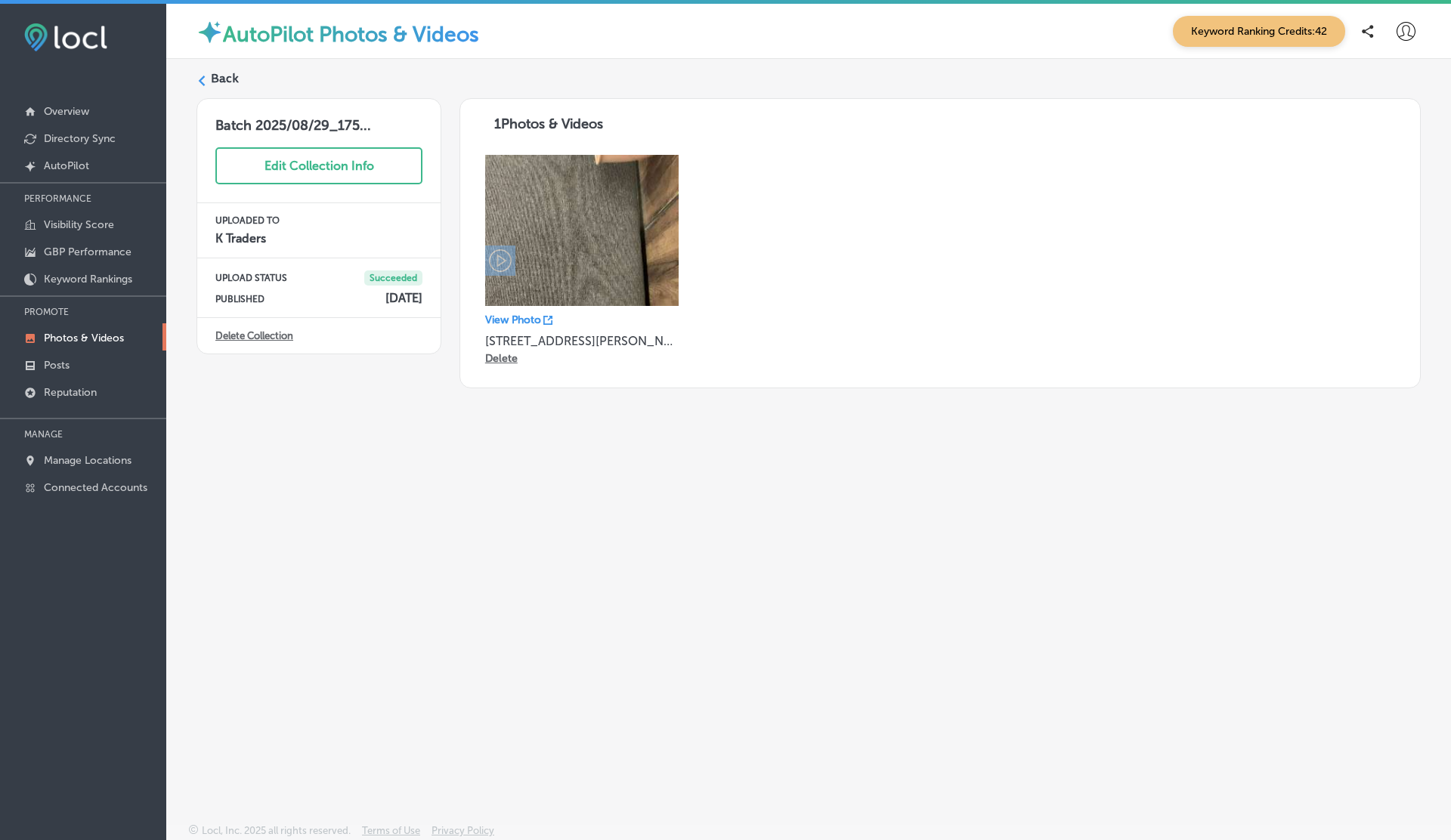
click at [549, 319] on icon at bounding box center [548, 320] width 10 height 10
click at [535, 319] on p "View Photo" at bounding box center [512, 320] width 56 height 13
click at [504, 358] on p "Delete" at bounding box center [501, 359] width 32 height 13
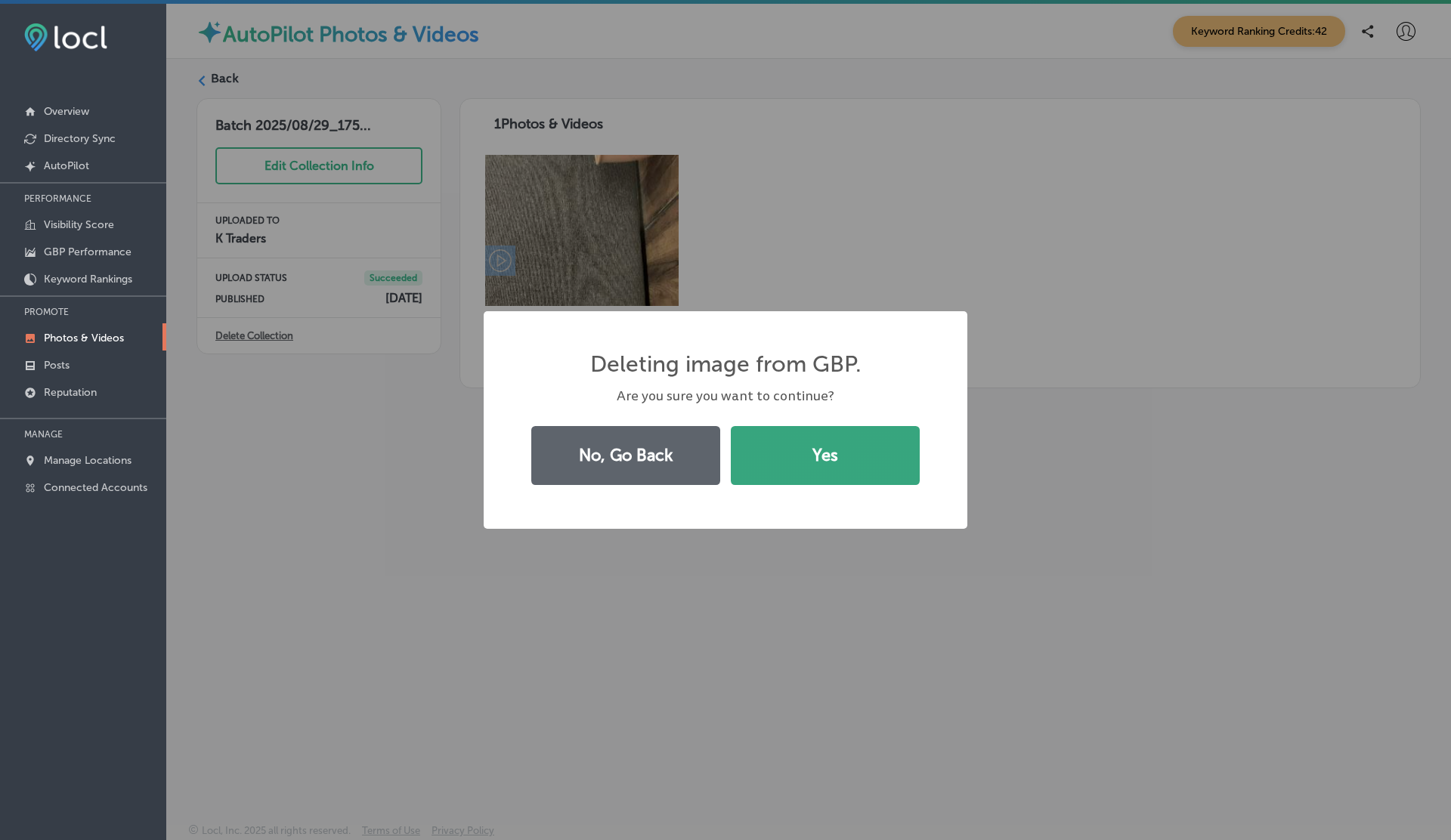
click at [818, 441] on button "Yes" at bounding box center [825, 455] width 189 height 59
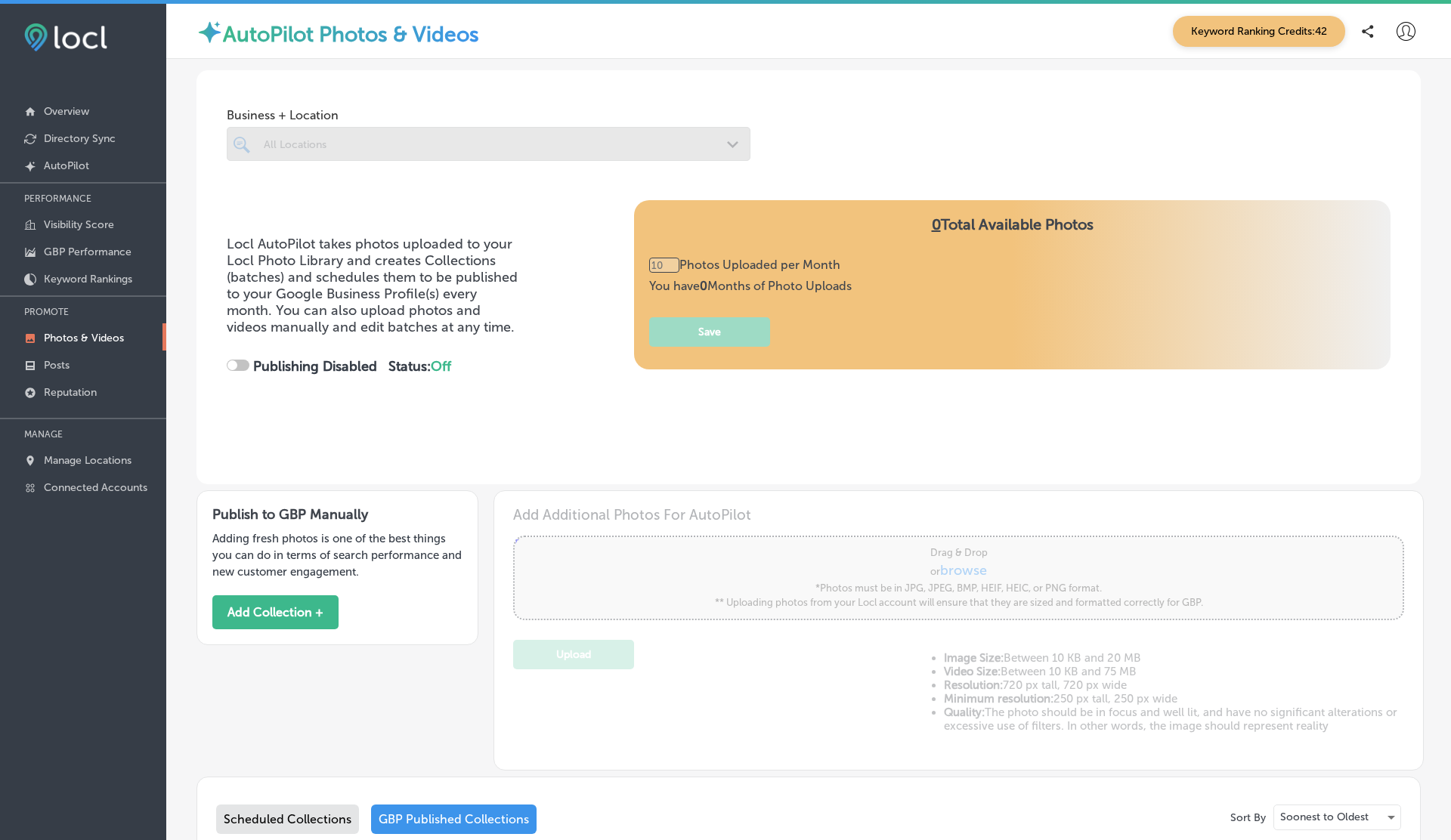
type input "5"
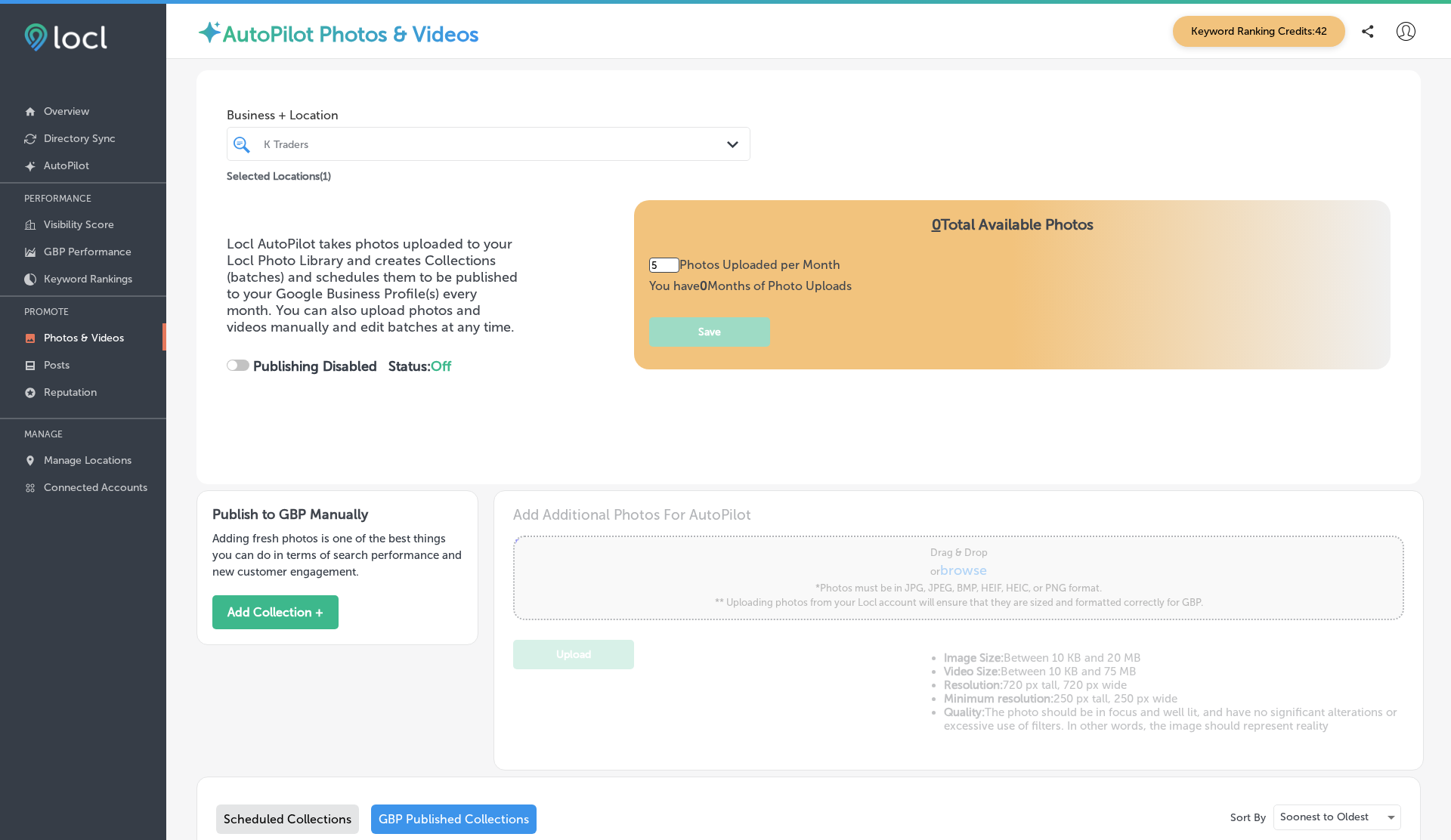
checkbox input "true"
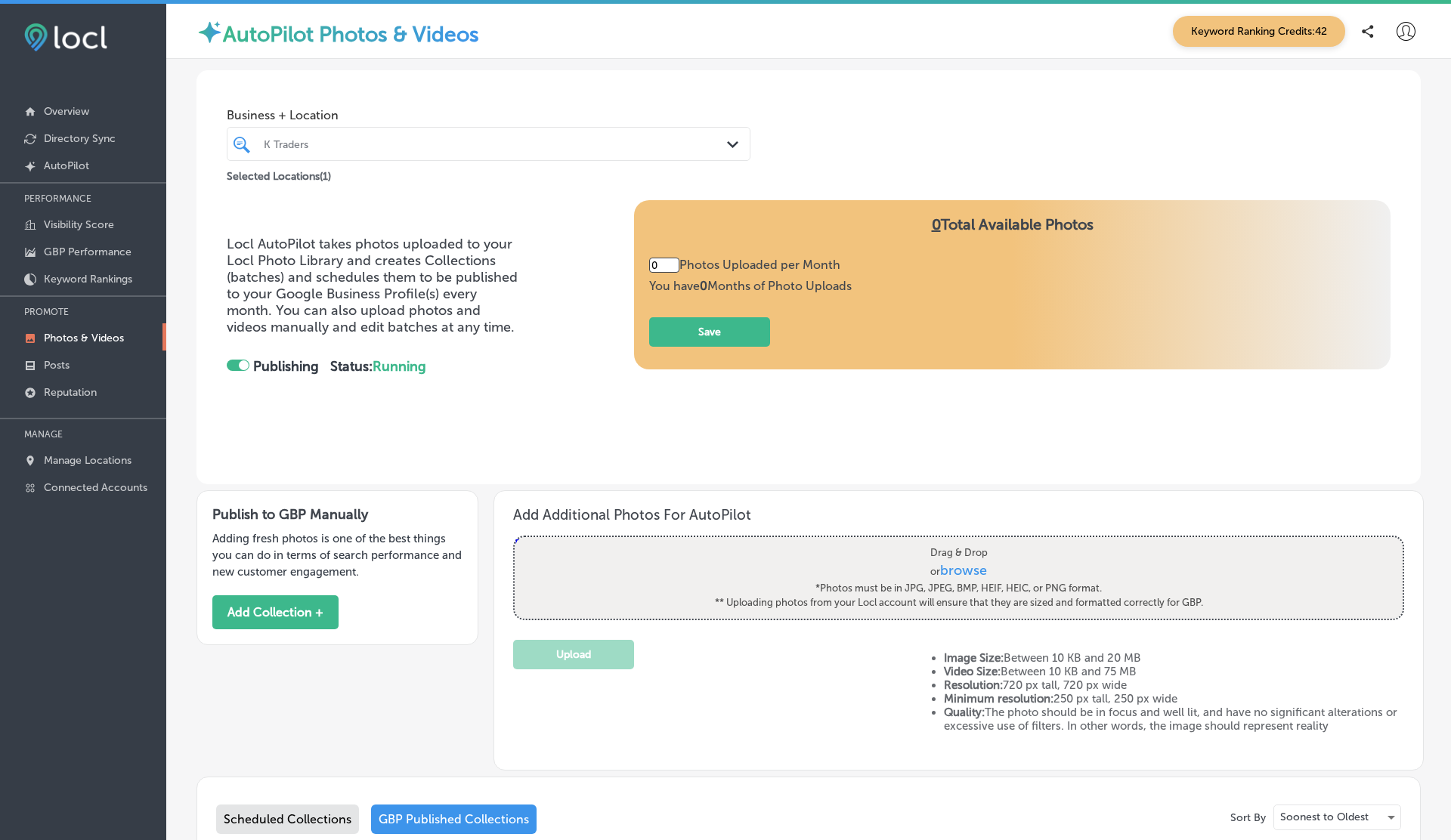
type input "5"
click at [294, 598] on button "Add Collection +" at bounding box center [275, 613] width 126 height 34
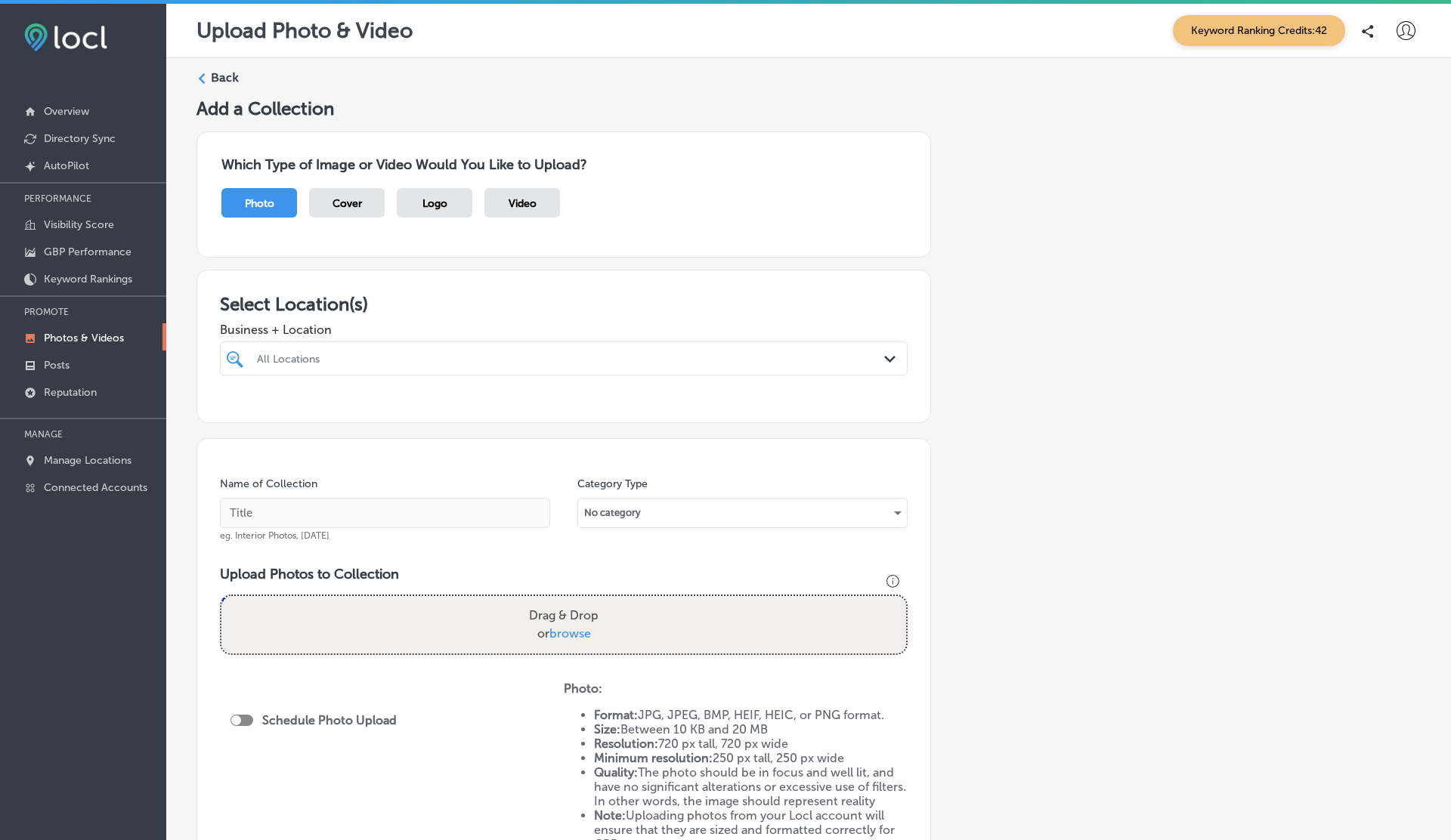
click at [524, 208] on div "Video" at bounding box center [523, 202] width 76 height 29
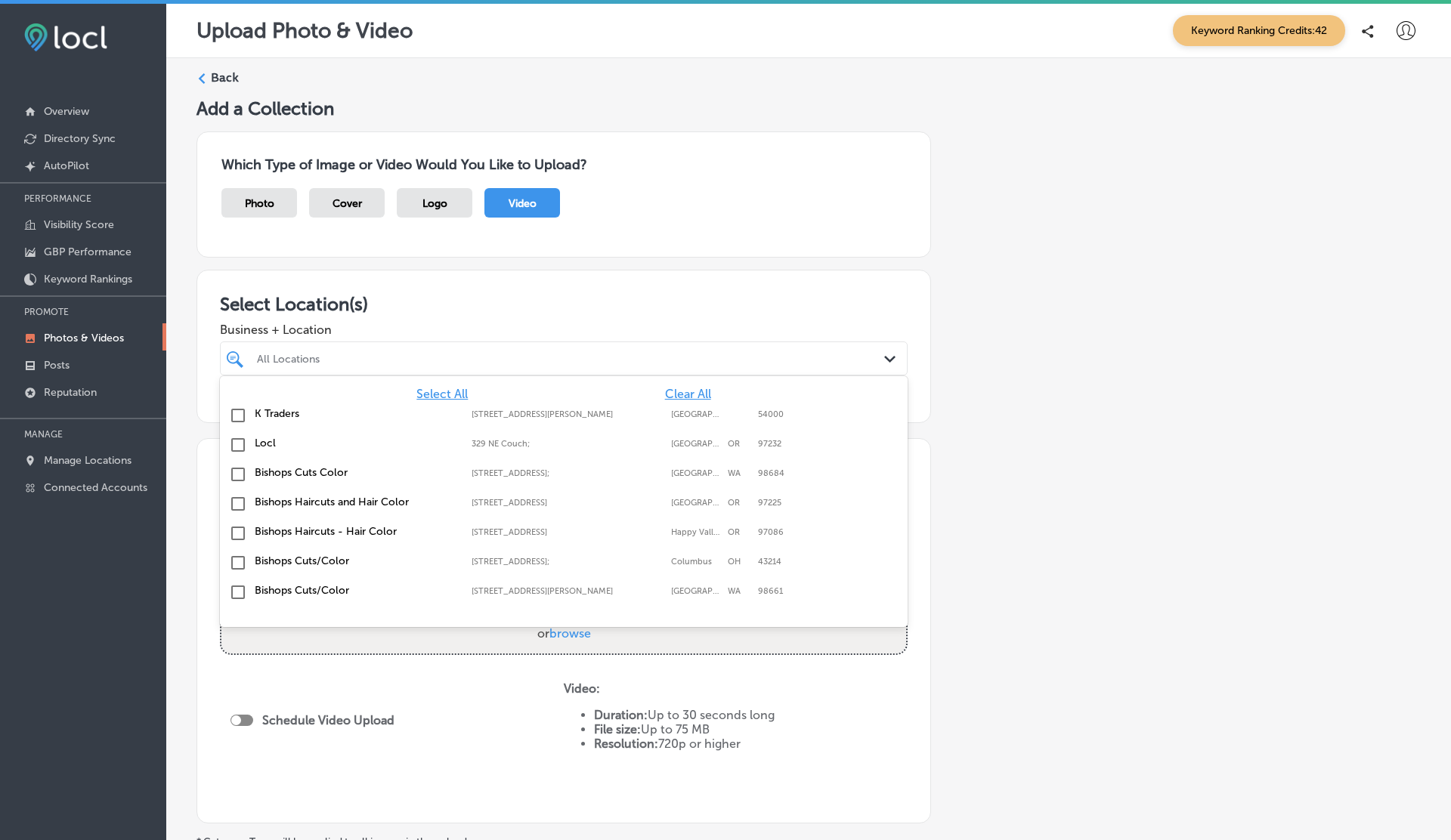
click at [385, 367] on div "All Locations" at bounding box center [563, 358] width 629 height 24
click at [268, 452] on div "Locl [STREET_ADDRESS] [STREET_ADDRESS]" at bounding box center [563, 445] width 676 height 24
click at [739, 278] on div "Select Location(s) Business + Location option [STREET_ADDRESS]. option 329 NE C…" at bounding box center [563, 346] width 735 height 153
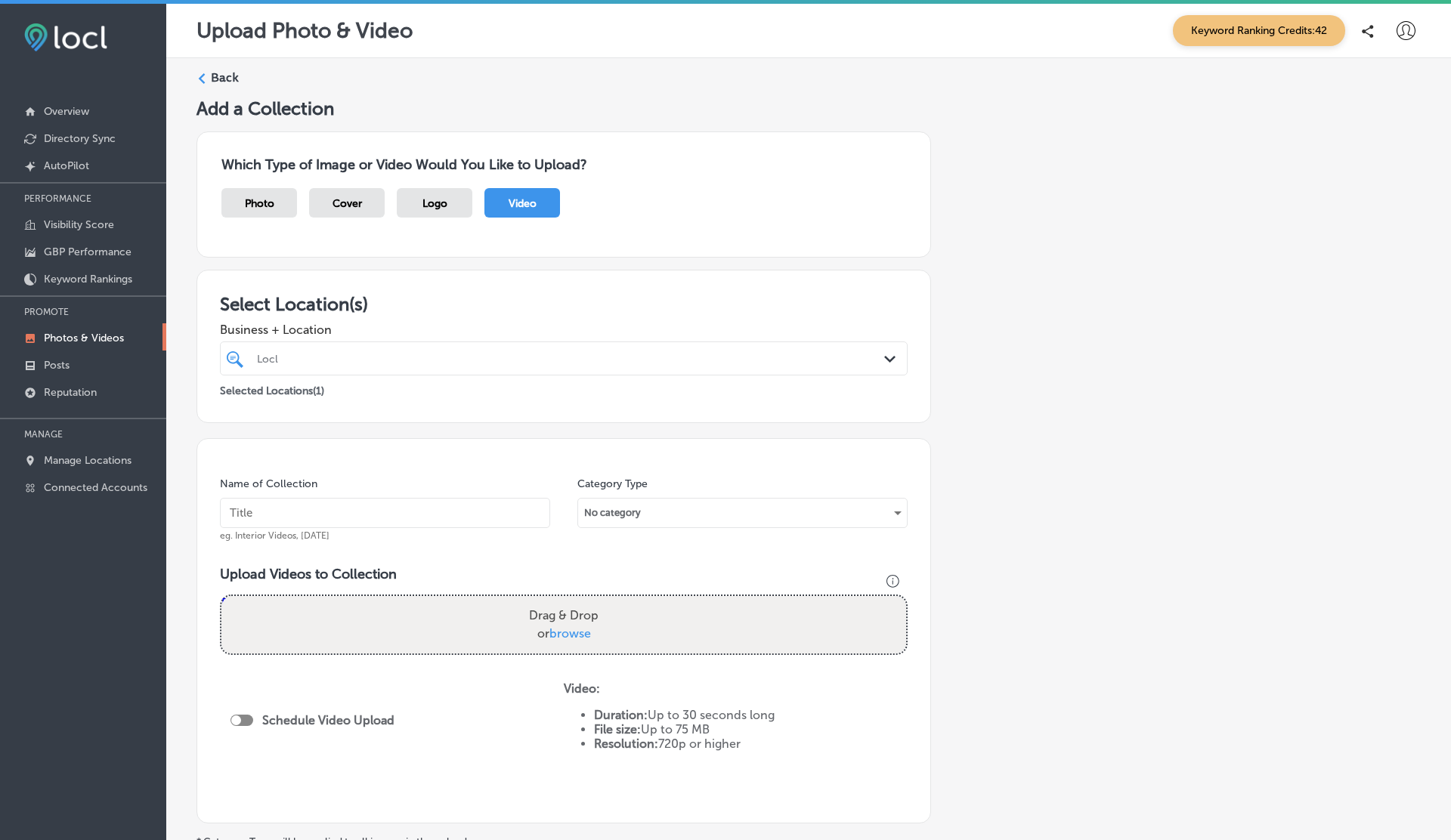
click at [455, 625] on div "Drag & Drop or browse" at bounding box center [563, 624] width 684 height 57
click at [221, 596] on input "Drag & Drop or browse" at bounding box center [563, 598] width 684 height 5
type input "C:\fakepath\IMG_2128.MOV"
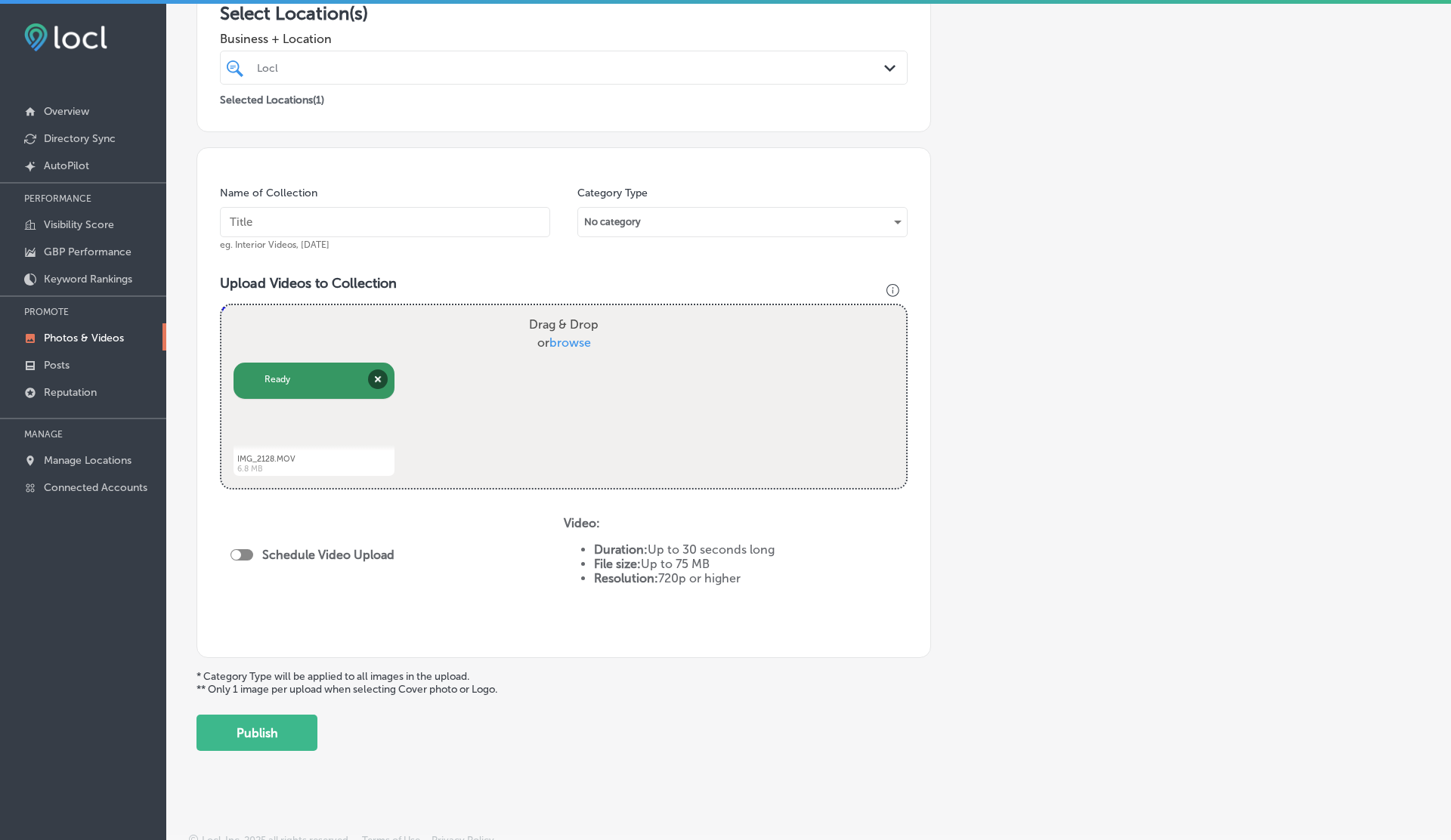
scroll to position [298, 0]
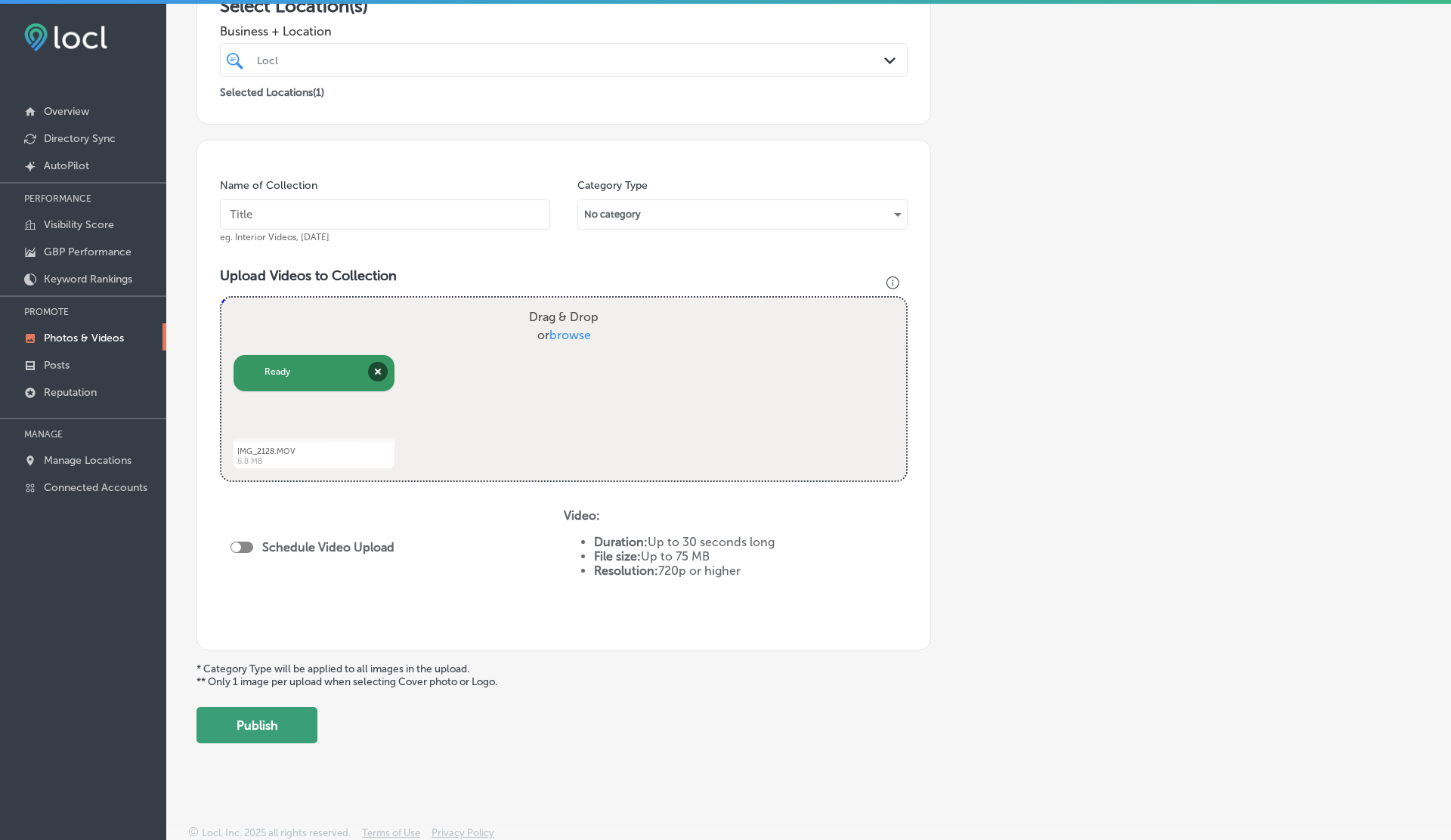
click at [244, 722] on button "Publish" at bounding box center [257, 725] width 121 height 36
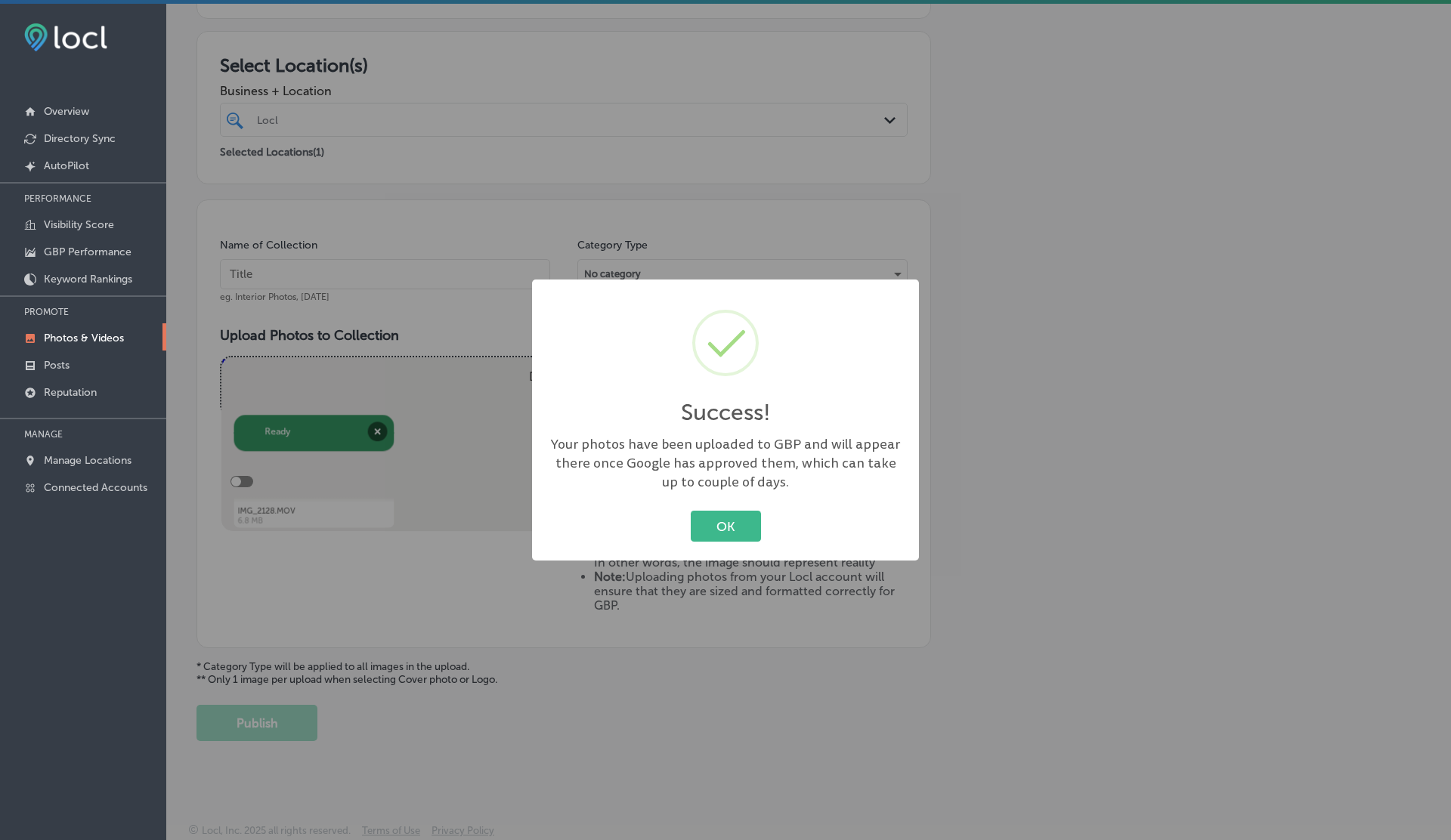
scroll to position [237, 0]
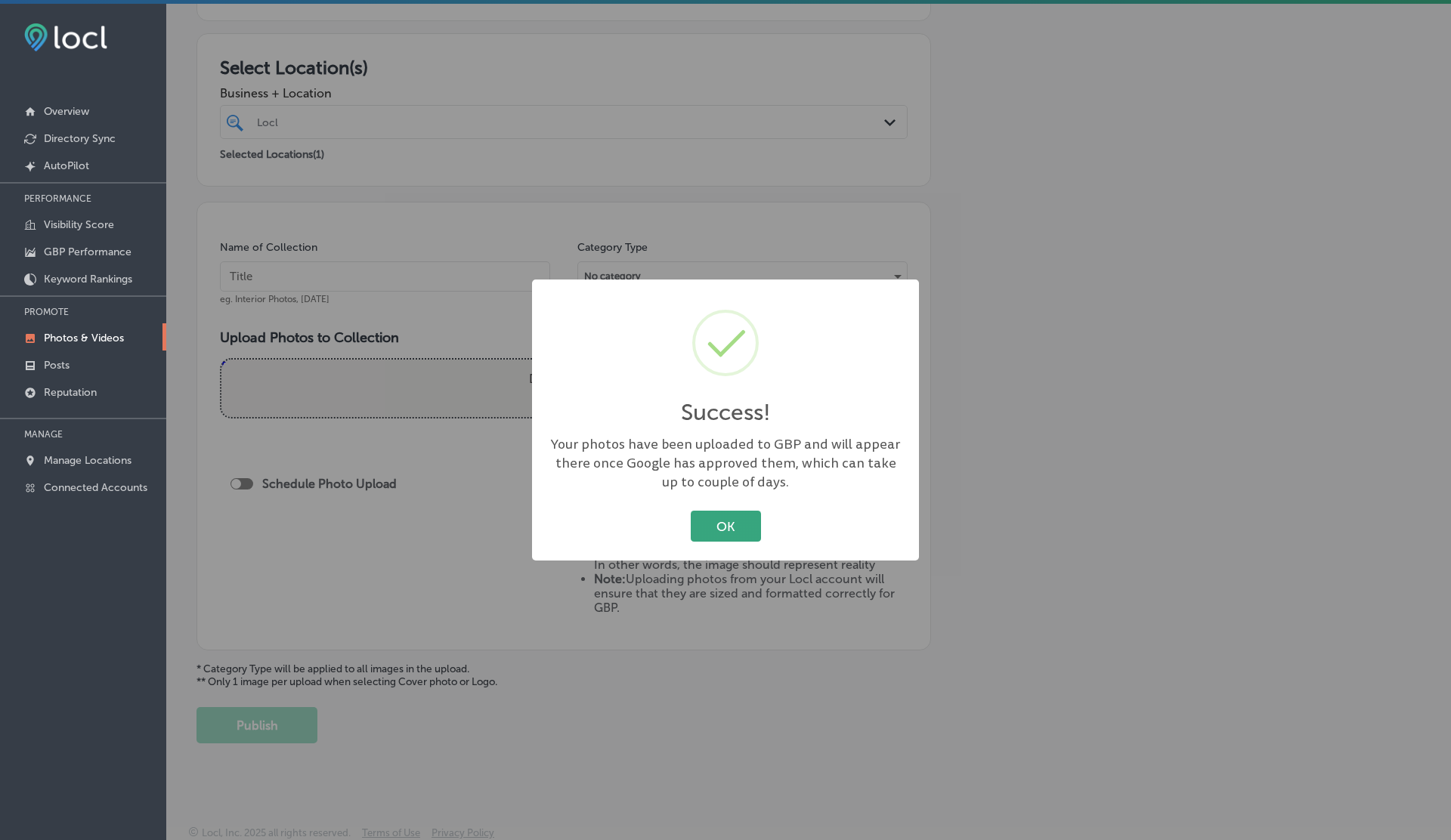
click at [728, 529] on button "OK" at bounding box center [726, 525] width 70 height 31
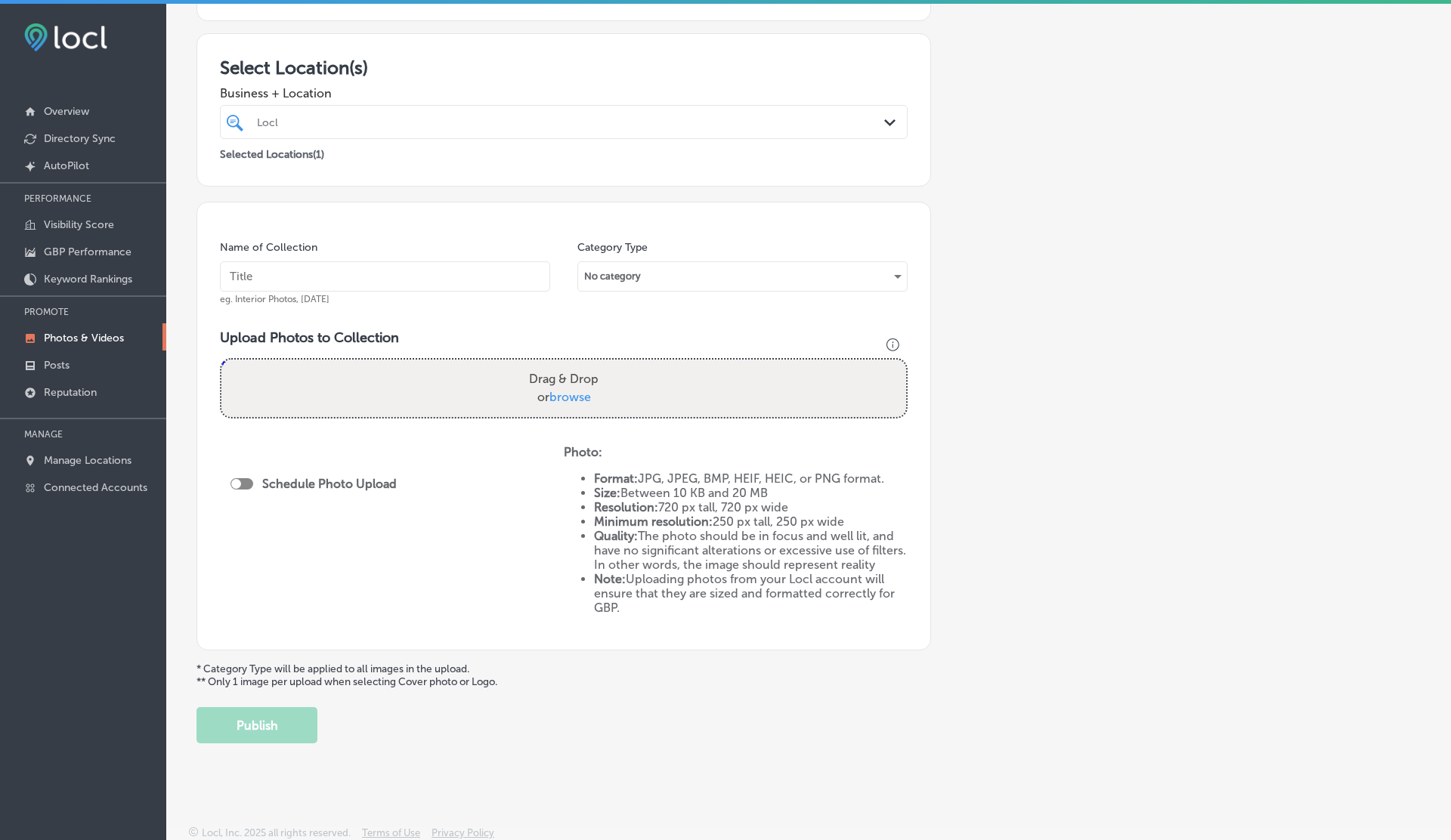
scroll to position [0, 0]
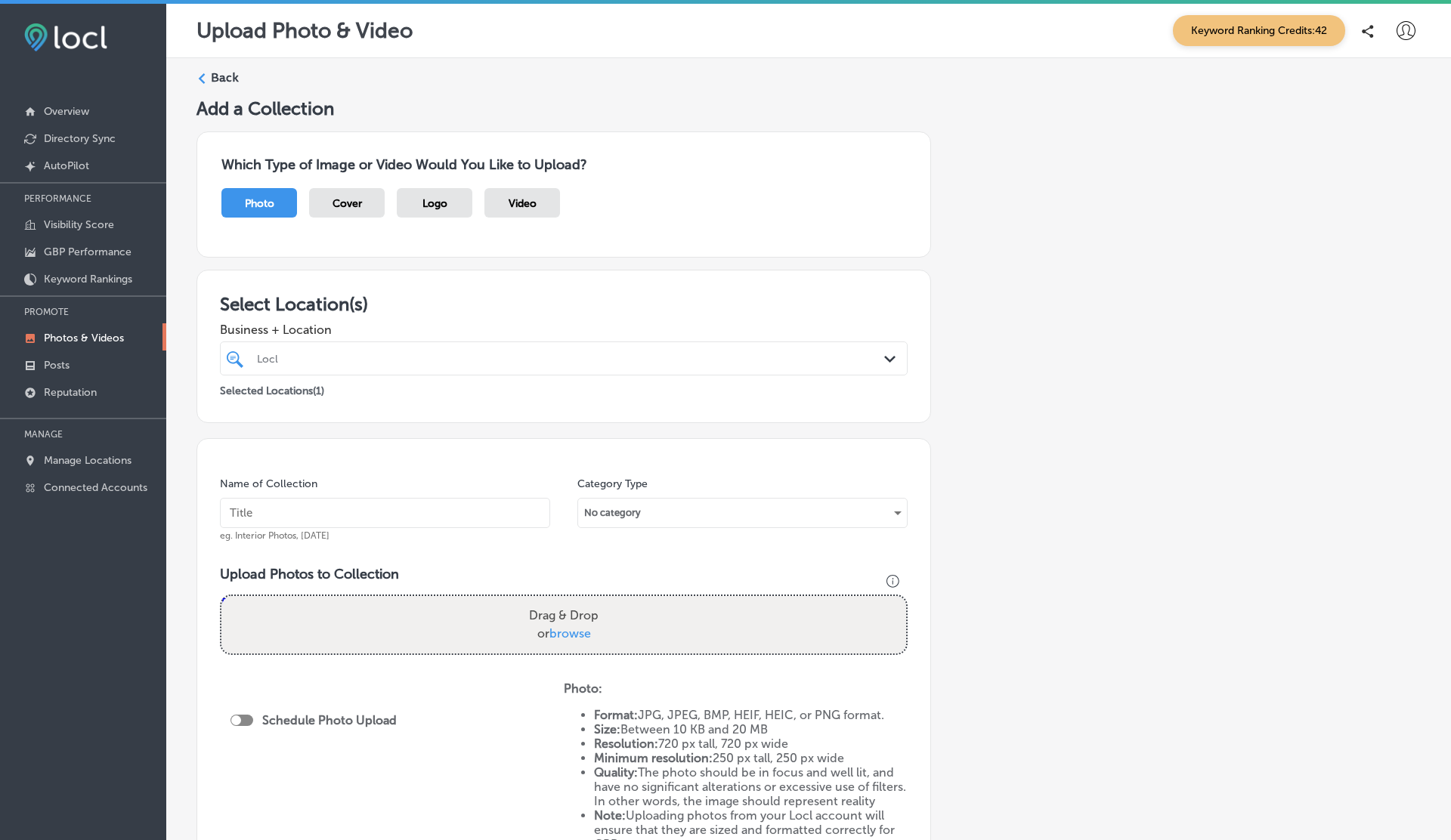
click at [90, 333] on p "Photos & Videos" at bounding box center [84, 338] width 80 height 13
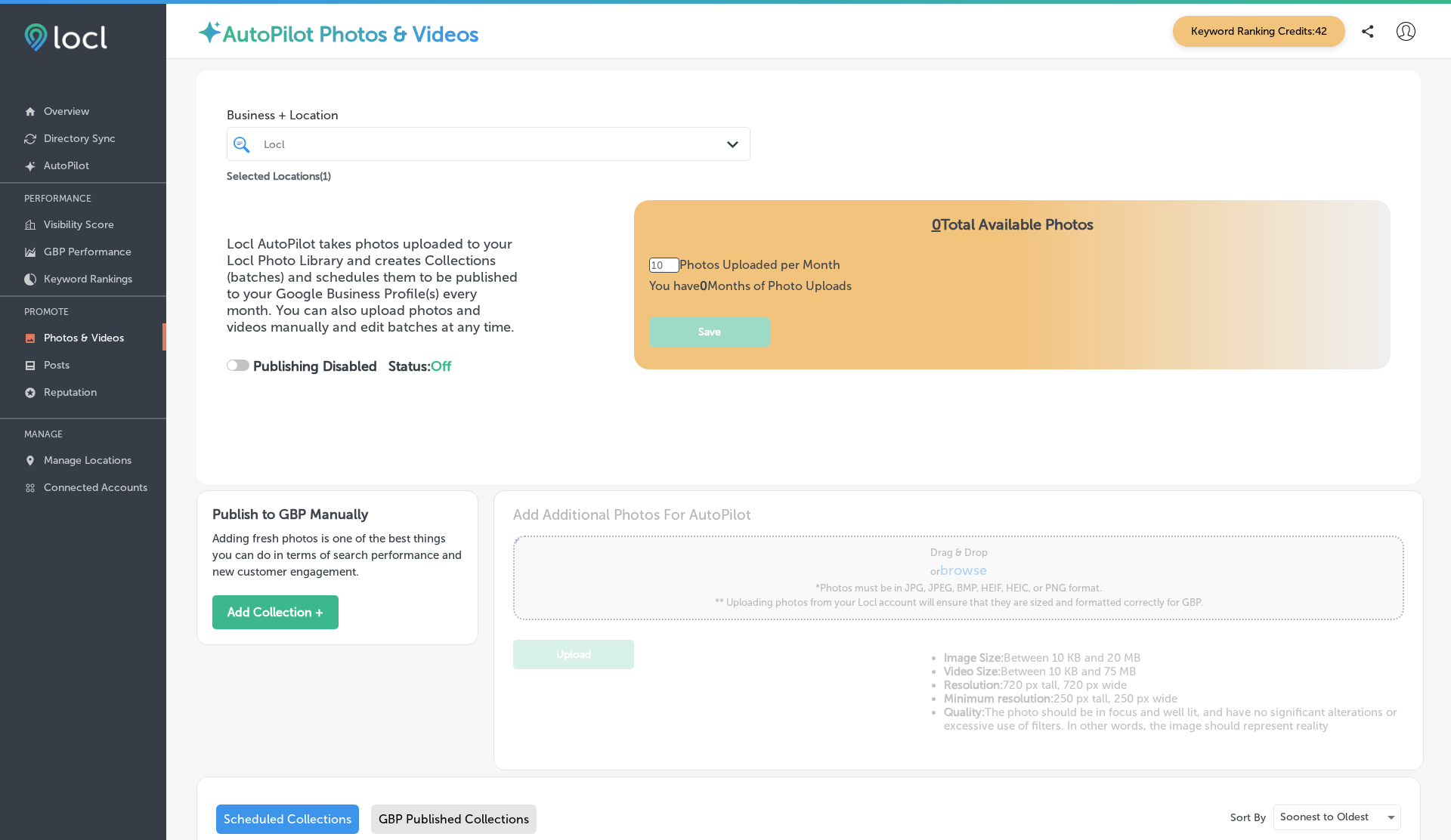
type input "0"
checkbox input "true"
type input "3"
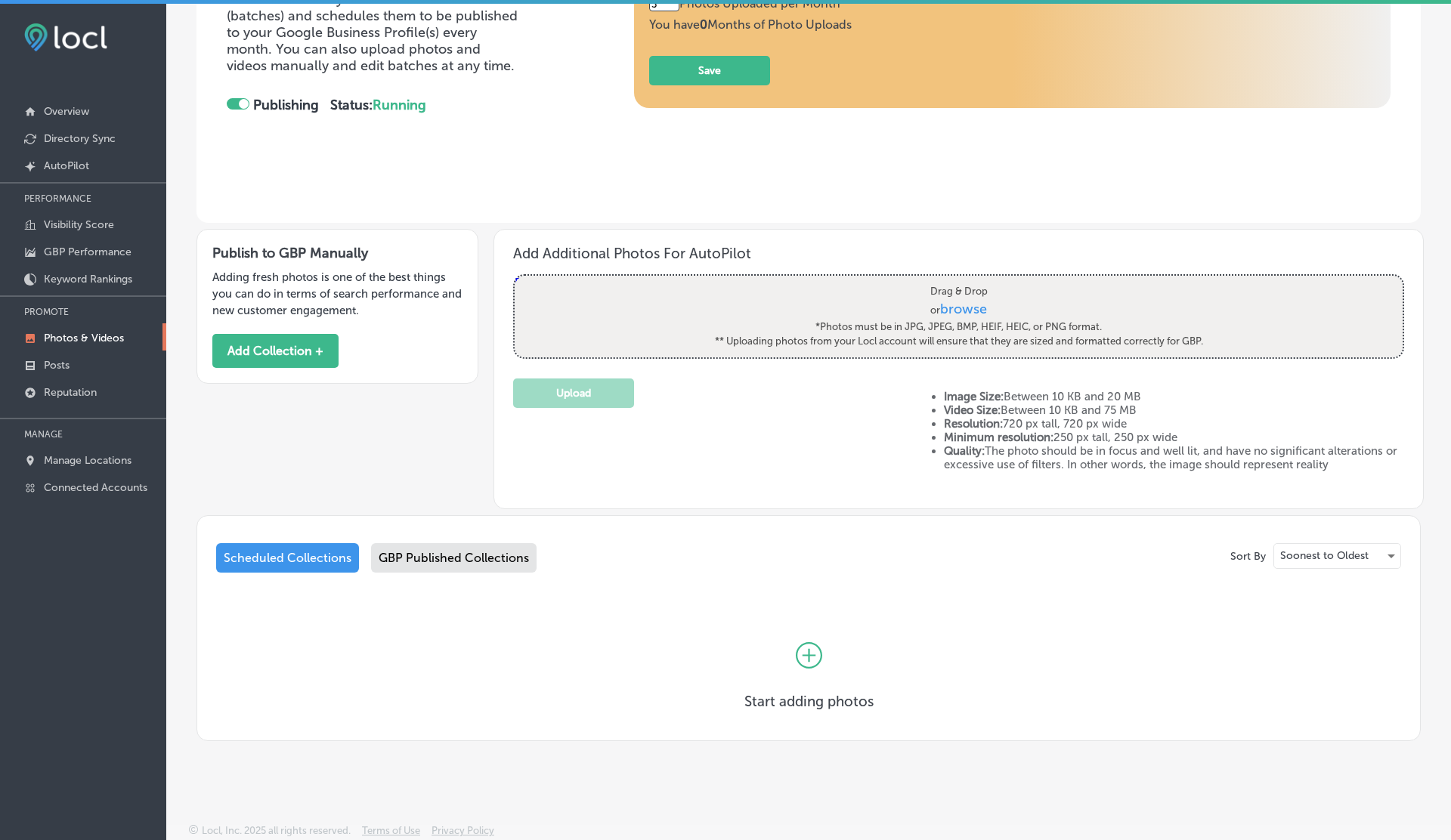
click at [446, 554] on div "GBP Published Collections" at bounding box center [453, 558] width 165 height 29
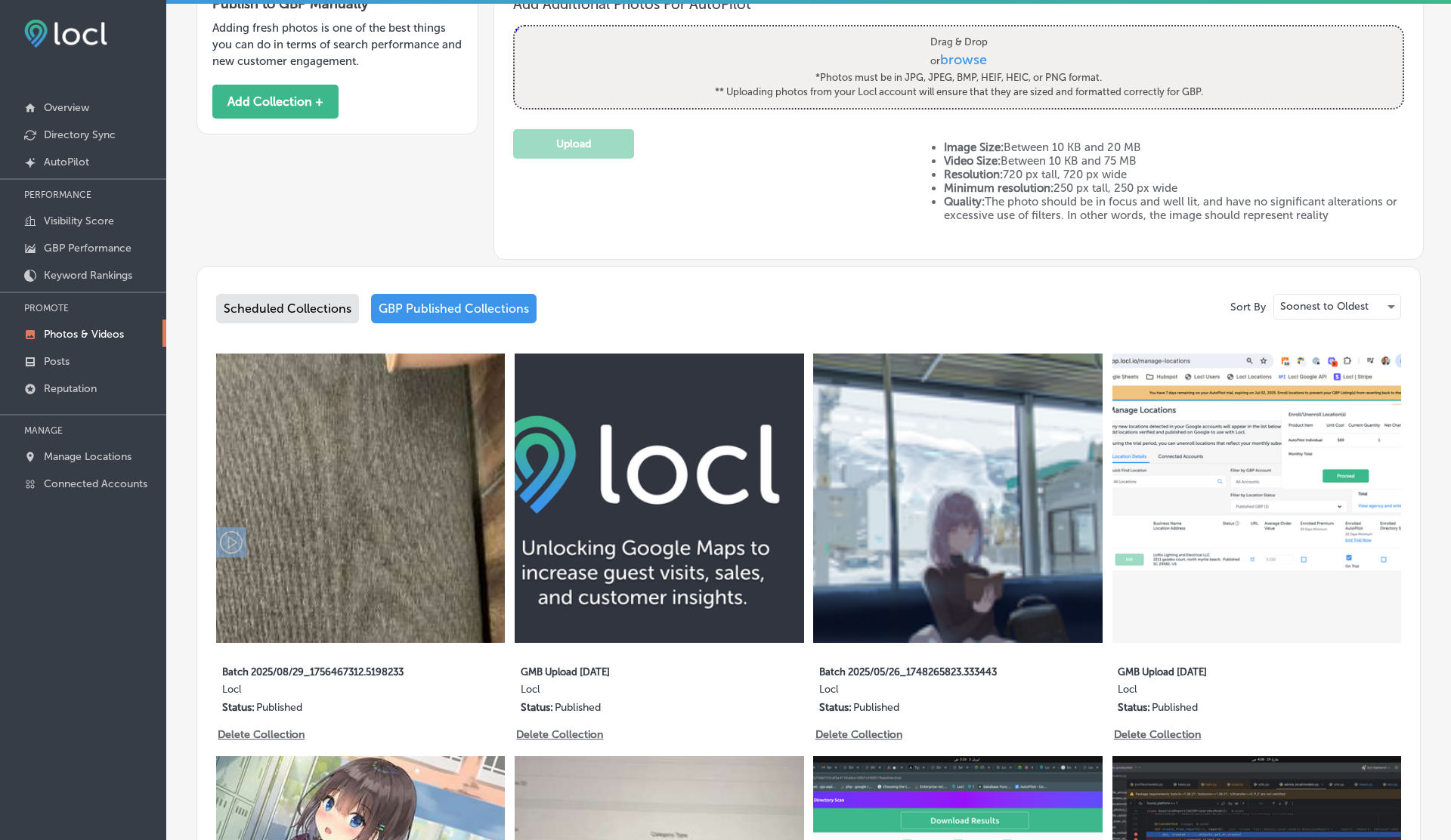
scroll to position [577, 0]
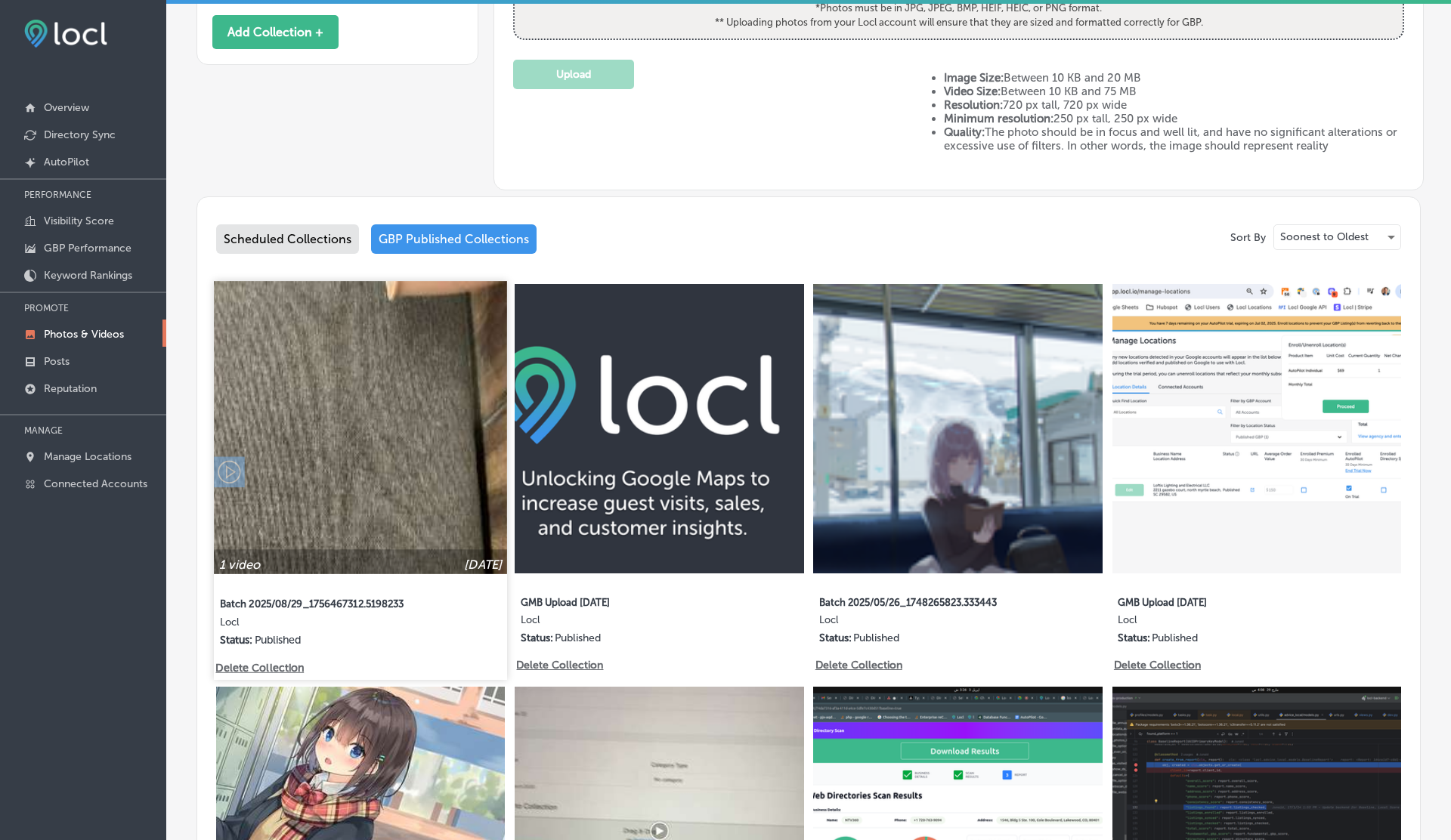
click at [384, 438] on img at bounding box center [360, 428] width 294 height 294
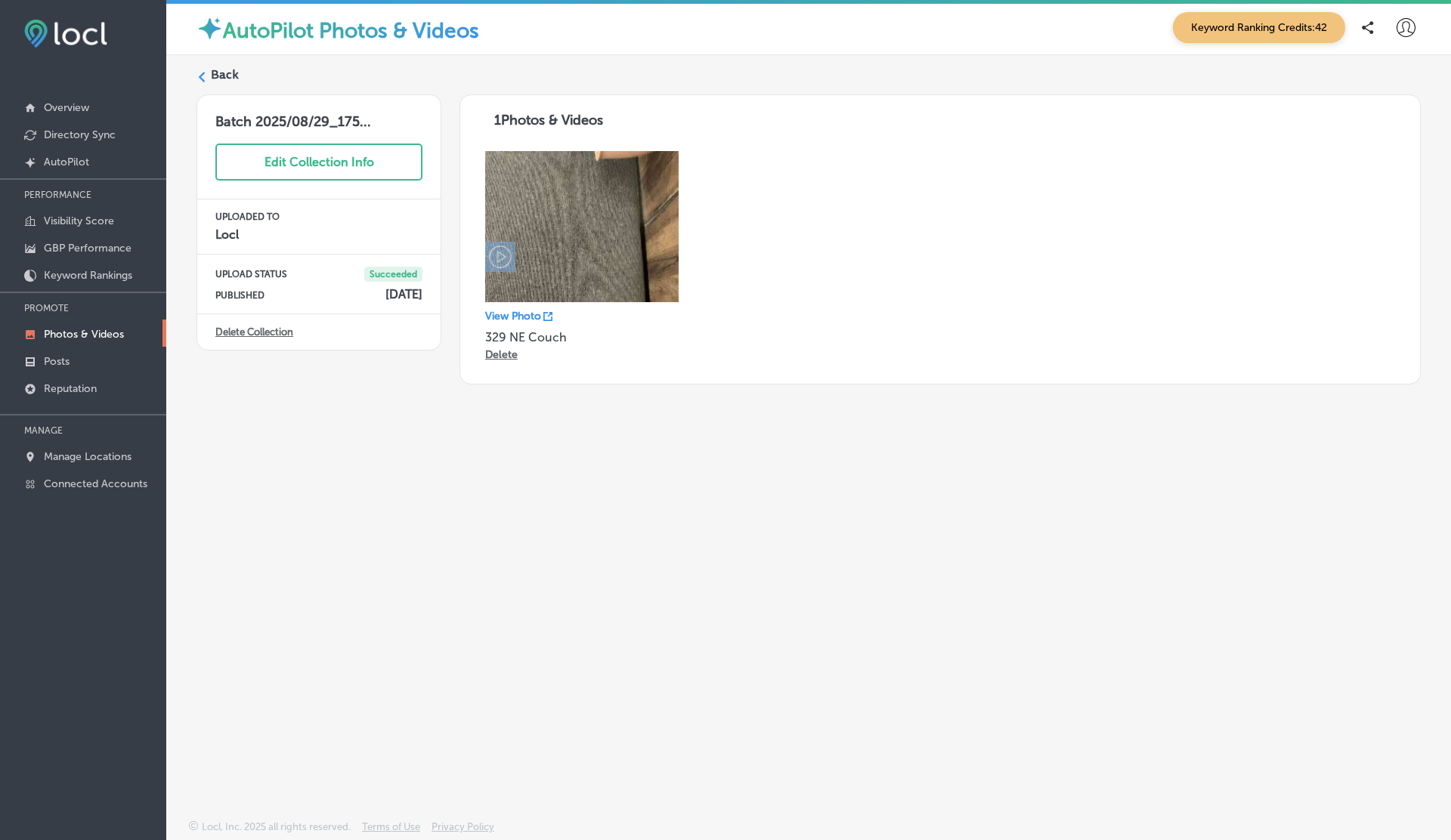
click at [496, 353] on p "Delete" at bounding box center [501, 355] width 32 height 13
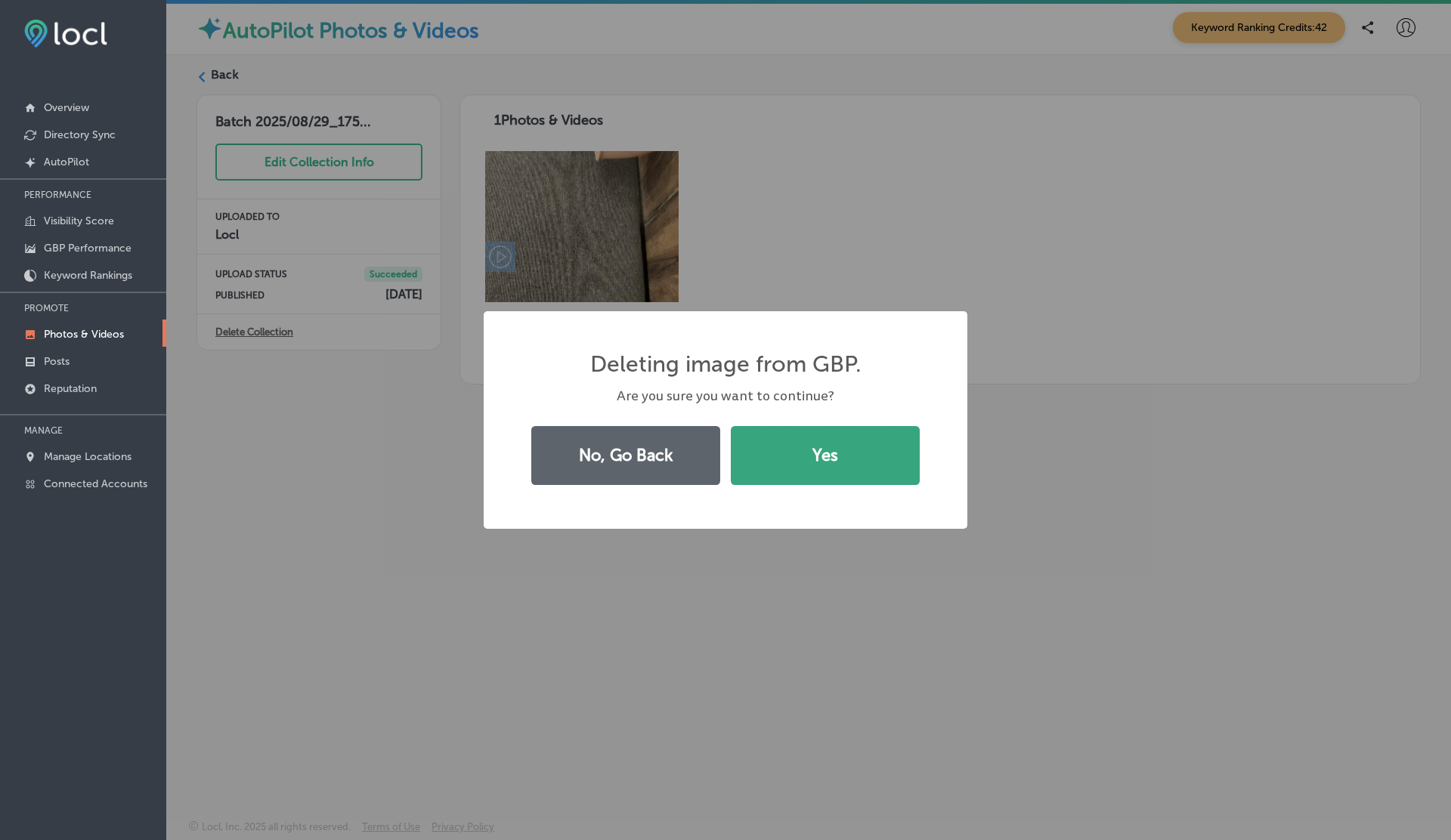
click at [768, 463] on button "Yes" at bounding box center [825, 455] width 189 height 59
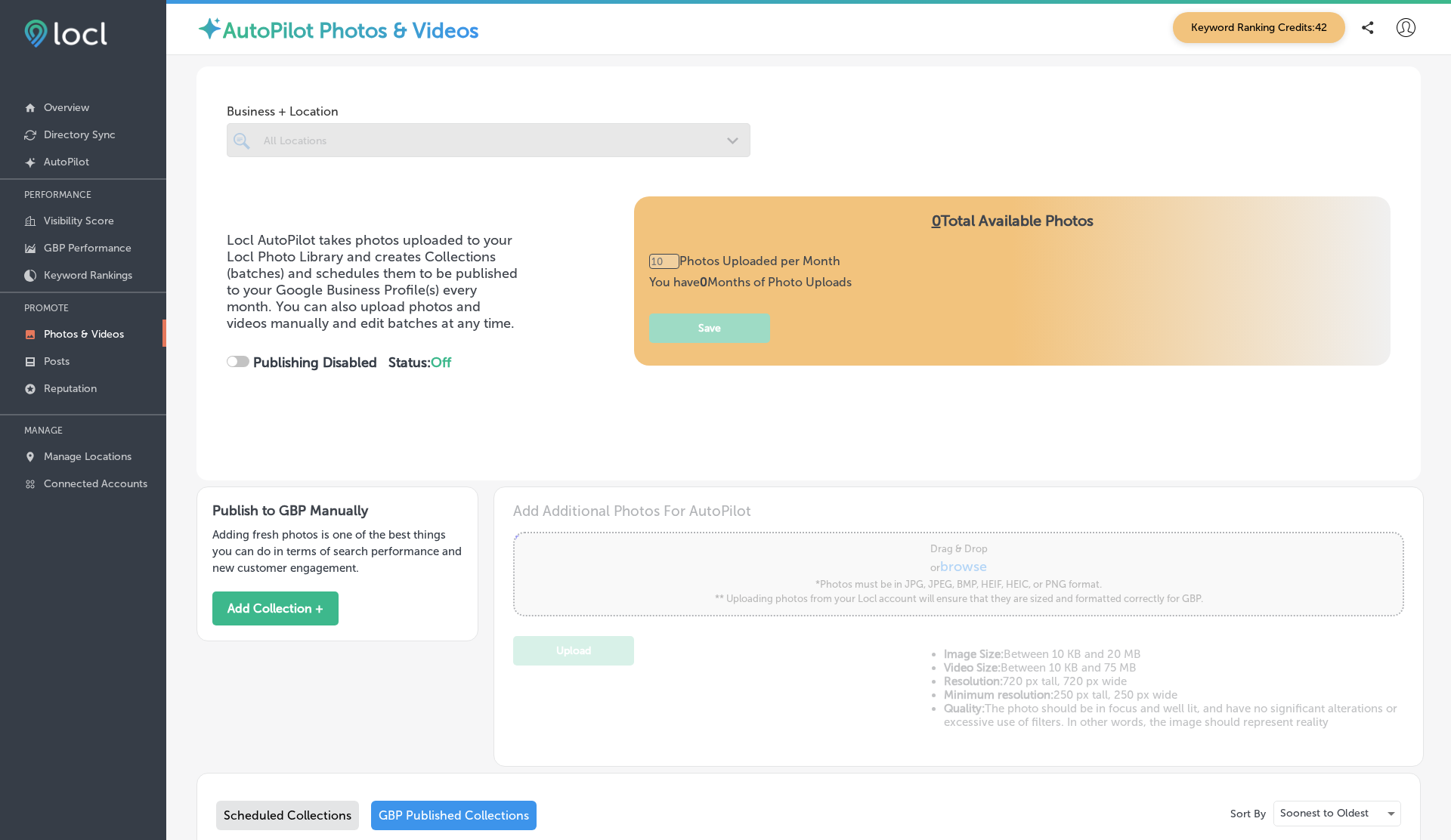
type input "3"
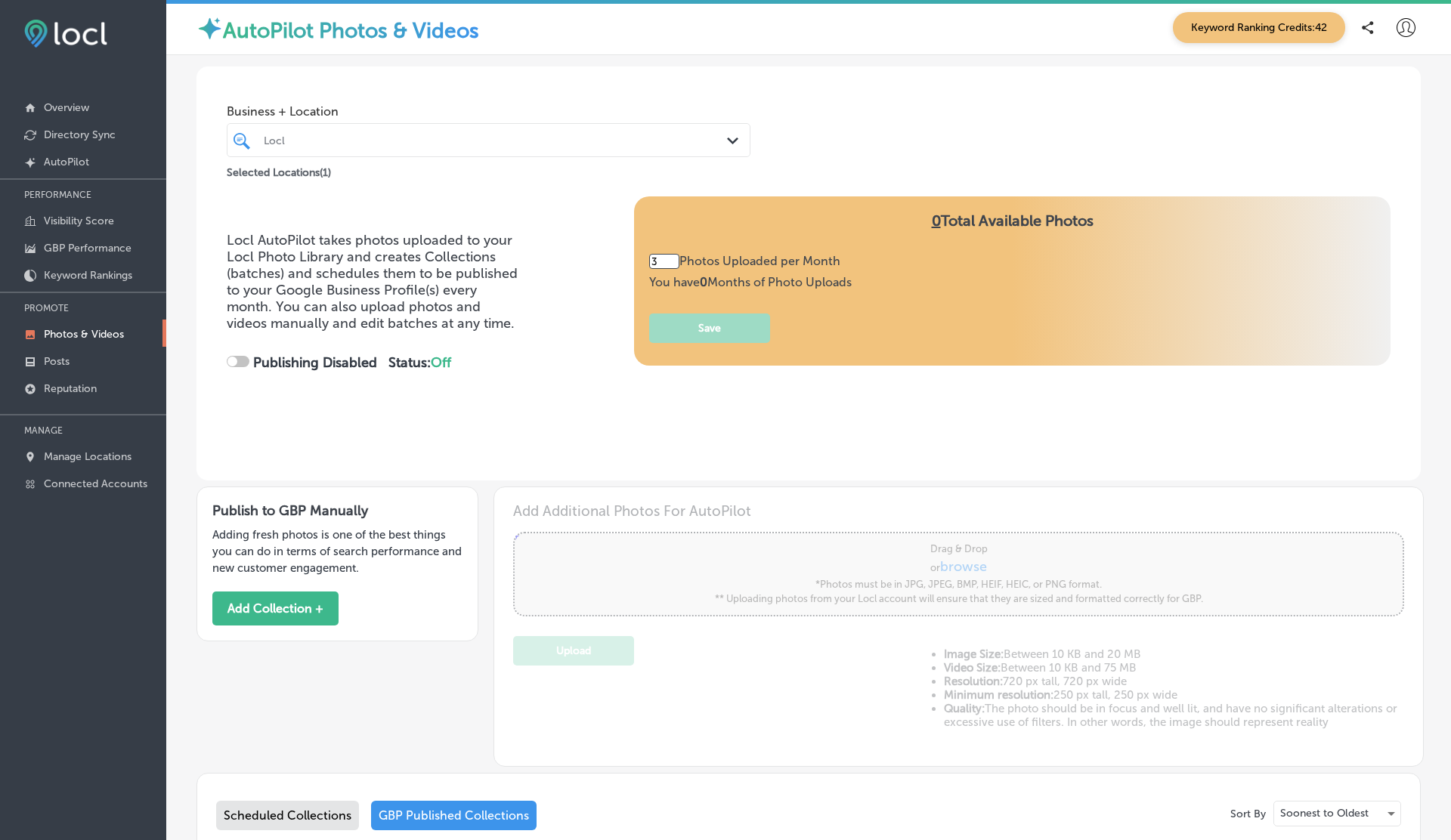
checkbox input "true"
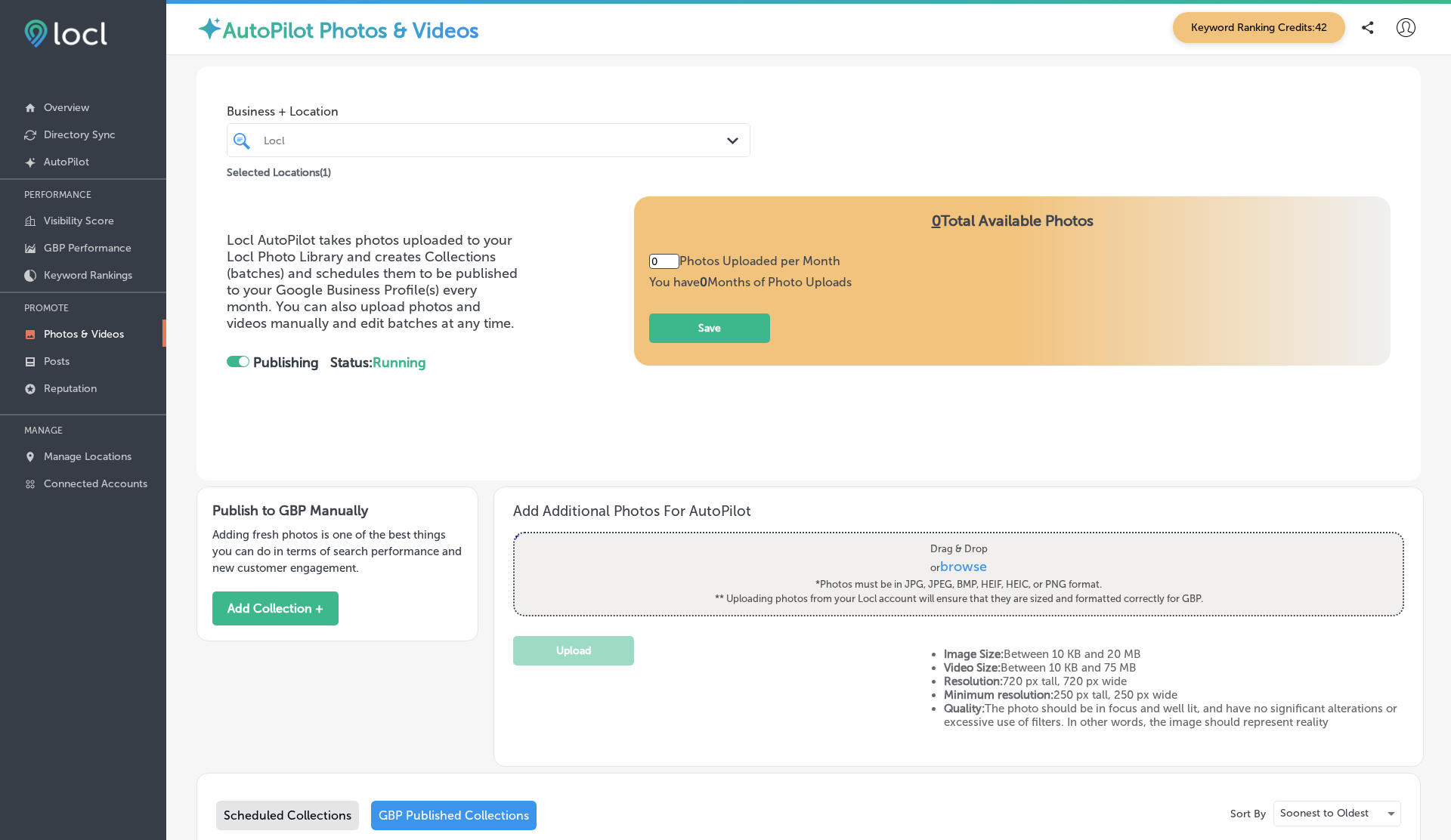
type input "3"
